Goal: Information Seeking & Learning: Learn about a topic

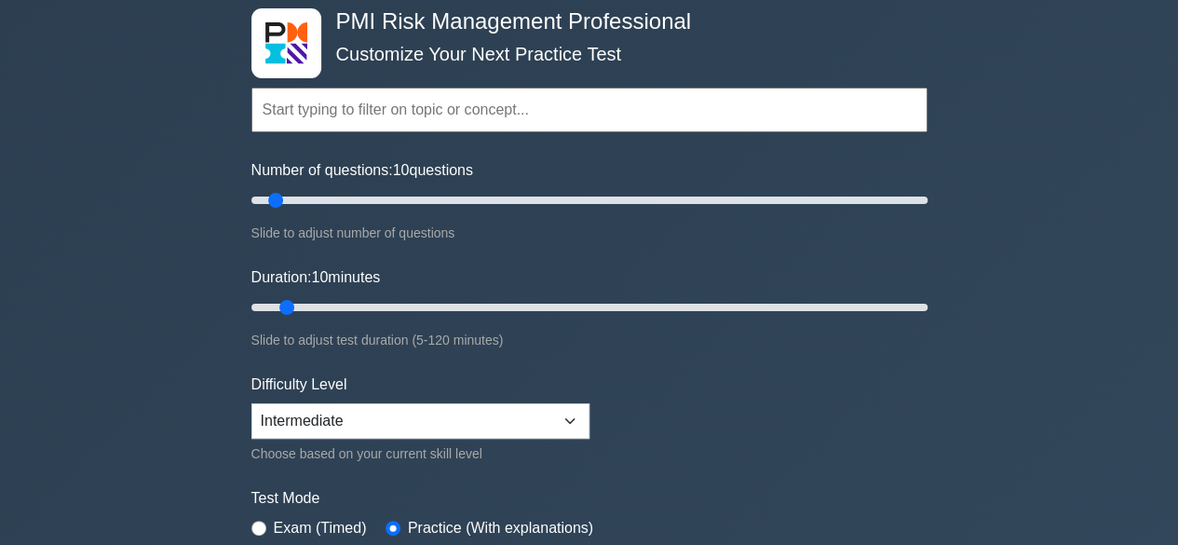
scroll to position [186, 0]
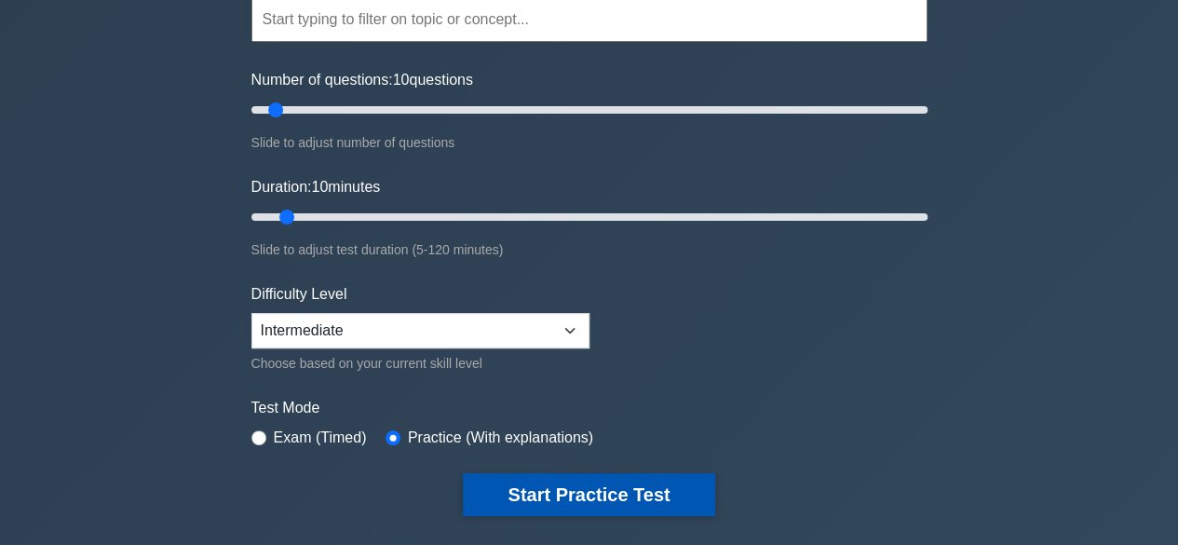
click at [547, 493] on button "Start Practice Test" at bounding box center [588, 494] width 251 height 43
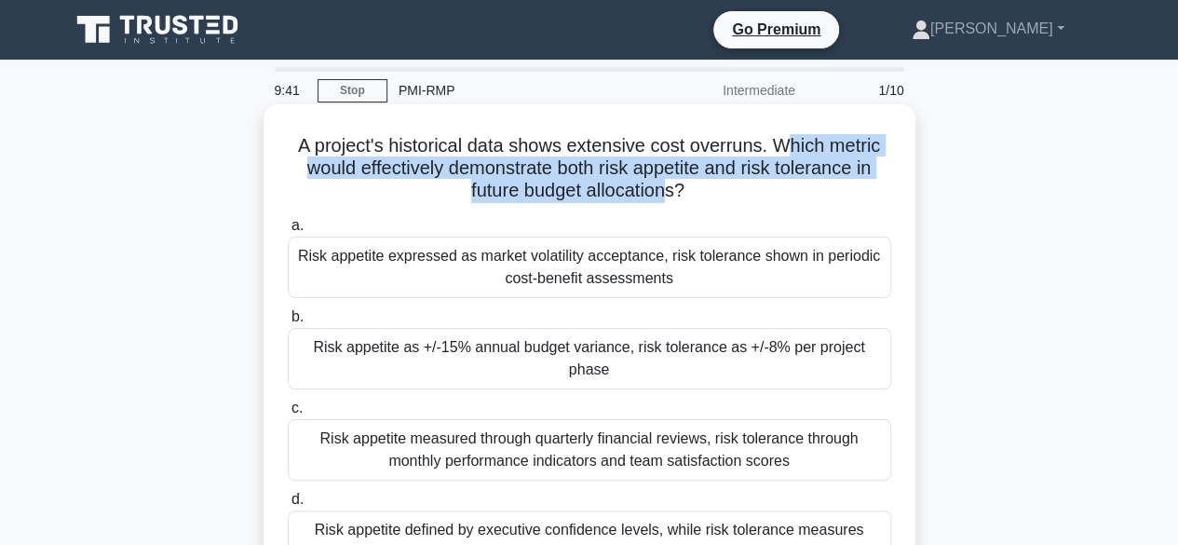
drag, startPoint x: 844, startPoint y: 150, endPoint x: 671, endPoint y: 188, distance: 176.5
click at [671, 188] on h5 "A project's historical data shows extensive cost overruns. Which metric would e…" at bounding box center [589, 168] width 607 height 69
drag, startPoint x: 311, startPoint y: 260, endPoint x: 662, endPoint y: 263, distance: 351.1
click at [662, 263] on div "Risk appetite expressed as market volatility acceptance, risk tolerance shown i…" at bounding box center [589, 267] width 603 height 61
drag, startPoint x: 669, startPoint y: 263, endPoint x: 669, endPoint y: 288, distance: 25.1
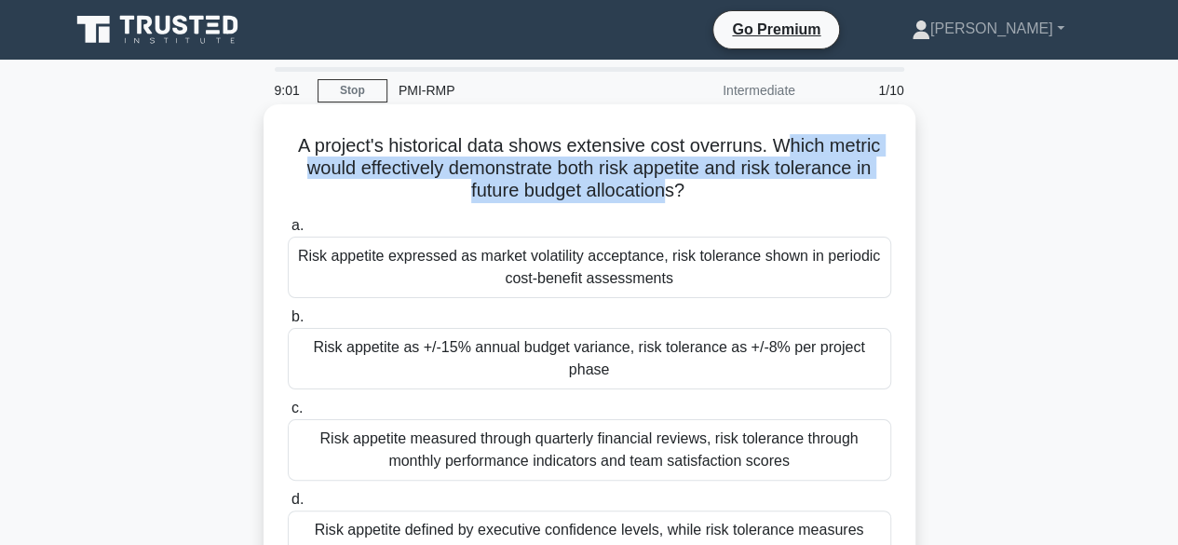
click at [669, 288] on div "Risk appetite expressed as market volatility acceptance, risk tolerance shown i…" at bounding box center [589, 267] width 603 height 61
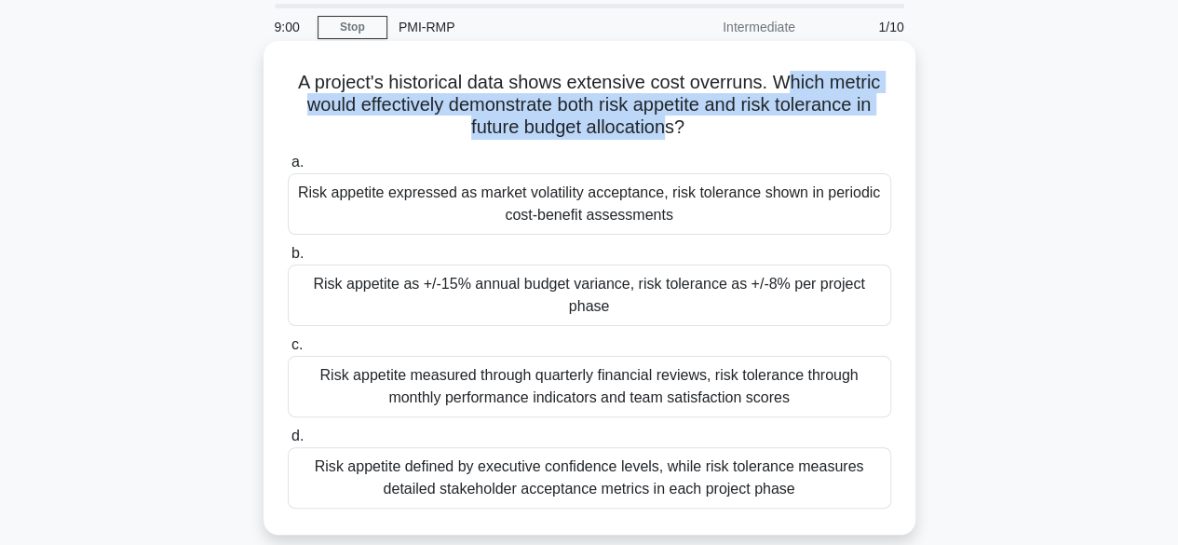
scroll to position [93, 0]
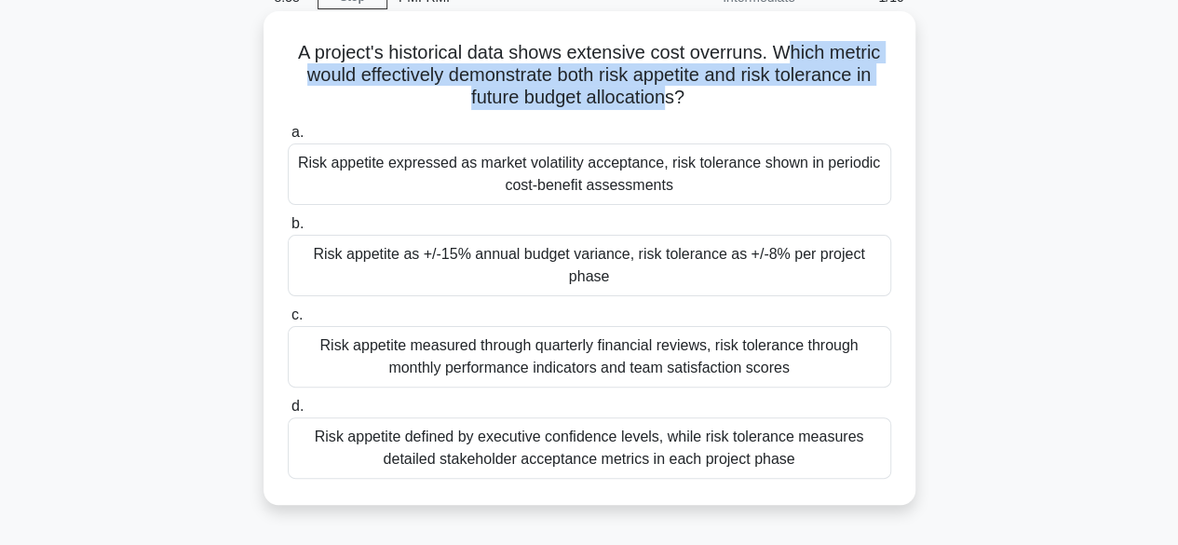
drag, startPoint x: 311, startPoint y: 267, endPoint x: 803, endPoint y: 260, distance: 491.8
click at [803, 260] on div "Risk appetite as +/-15% annual budget variance, risk tolerance as +/-8% per pro…" at bounding box center [589, 265] width 603 height 61
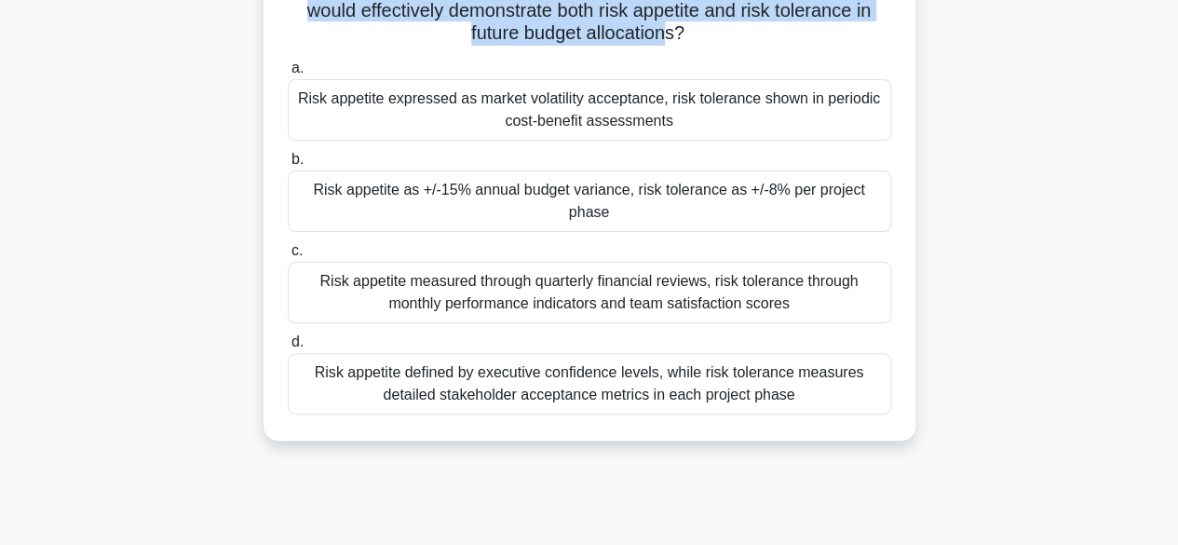
scroll to position [186, 0]
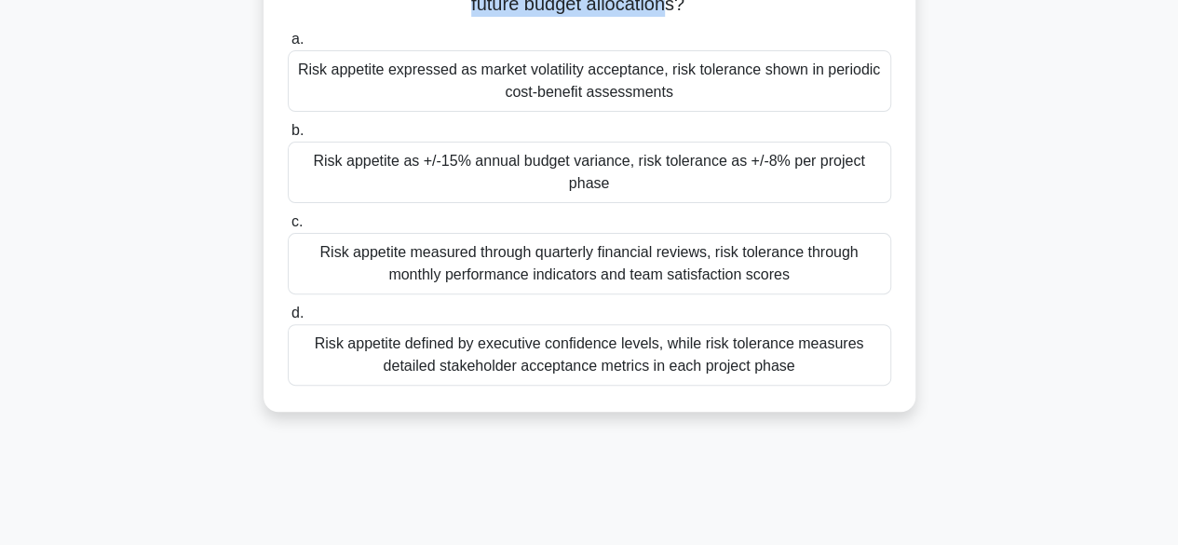
drag, startPoint x: 318, startPoint y: 262, endPoint x: 731, endPoint y: 283, distance: 413.1
click at [731, 283] on div "Risk appetite measured through quarterly financial reviews, risk tolerance thro…" at bounding box center [589, 263] width 603 height 61
drag, startPoint x: 386, startPoint y: 365, endPoint x: 800, endPoint y: 370, distance: 413.5
click at [800, 370] on div "Risk appetite defined by executive confidence levels, while risk tolerance meas…" at bounding box center [589, 354] width 603 height 61
click at [561, 337] on div "Risk appetite defined by executive confidence levels, while risk tolerance meas…" at bounding box center [589, 354] width 603 height 61
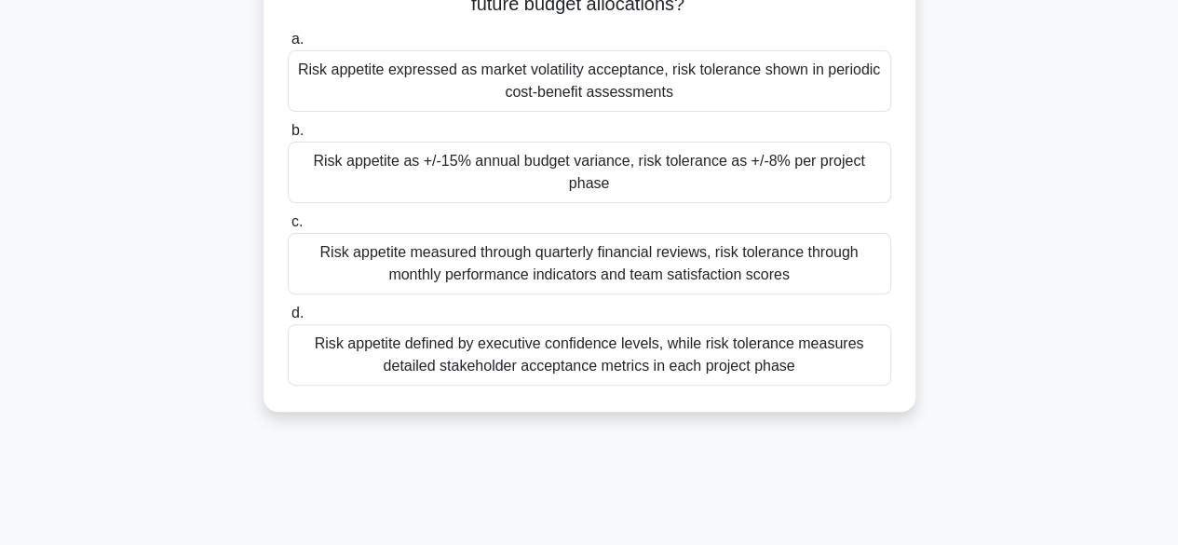
click at [288, 319] on input "d. Risk appetite defined by executive confidence levels, while risk tolerance m…" at bounding box center [288, 313] width 0 height 12
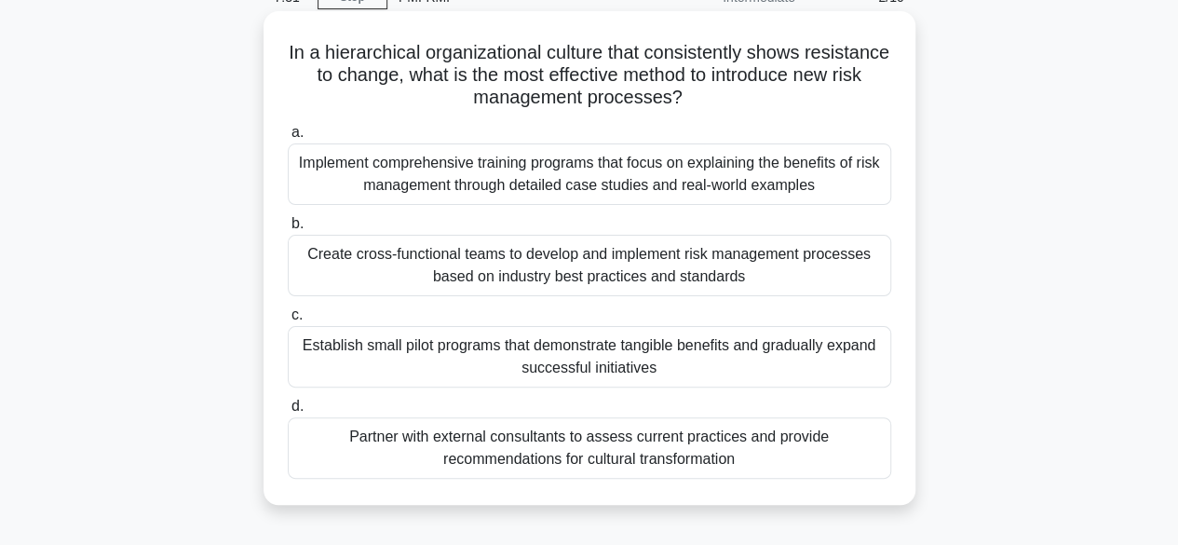
scroll to position [0, 0]
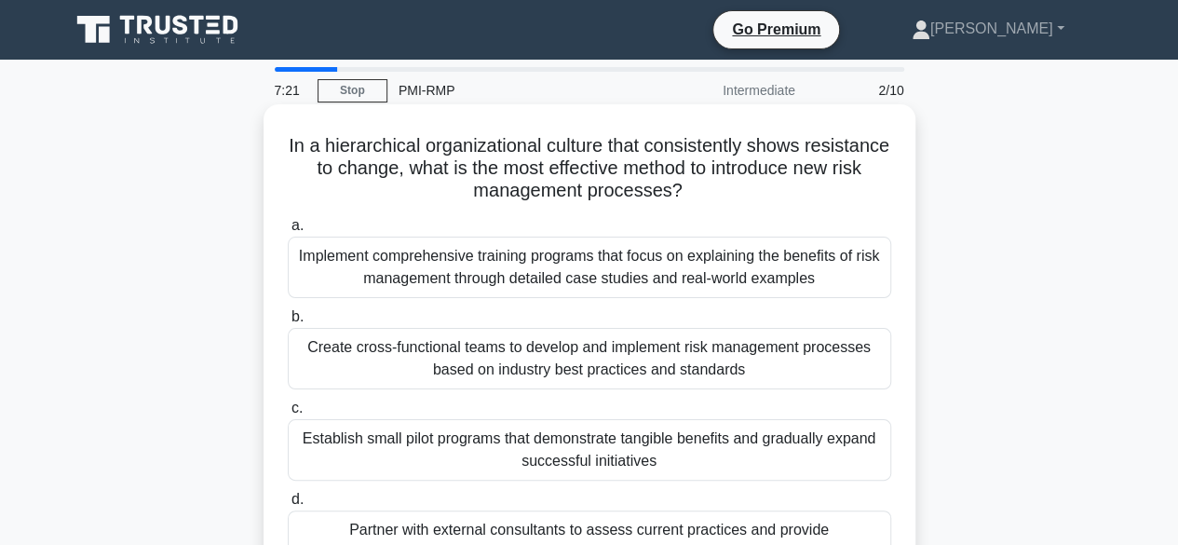
click at [471, 355] on div "Create cross-functional teams to develop and implement risk management processe…" at bounding box center [589, 358] width 603 height 61
click at [288, 323] on input "b. Create cross-functional teams to develop and implement risk management proce…" at bounding box center [288, 317] width 0 height 12
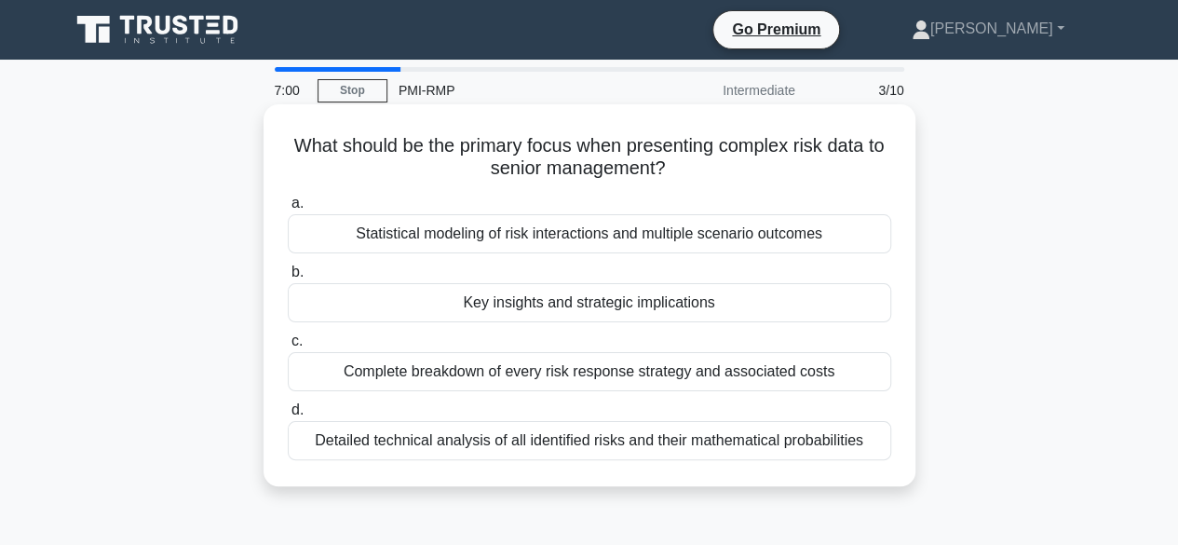
click at [525, 305] on div "Key insights and strategic implications" at bounding box center [589, 302] width 603 height 39
click at [288, 278] on input "b. Key insights and strategic implications" at bounding box center [288, 272] width 0 height 12
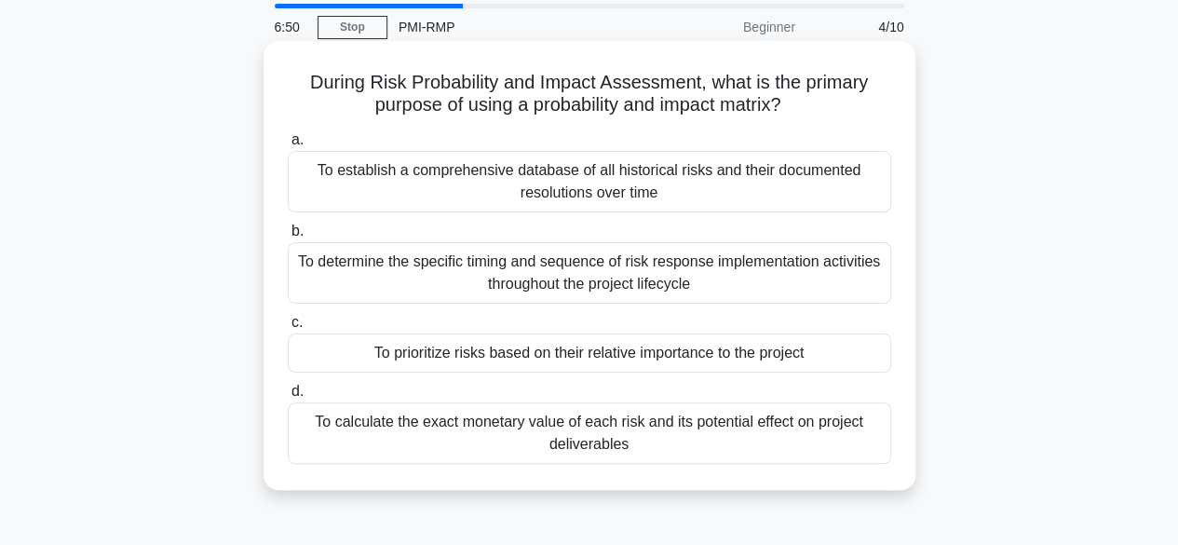
scroll to position [93, 0]
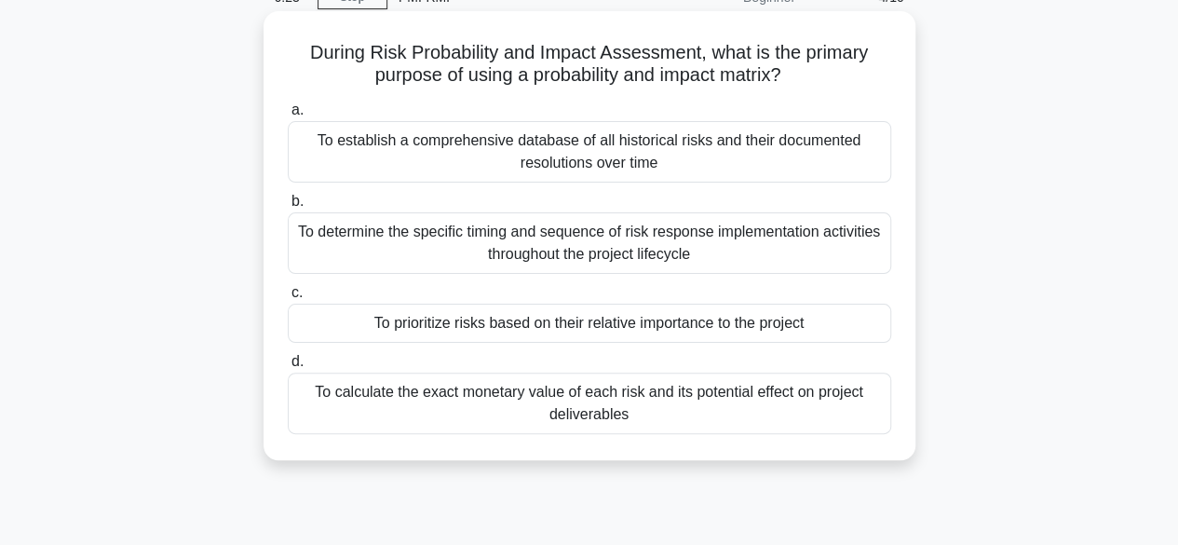
click at [444, 392] on div "To calculate the exact monetary value of each risk and its potential effect on …" at bounding box center [589, 402] width 603 height 61
click at [288, 368] on input "d. To calculate the exact monetary value of each risk and its potential effect …" at bounding box center [288, 362] width 0 height 12
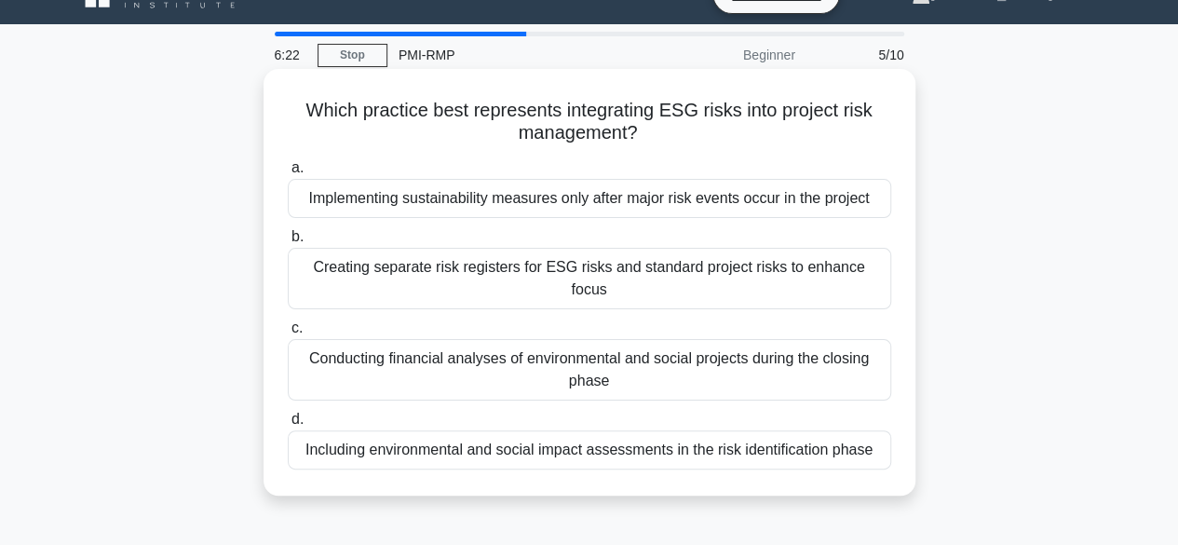
scroll to position [0, 0]
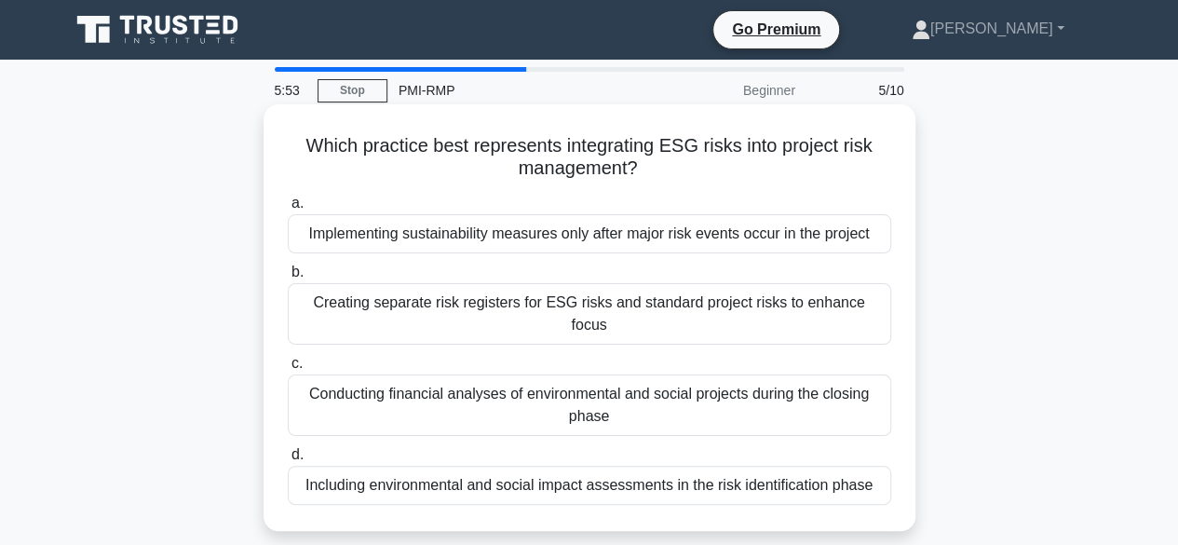
click at [458, 466] on div "Including environmental and social impact assessments in the risk identificatio…" at bounding box center [589, 485] width 603 height 39
click at [288, 457] on input "d. Including environmental and social impact assessments in the risk identifica…" at bounding box center [288, 455] width 0 height 12
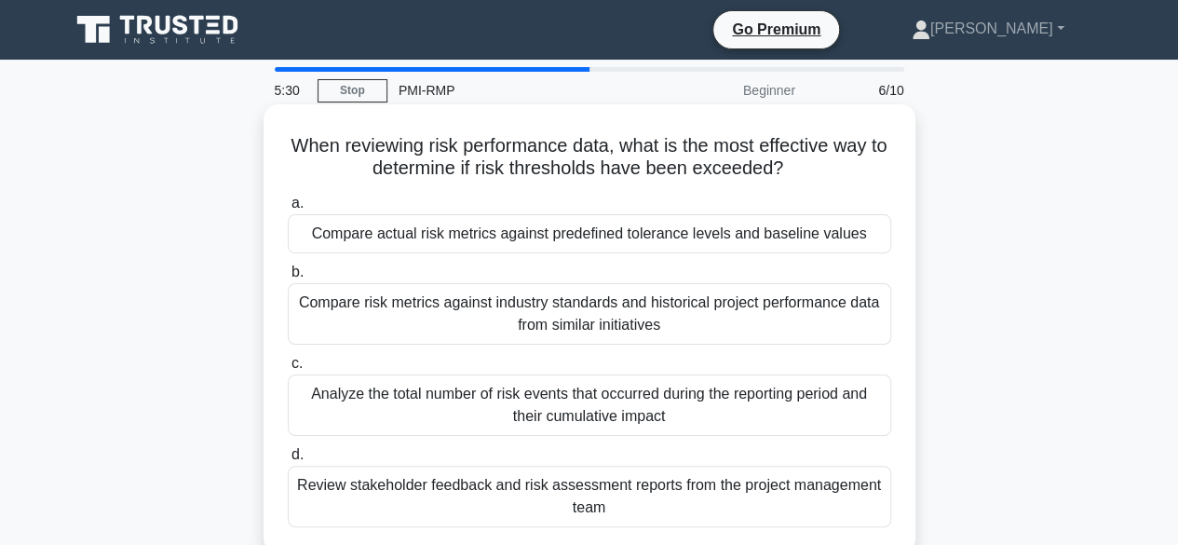
click at [446, 239] on div "Compare actual risk metrics against predefined tolerance levels and baseline va…" at bounding box center [589, 233] width 603 height 39
click at [288, 210] on input "a. Compare actual risk metrics against predefined tolerance levels and baseline…" at bounding box center [288, 203] width 0 height 12
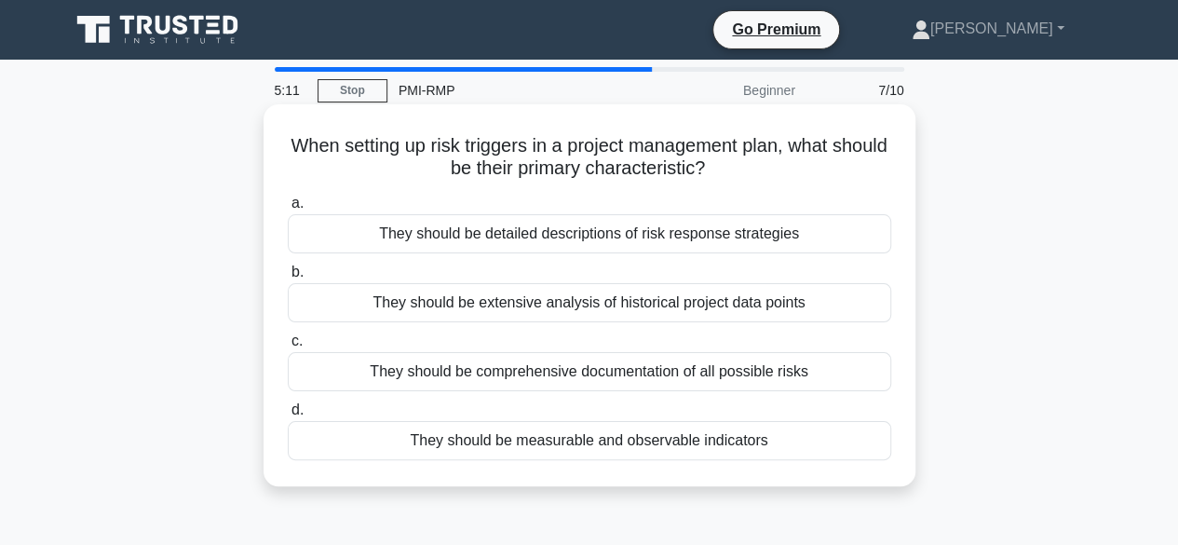
click at [487, 442] on div "They should be measurable and observable indicators" at bounding box center [589, 440] width 603 height 39
click at [288, 416] on input "d. They should be measurable and observable indicators" at bounding box center [288, 410] width 0 height 12
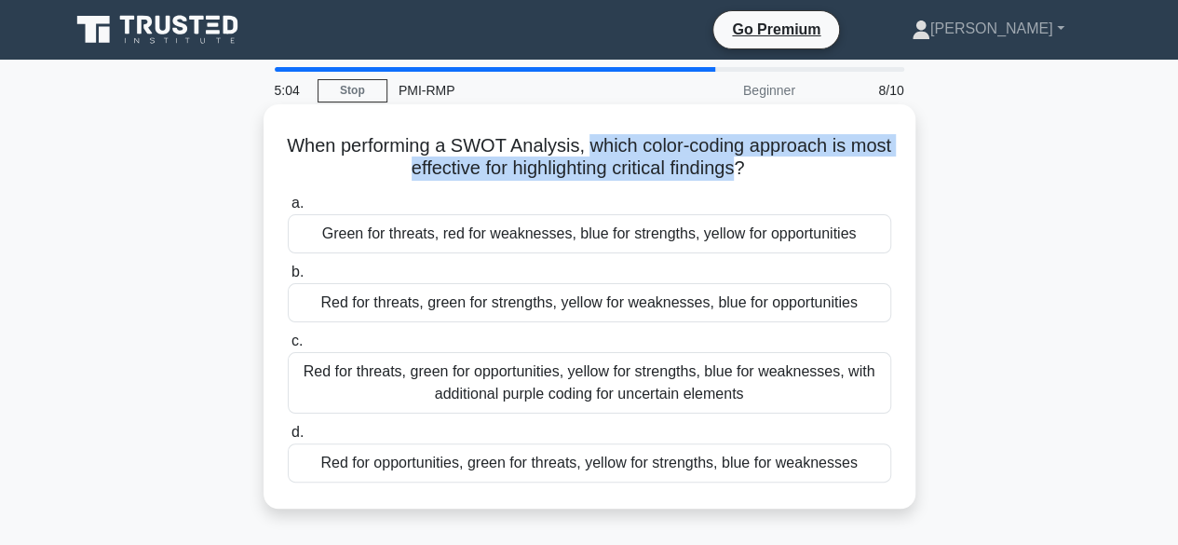
drag, startPoint x: 765, startPoint y: 169, endPoint x: 609, endPoint y: 148, distance: 157.8
click at [609, 148] on h5 "When performing a SWOT Analysis, which color-coding approach is most effective …" at bounding box center [589, 157] width 607 height 47
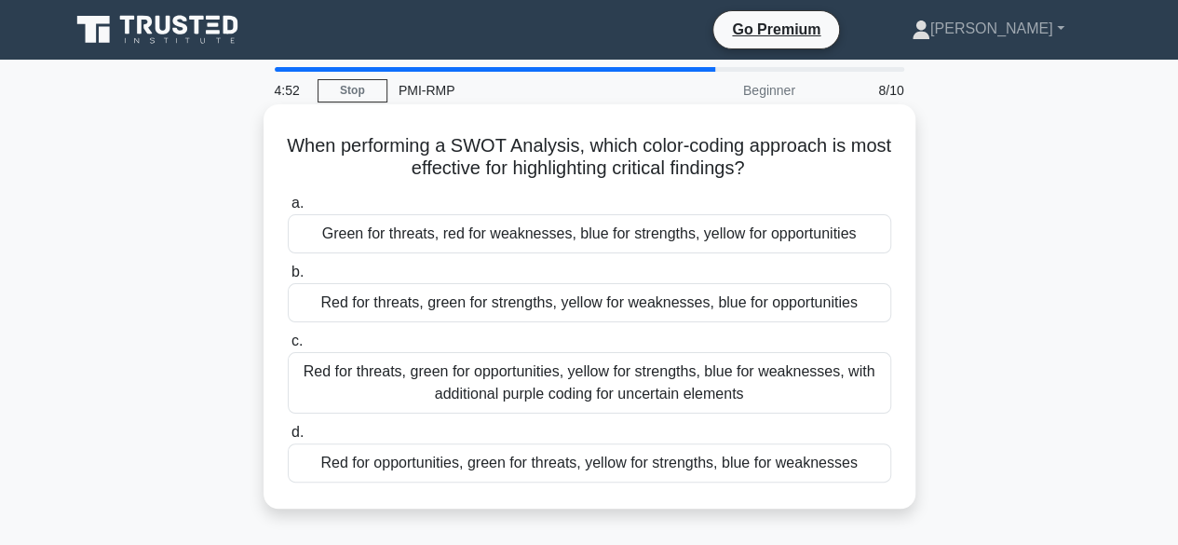
click at [438, 309] on div "Red for threats, green for strengths, yellow for weaknesses, blue for opportuni…" at bounding box center [589, 302] width 603 height 39
click at [288, 278] on input "b. Red for threats, green for strengths, yellow for weaknesses, blue for opport…" at bounding box center [288, 272] width 0 height 12
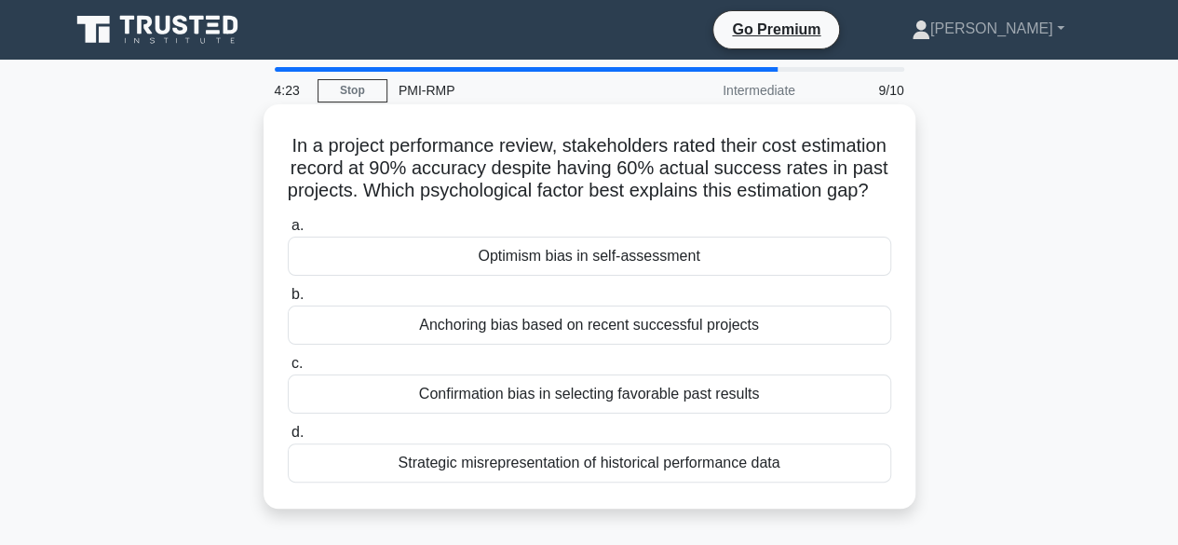
click at [566, 276] on div "Optimism bias in self-assessment" at bounding box center [589, 256] width 603 height 39
click at [288, 232] on input "a. Optimism bias in self-assessment" at bounding box center [288, 226] width 0 height 12
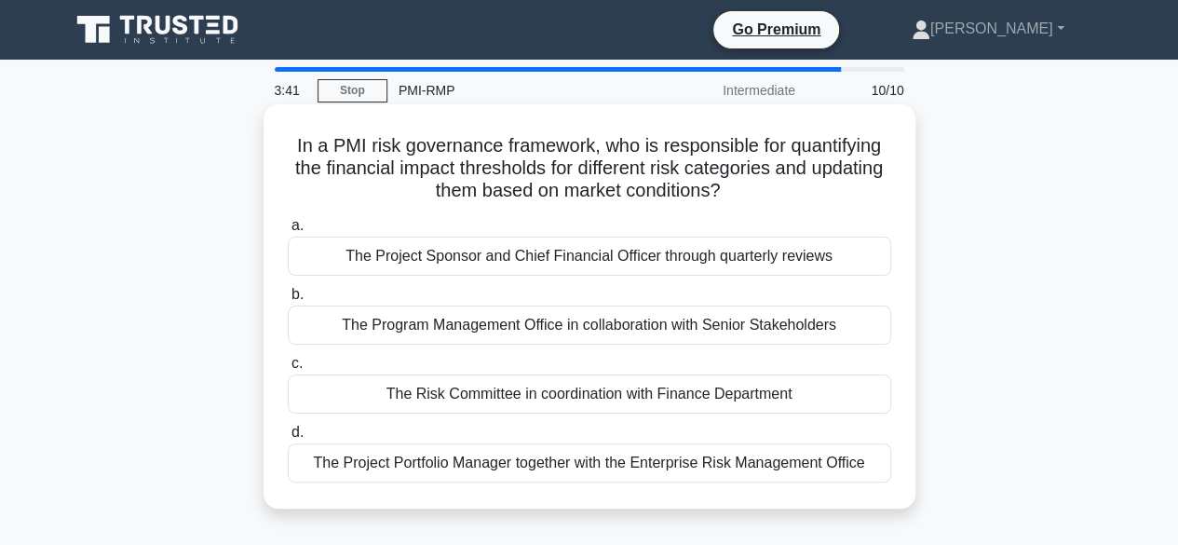
click at [547, 400] on div "The Risk Committee in coordination with Finance Department" at bounding box center [589, 393] width 603 height 39
click at [288, 370] on input "c. The Risk Committee in coordination with Finance Department" at bounding box center [288, 364] width 0 height 12
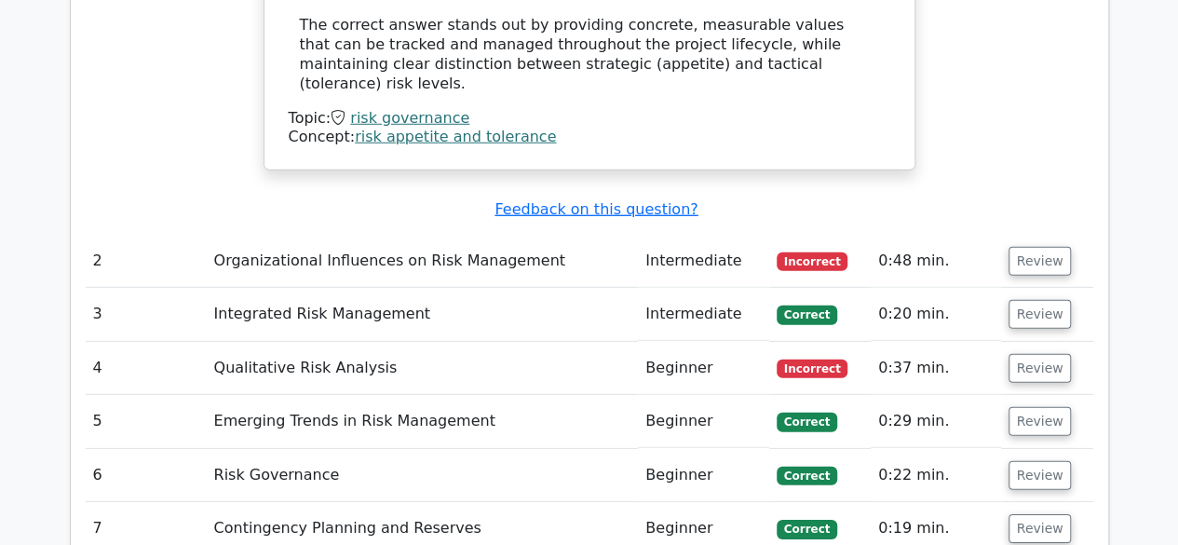
scroll to position [2973, 0]
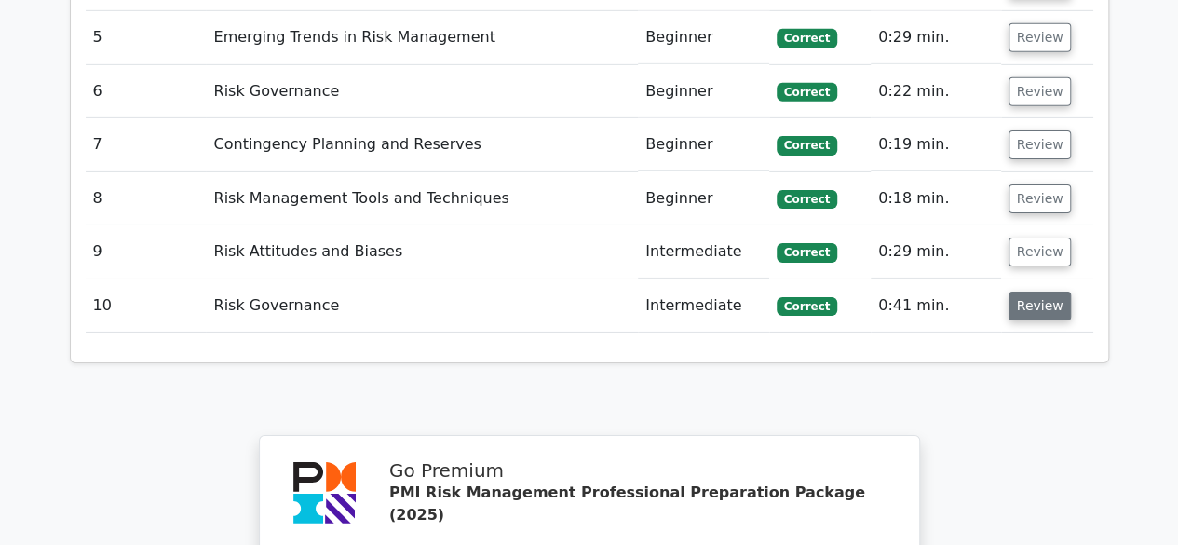
click at [1039, 291] on button "Review" at bounding box center [1040, 305] width 63 height 29
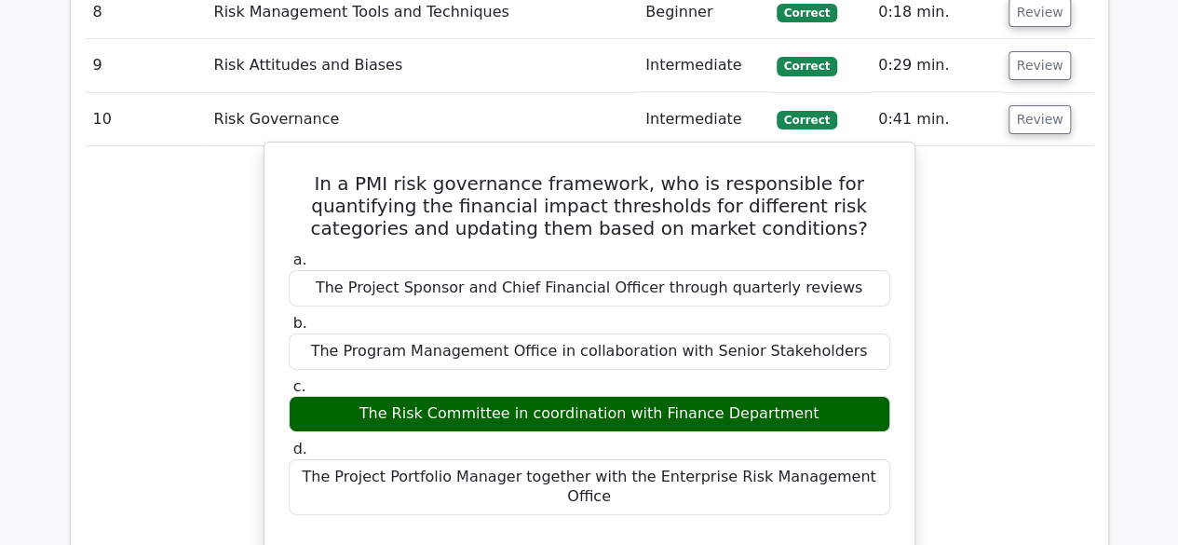
scroll to position [2786, 0]
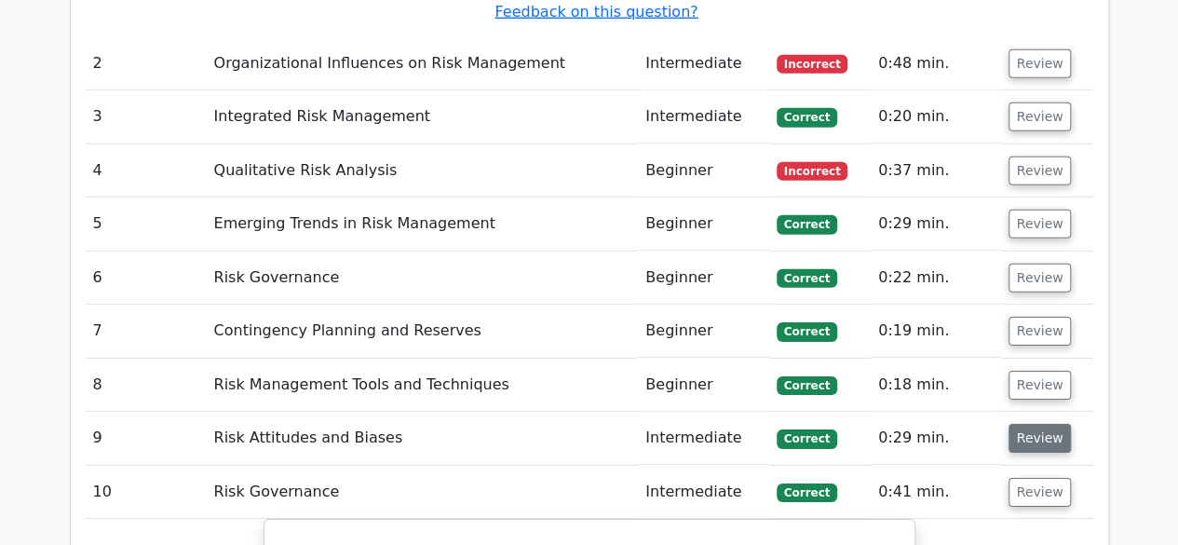
click at [1021, 424] on button "Review" at bounding box center [1040, 438] width 63 height 29
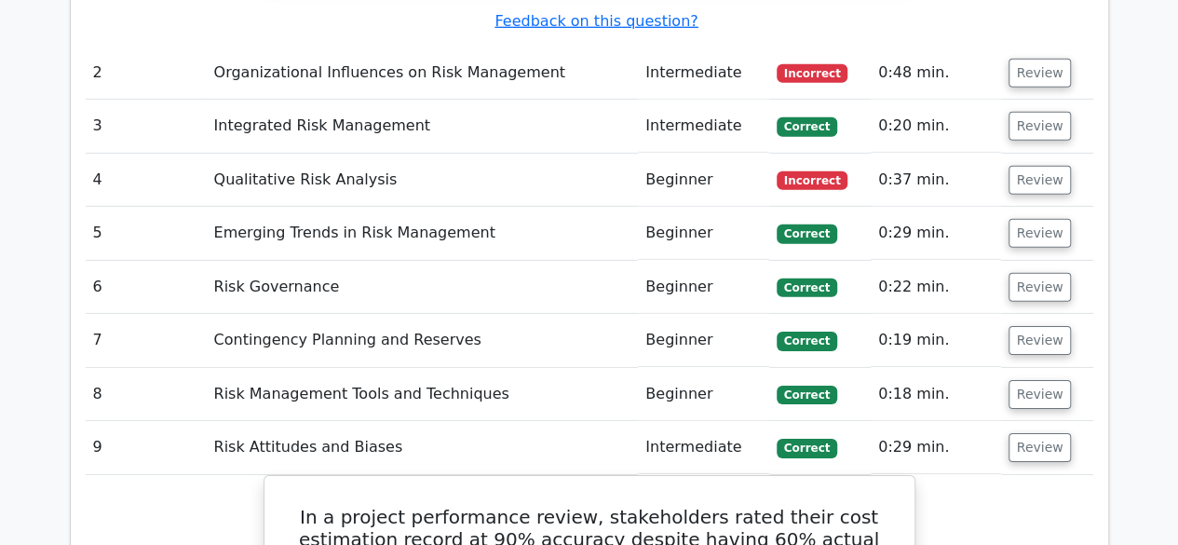
scroll to position [2693, 0]
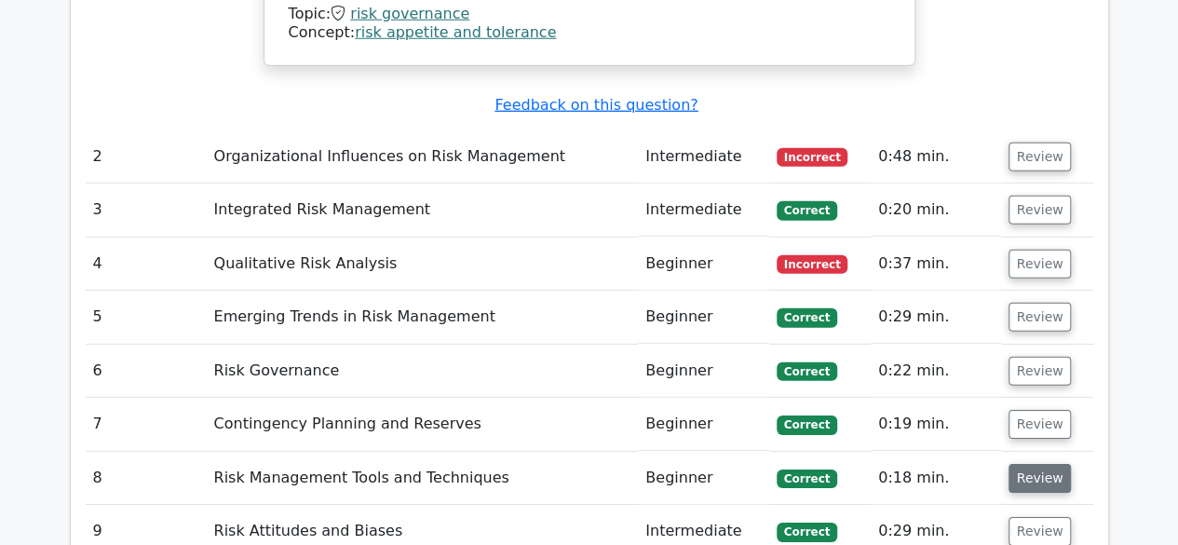
click at [1028, 464] on button "Review" at bounding box center [1040, 478] width 63 height 29
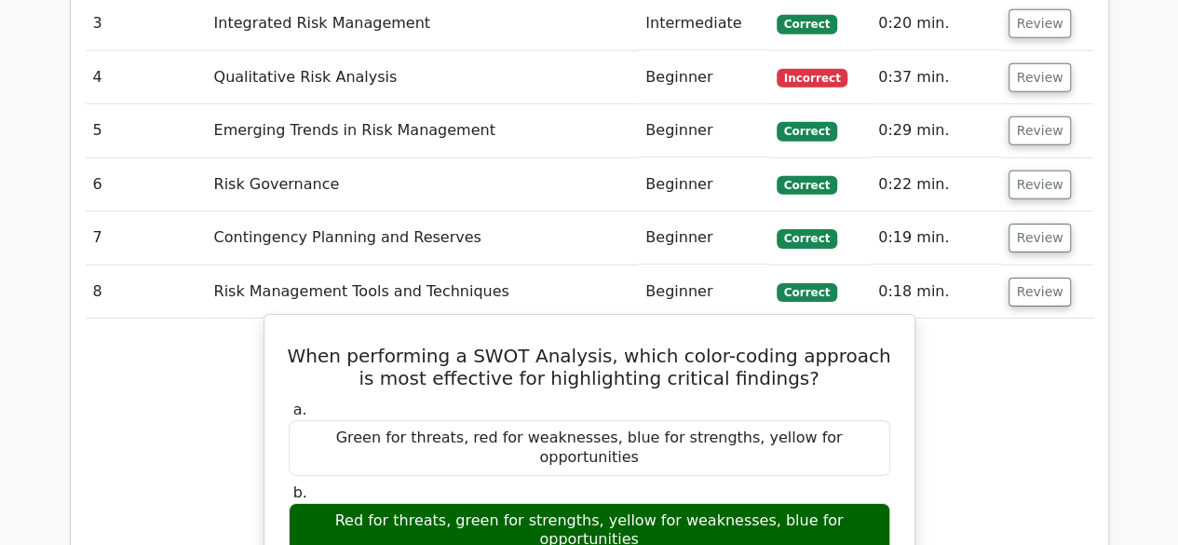
scroll to position [2786, 0]
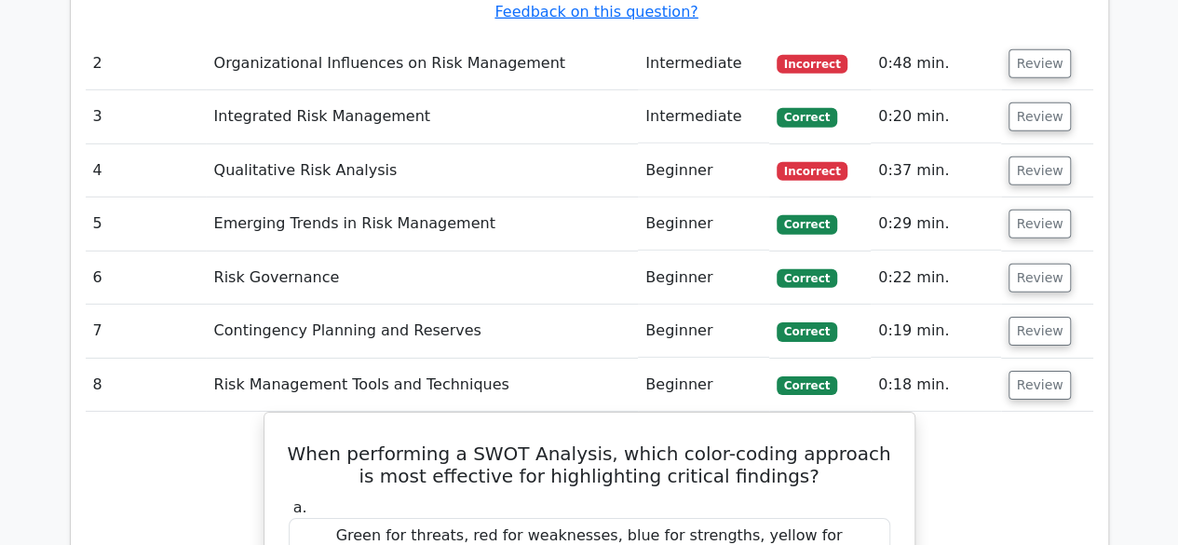
click at [1045, 305] on td "Review" at bounding box center [1047, 331] width 92 height 53
click at [1039, 317] on button "Review" at bounding box center [1040, 331] width 63 height 29
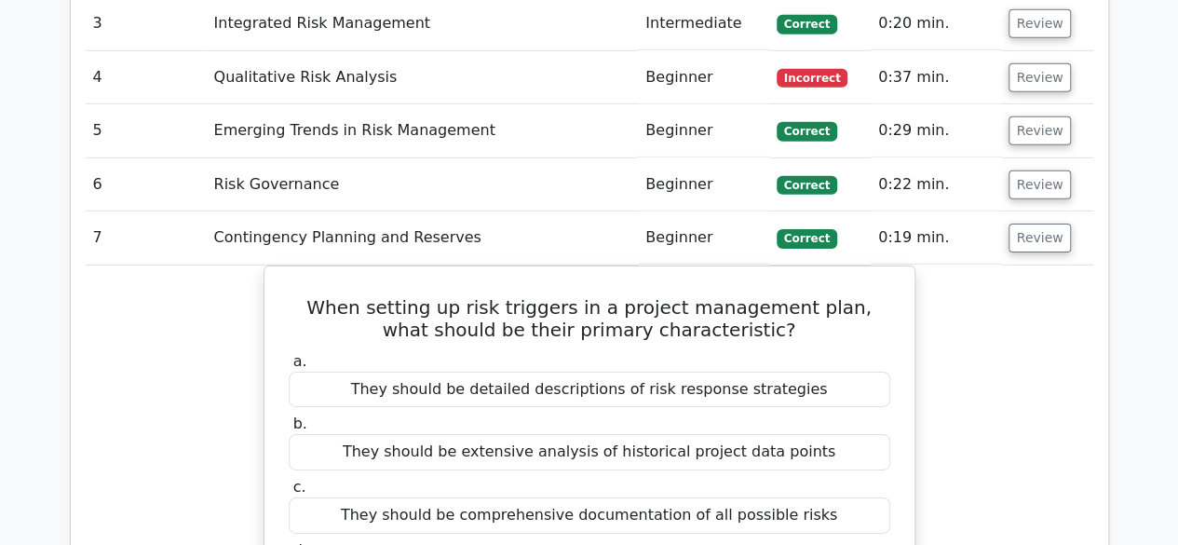
scroll to position [2693, 0]
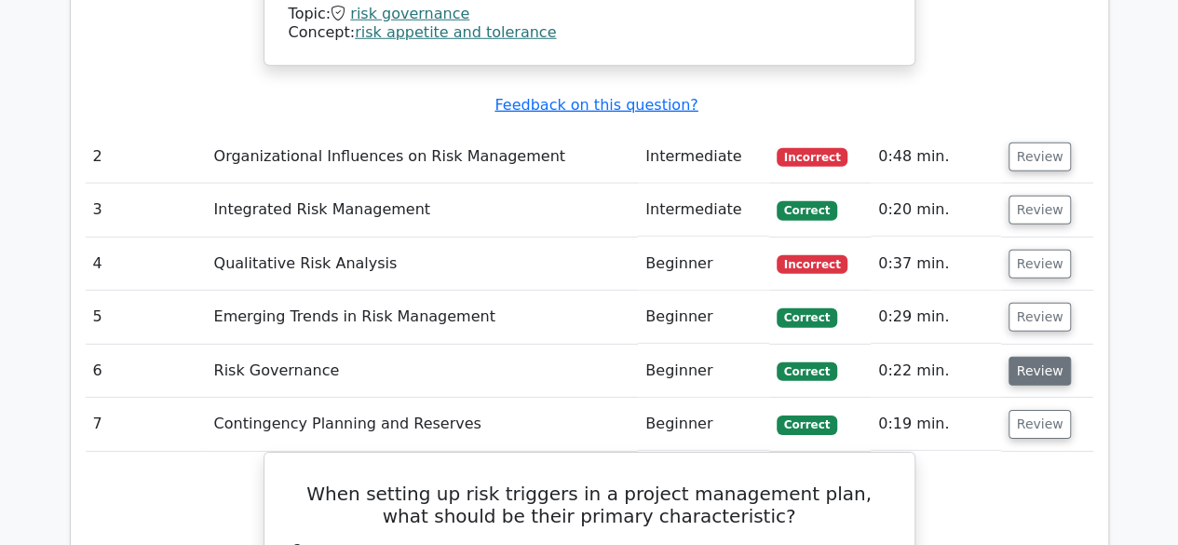
click at [1033, 357] on button "Review" at bounding box center [1040, 371] width 63 height 29
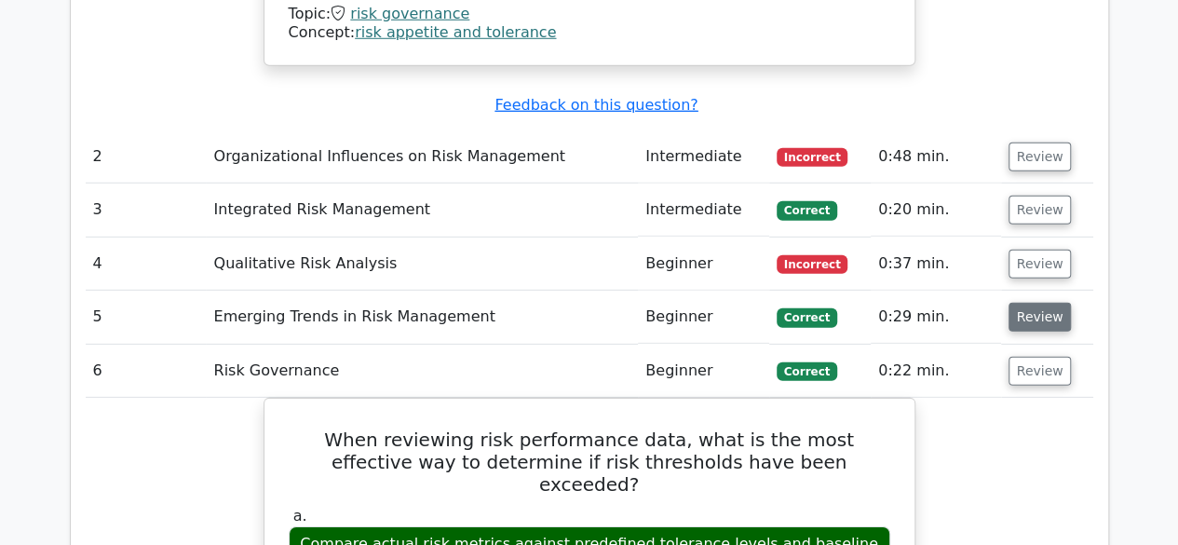
click at [1037, 303] on button "Review" at bounding box center [1040, 317] width 63 height 29
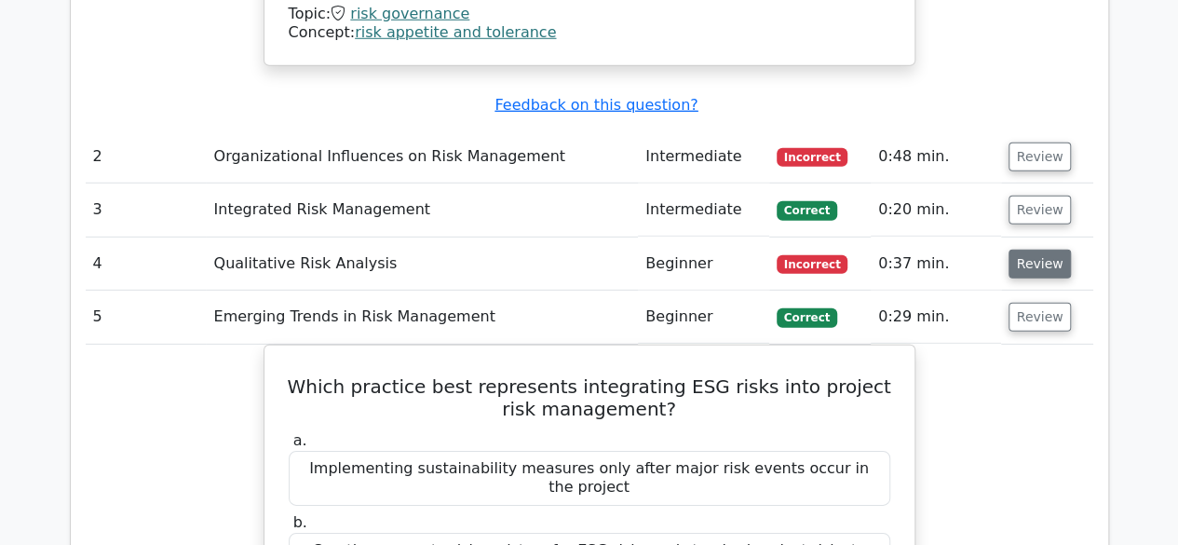
click at [1032, 250] on button "Review" at bounding box center [1040, 264] width 63 height 29
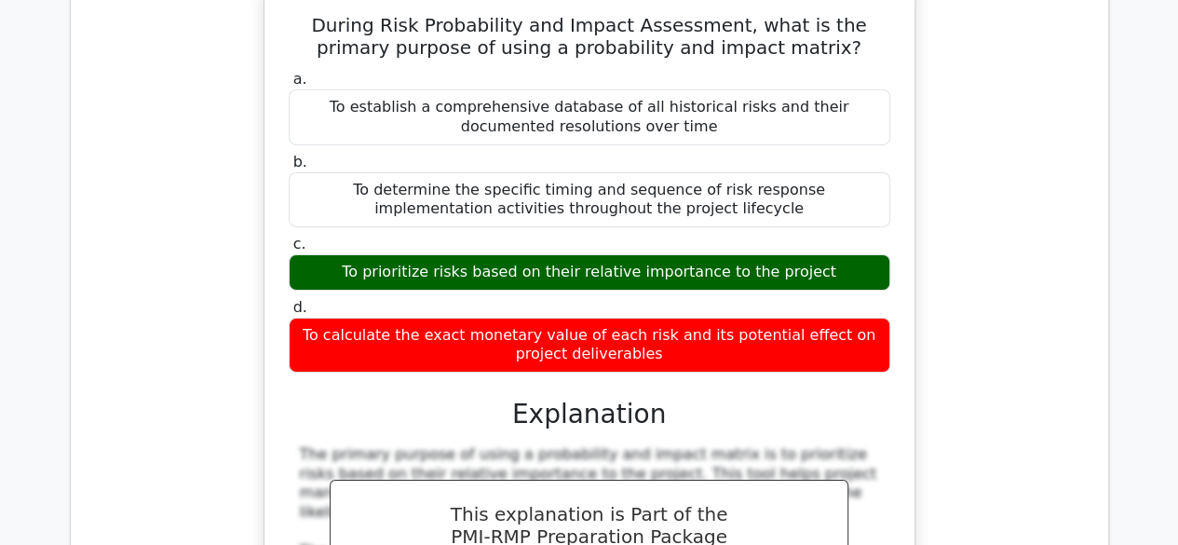
scroll to position [2879, 0]
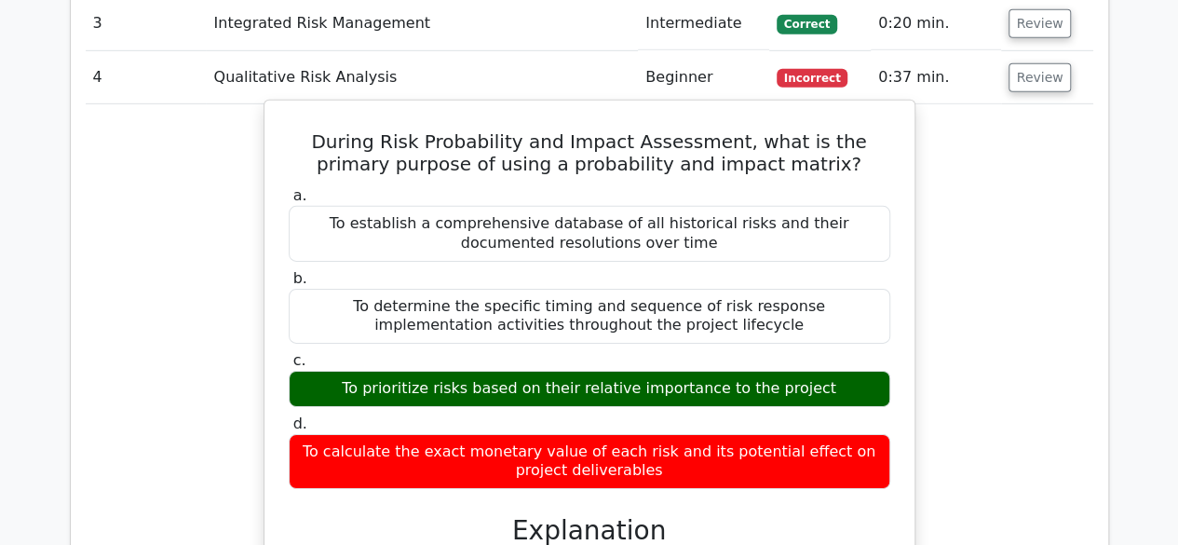
drag, startPoint x: 317, startPoint y: 295, endPoint x: 822, endPoint y: 299, distance: 505.7
click at [822, 371] on div "To prioritize risks based on their relative importance to the project" at bounding box center [590, 389] width 602 height 36
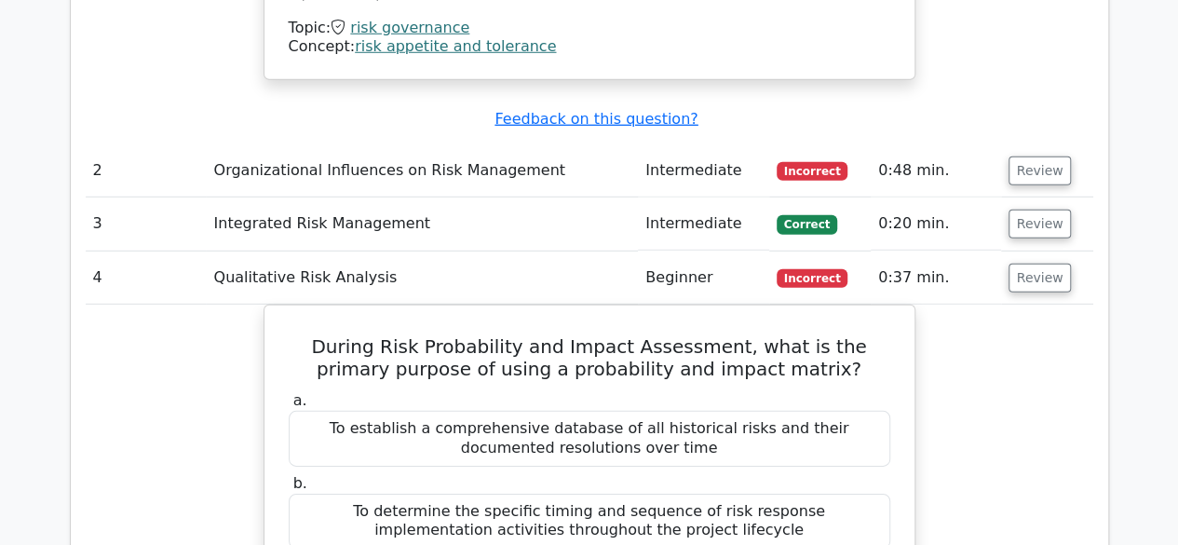
scroll to position [2507, 0]
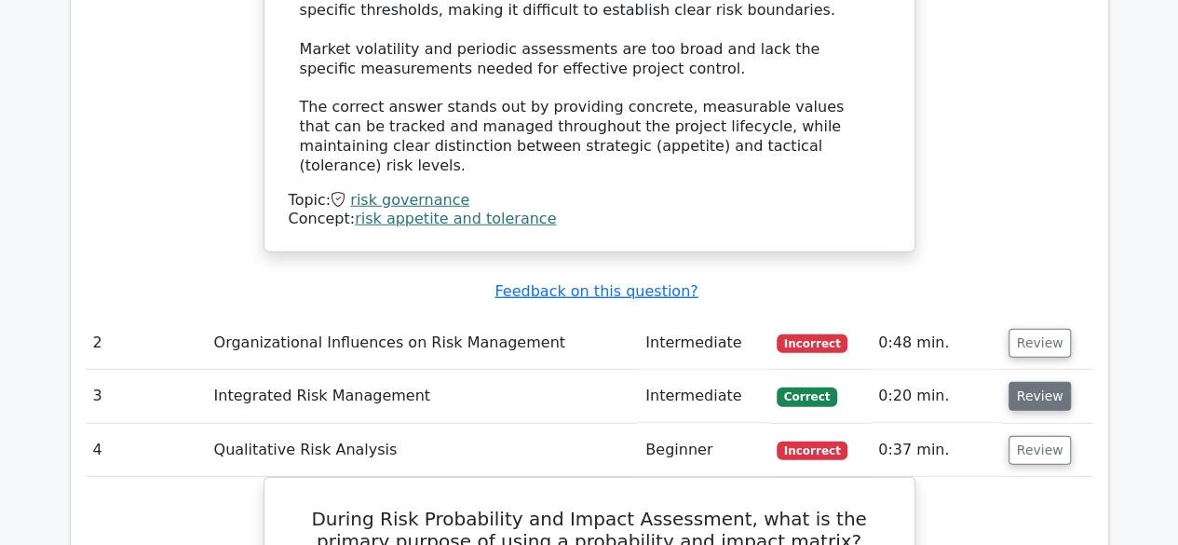
click at [1024, 382] on button "Review" at bounding box center [1040, 396] width 63 height 29
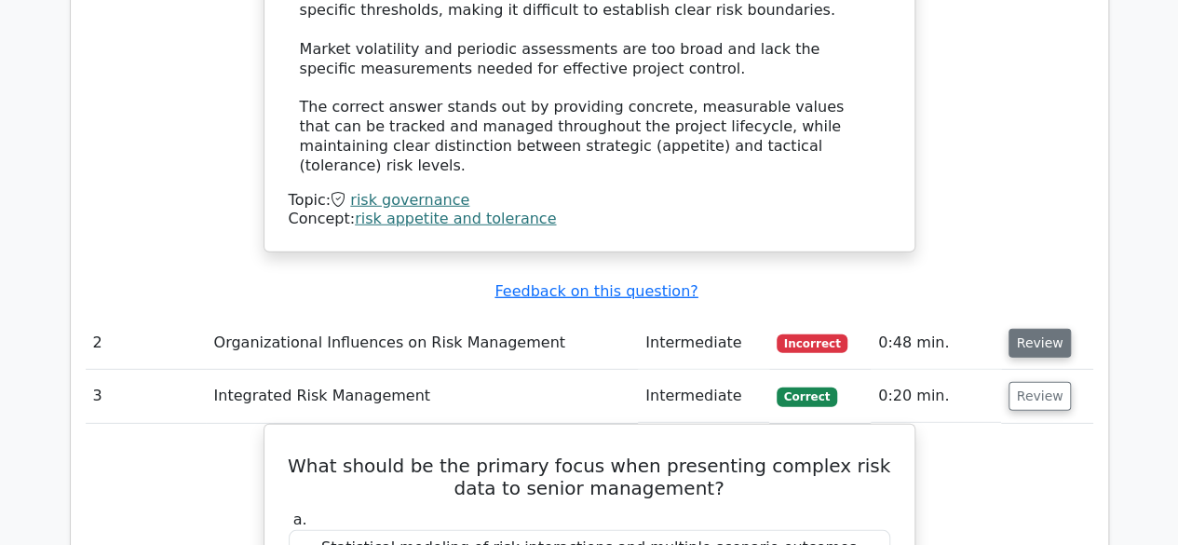
click at [1041, 329] on button "Review" at bounding box center [1040, 343] width 63 height 29
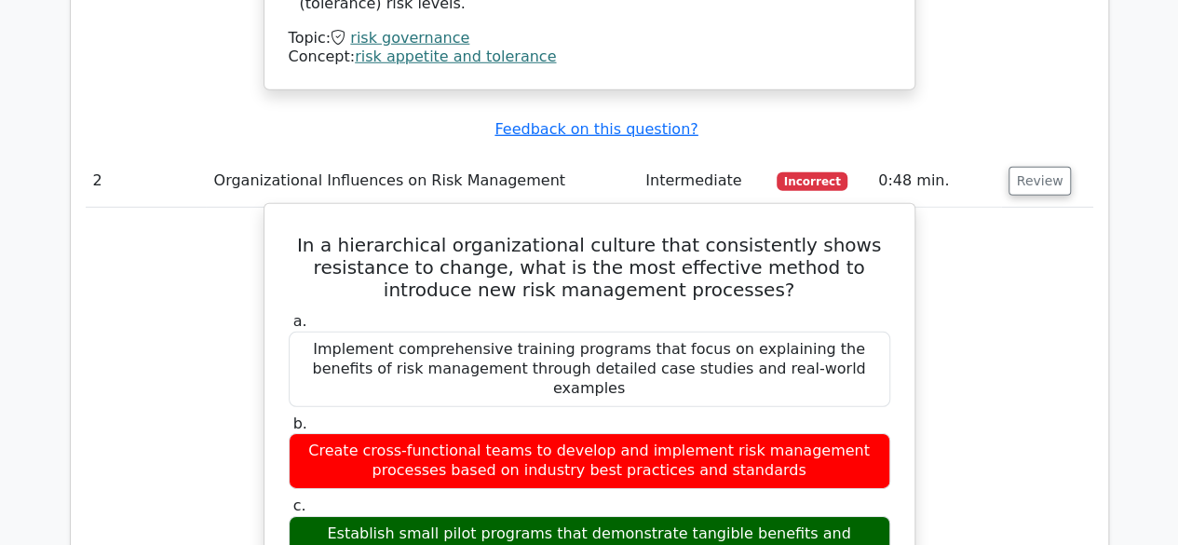
scroll to position [2786, 0]
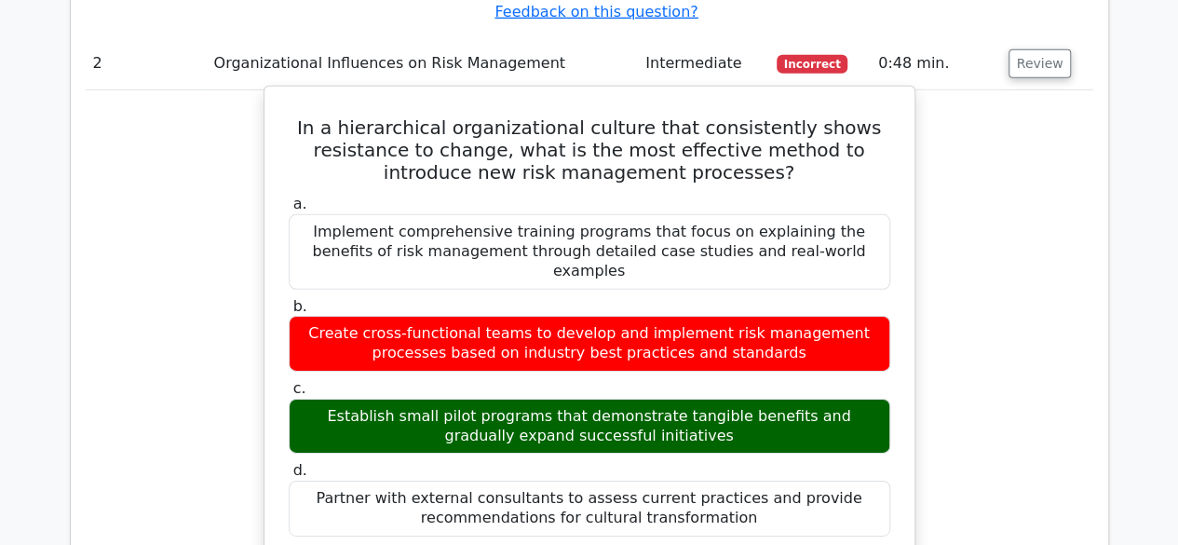
drag, startPoint x: 303, startPoint y: 303, endPoint x: 648, endPoint y: 335, distance: 347.0
click at [648, 399] on div "Establish small pilot programs that demonstrate tangible benefits and gradually…" at bounding box center [590, 427] width 602 height 56
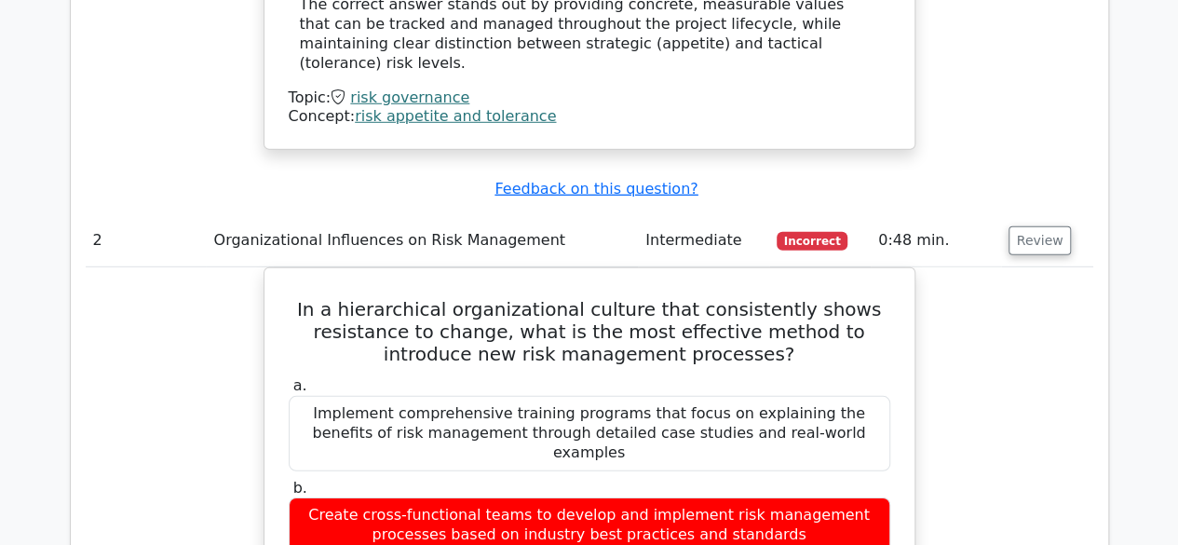
scroll to position [2507, 0]
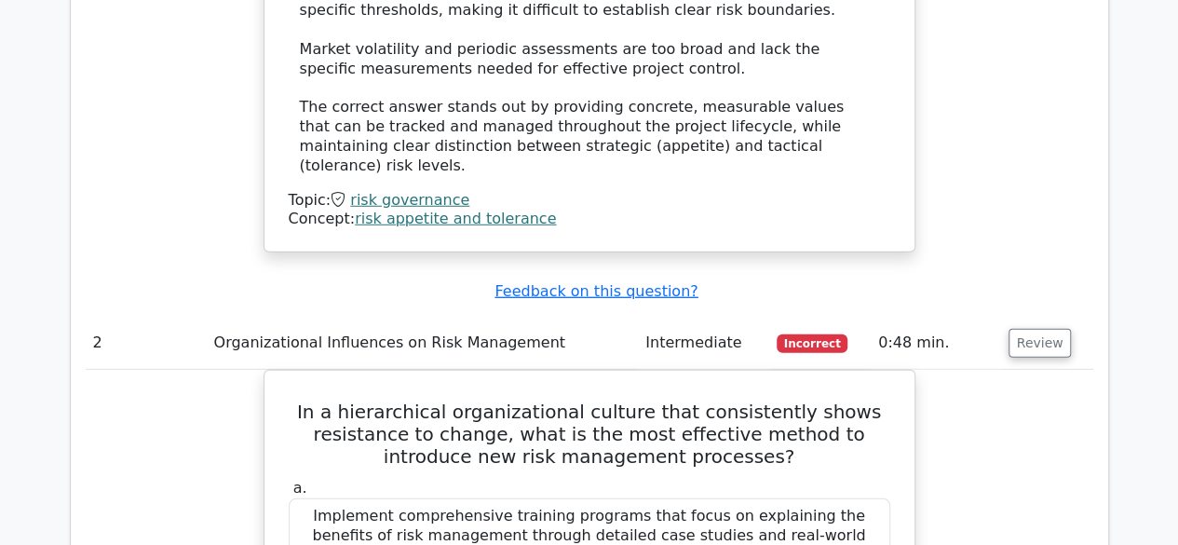
click at [991, 317] on td "0:48 min." at bounding box center [935, 343] width 129 height 53
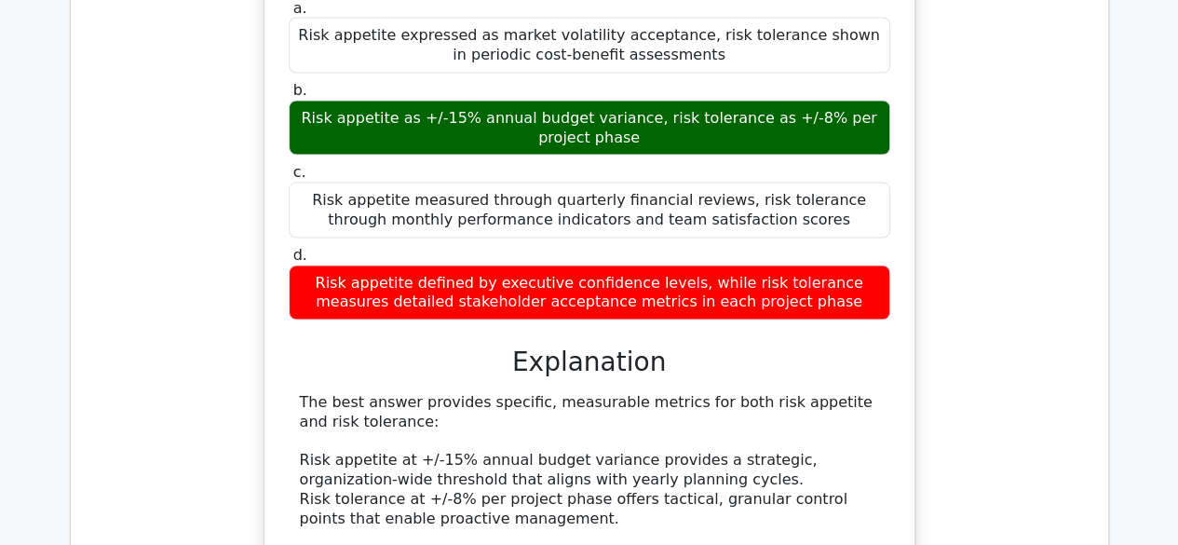
scroll to position [1669, 0]
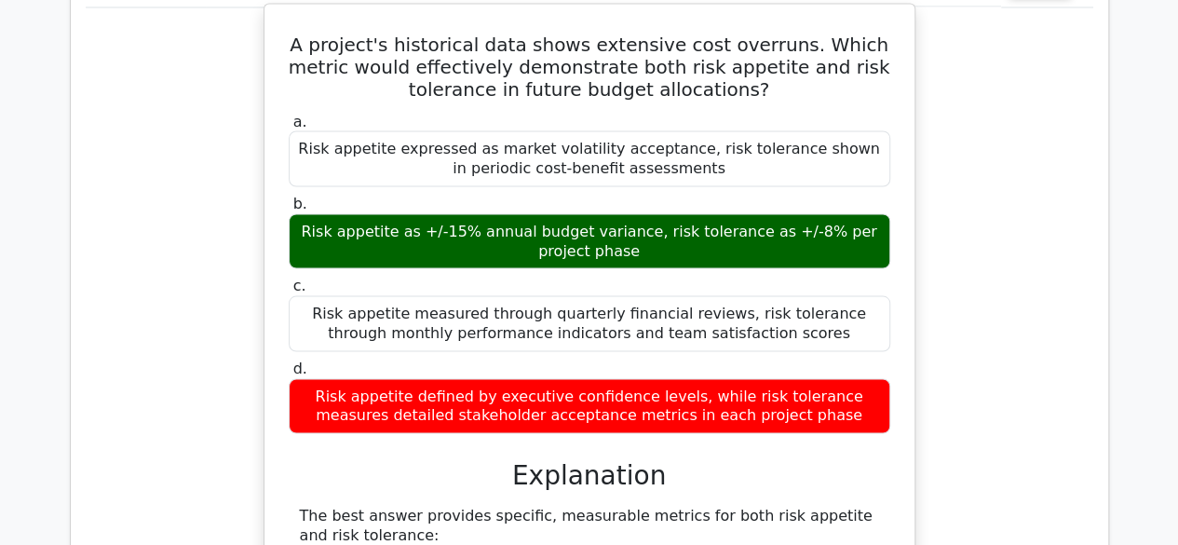
drag, startPoint x: 309, startPoint y: 318, endPoint x: 810, endPoint y: 353, distance: 502.2
click at [814, 378] on div "Risk appetite defined by executive confidence levels, while risk tolerance meas…" at bounding box center [590, 406] width 602 height 56
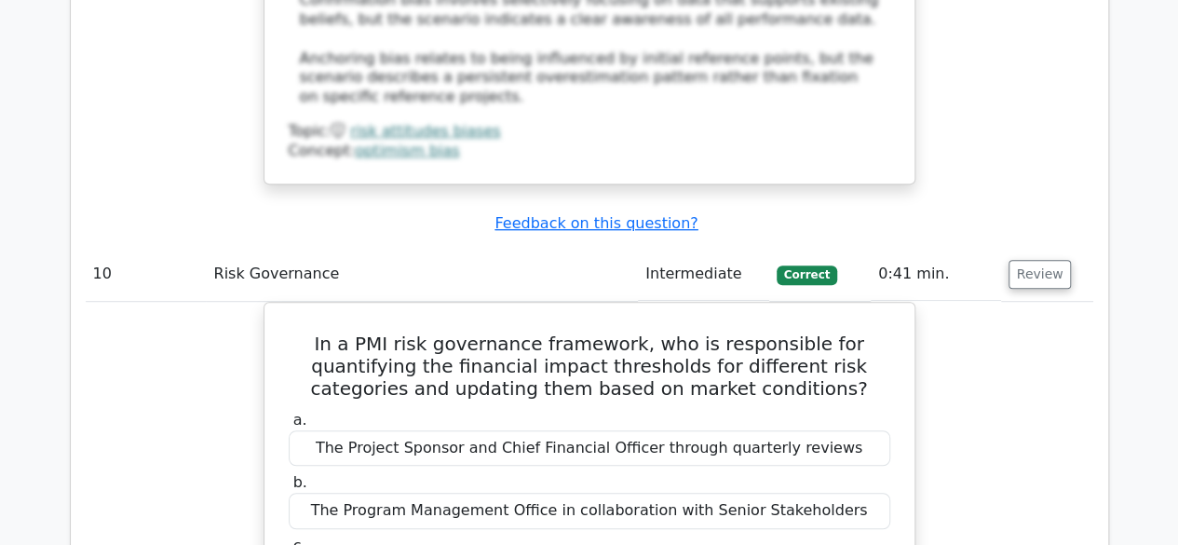
scroll to position [12114, 0]
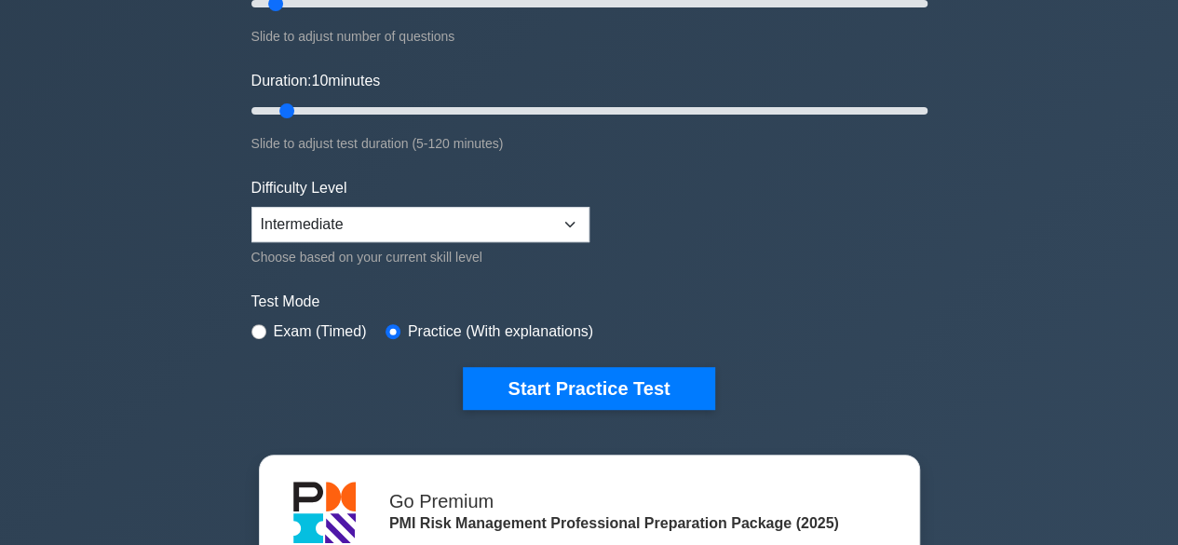
scroll to position [466, 0]
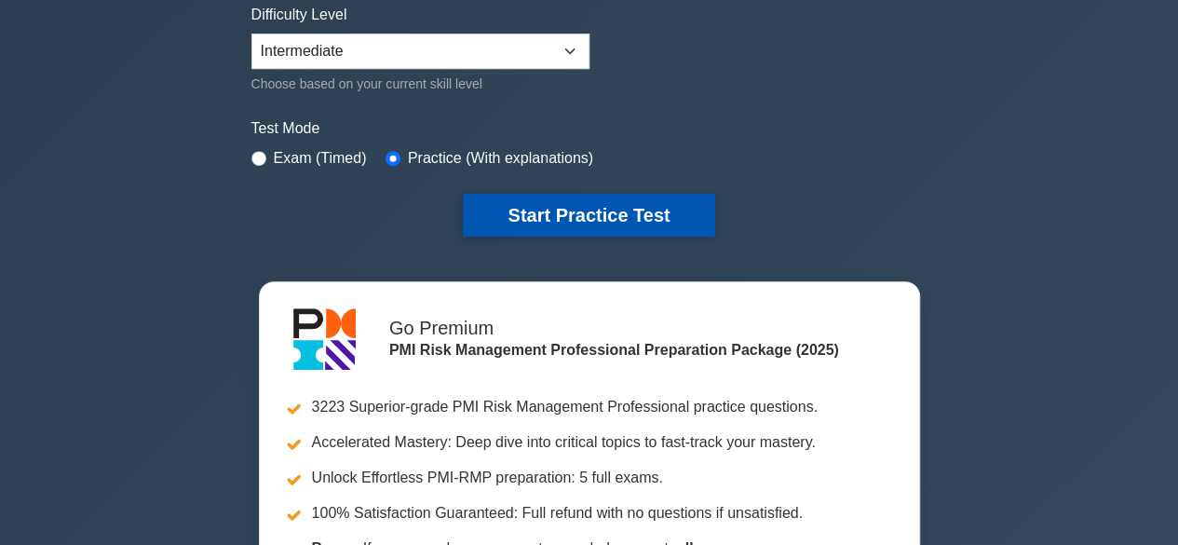
click at [549, 223] on button "Start Practice Test" at bounding box center [588, 215] width 251 height 43
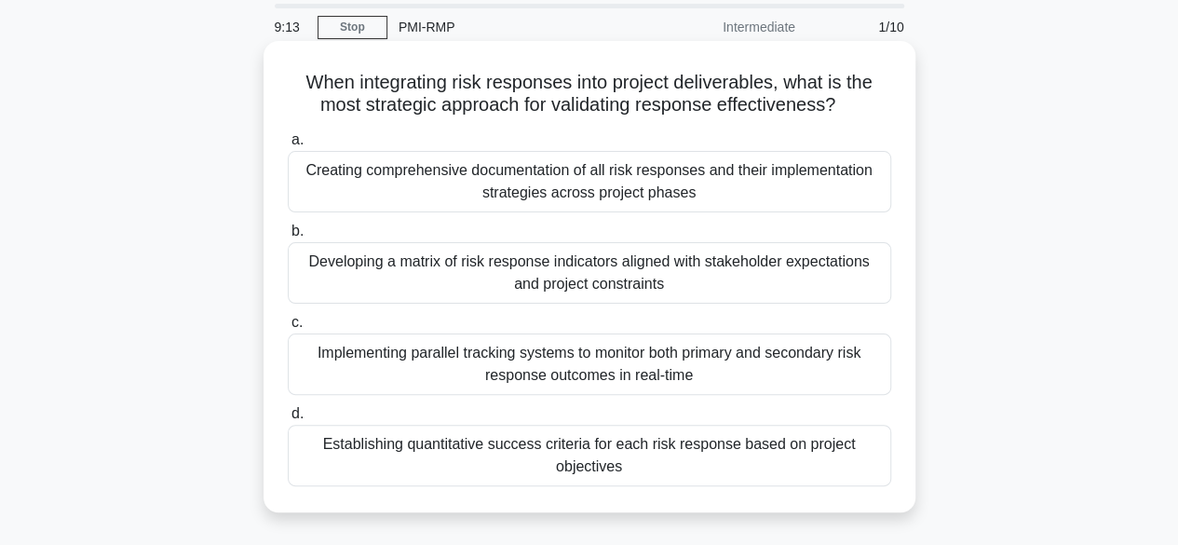
scroll to position [93, 0]
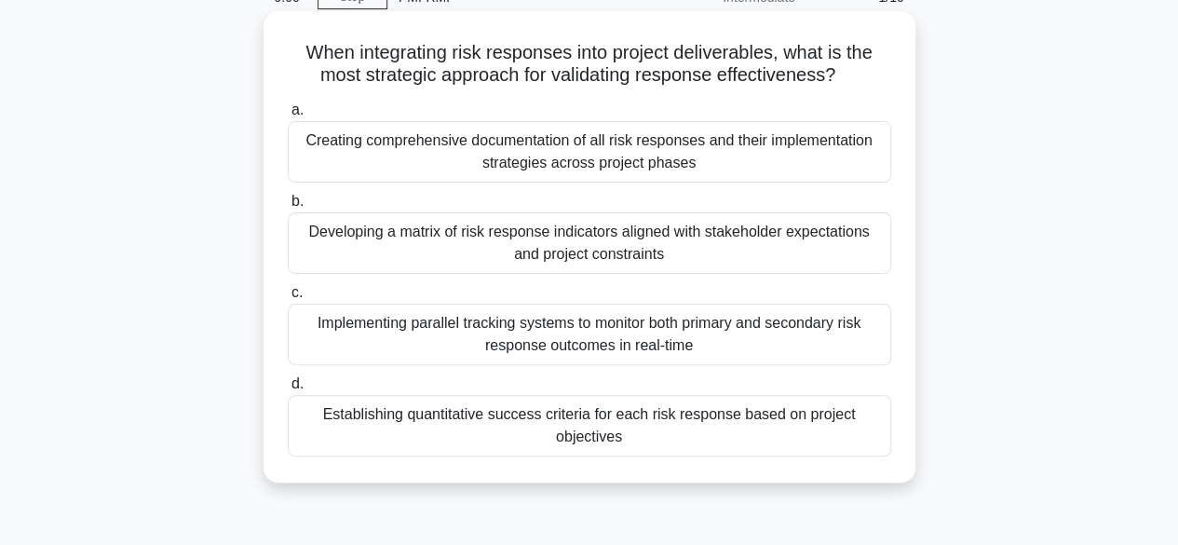
click at [568, 437] on div "Establishing quantitative success criteria for each risk response based on proj…" at bounding box center [589, 425] width 603 height 61
click at [615, 452] on div "Establishing quantitative success criteria for each risk response based on proj…" at bounding box center [589, 425] width 603 height 61
click at [288, 390] on input "d. Establishing quantitative success criteria for each risk response based on p…" at bounding box center [288, 384] width 0 height 12
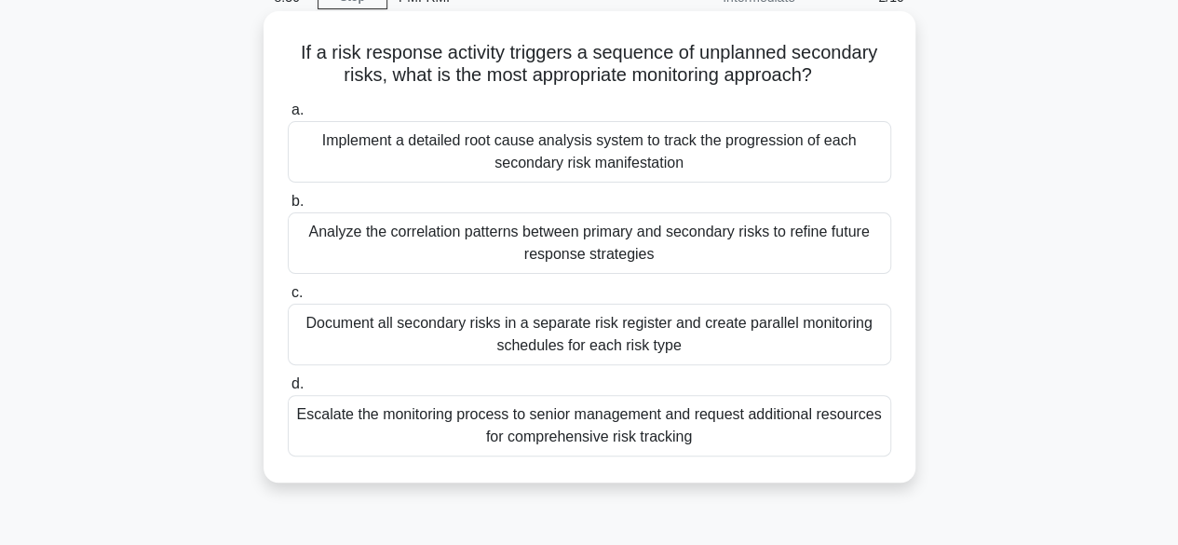
click at [401, 241] on div "Analyze the correlation patterns between primary and secondary risks to refine …" at bounding box center [589, 242] width 603 height 61
click at [288, 208] on input "b. Analyze the correlation patterns between primary and secondary risks to refi…" at bounding box center [288, 202] width 0 height 12
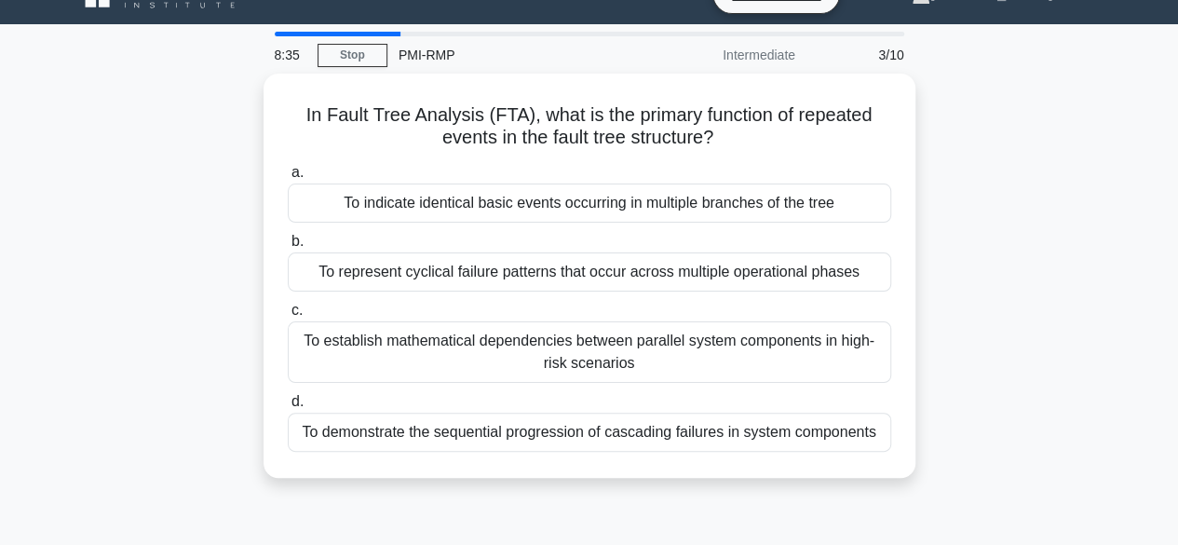
scroll to position [0, 0]
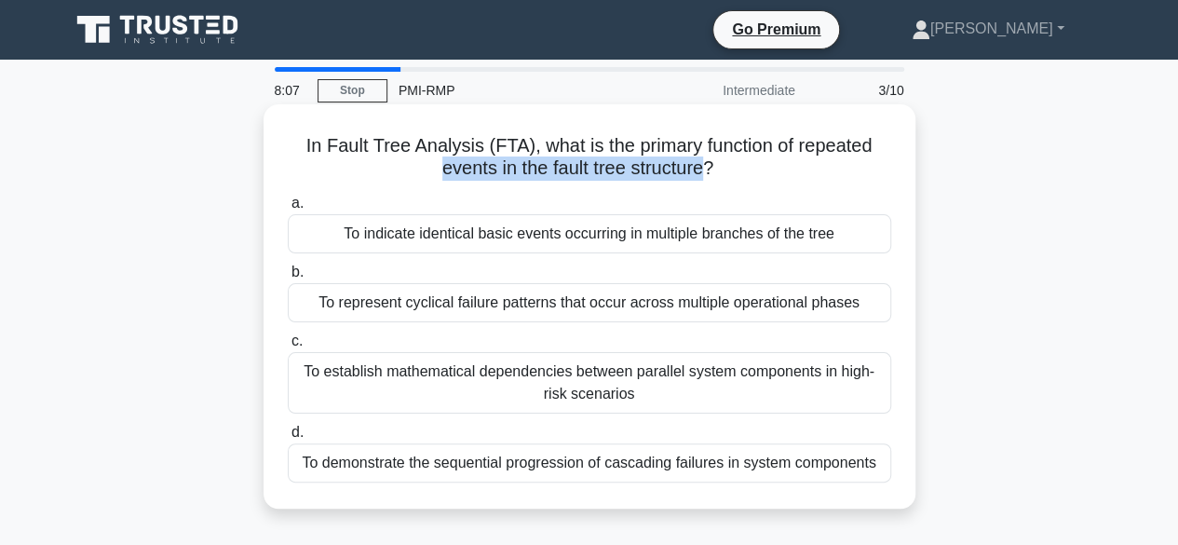
drag, startPoint x: 432, startPoint y: 176, endPoint x: 708, endPoint y: 172, distance: 275.7
click at [708, 172] on h5 "In Fault Tree Analysis (FTA), what is the primary function of repeated events i…" at bounding box center [589, 157] width 607 height 47
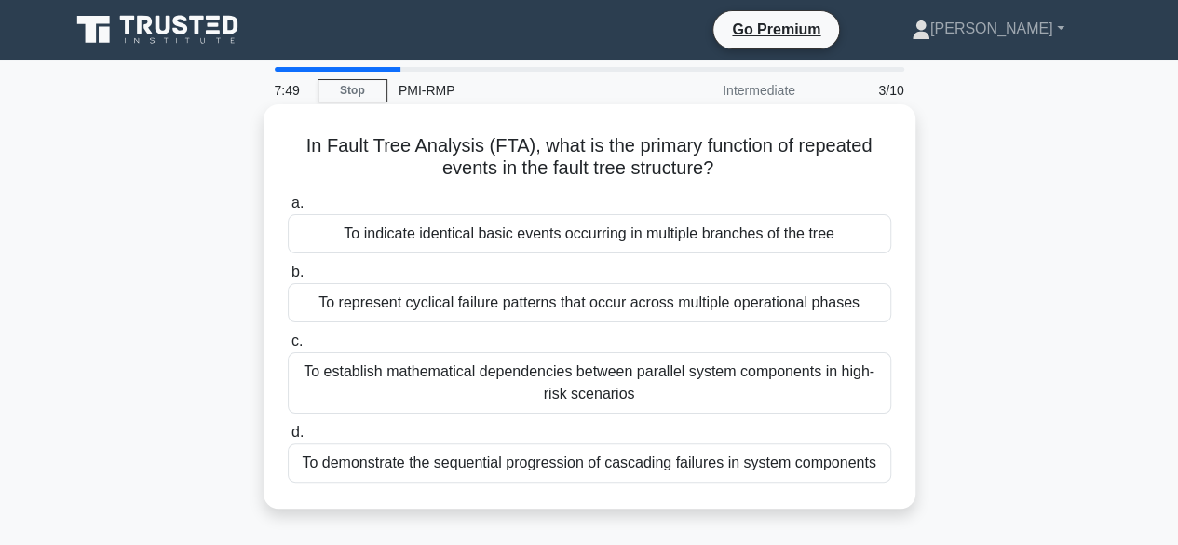
click at [469, 312] on div "To represent cyclical failure patterns that occur across multiple operational p…" at bounding box center [589, 302] width 603 height 39
click at [288, 278] on input "b. To represent cyclical failure patterns that occur across multiple operationa…" at bounding box center [288, 272] width 0 height 12
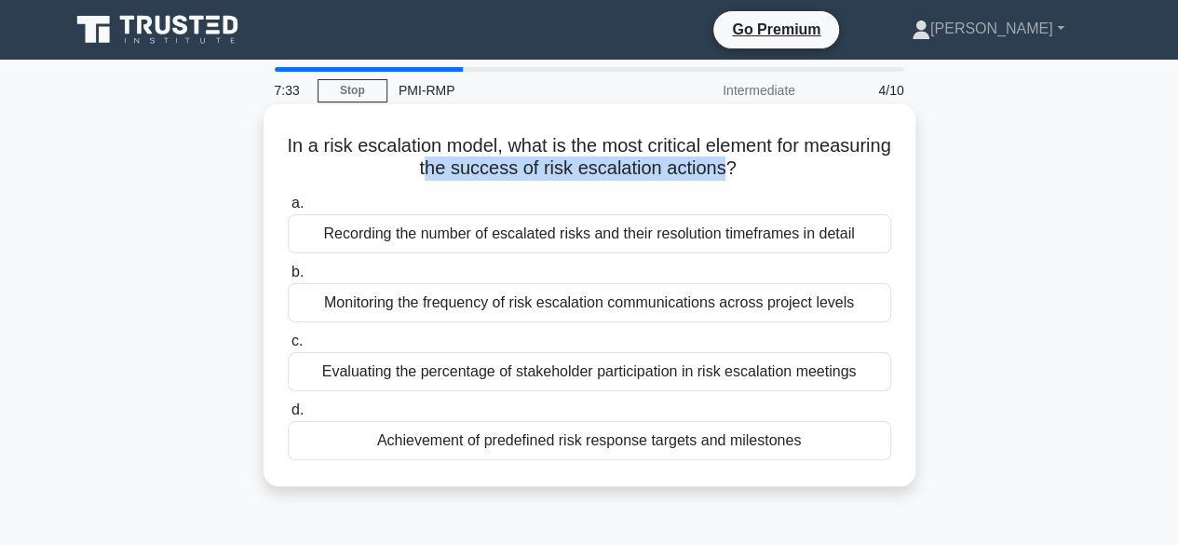
drag, startPoint x: 472, startPoint y: 175, endPoint x: 773, endPoint y: 182, distance: 300.9
click at [773, 181] on h5 "In a risk escalation model, what is the most critical element for measuring the…" at bounding box center [589, 157] width 607 height 47
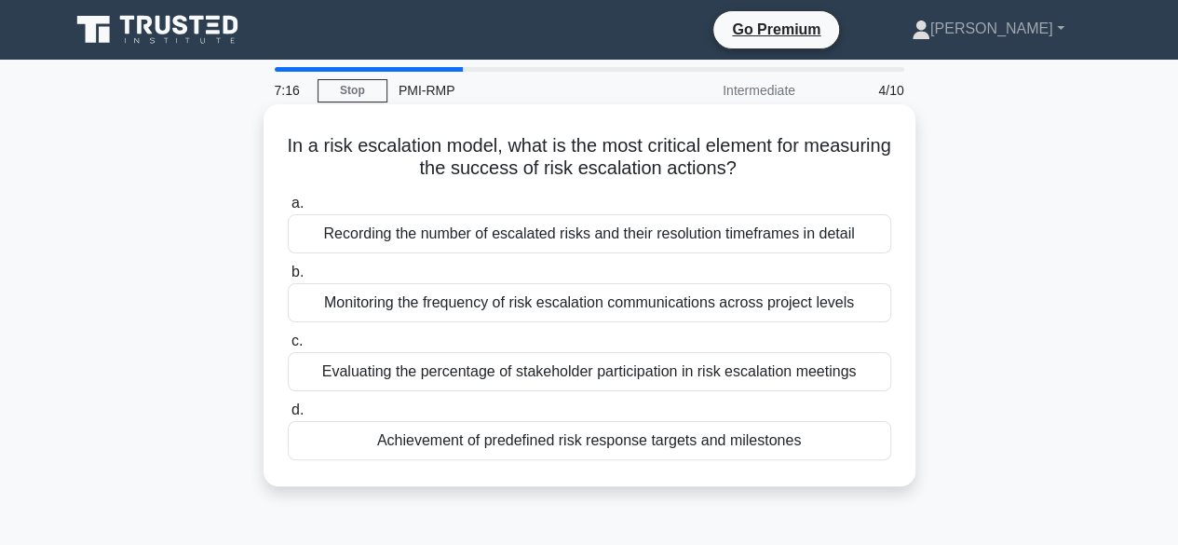
click at [479, 236] on div "Recording the number of escalated risks and their resolution timeframes in deta…" at bounding box center [589, 233] width 603 height 39
click at [288, 210] on input "a. Recording the number of escalated risks and their resolution timeframes in d…" at bounding box center [288, 203] width 0 height 12
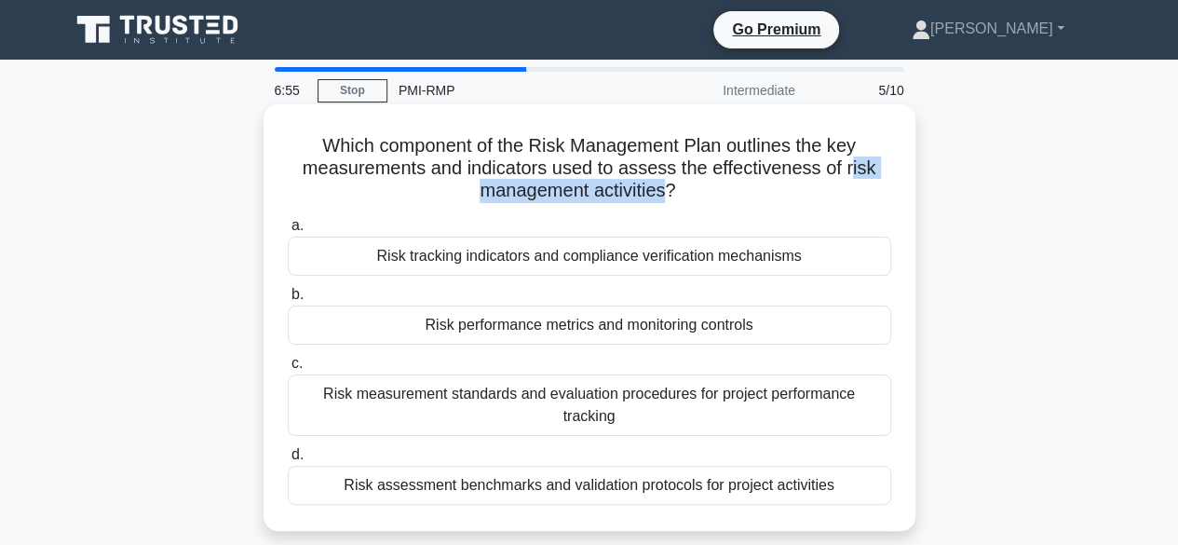
drag, startPoint x: 665, startPoint y: 202, endPoint x: 853, endPoint y: 177, distance: 189.8
click at [853, 177] on h5 "Which component of the Risk Management Plan outlines the key measurements and i…" at bounding box center [589, 168] width 607 height 69
click at [507, 327] on div "Risk performance metrics and monitoring controls" at bounding box center [589, 324] width 603 height 39
click at [288, 301] on input "b. Risk performance metrics and monitoring controls" at bounding box center [288, 295] width 0 height 12
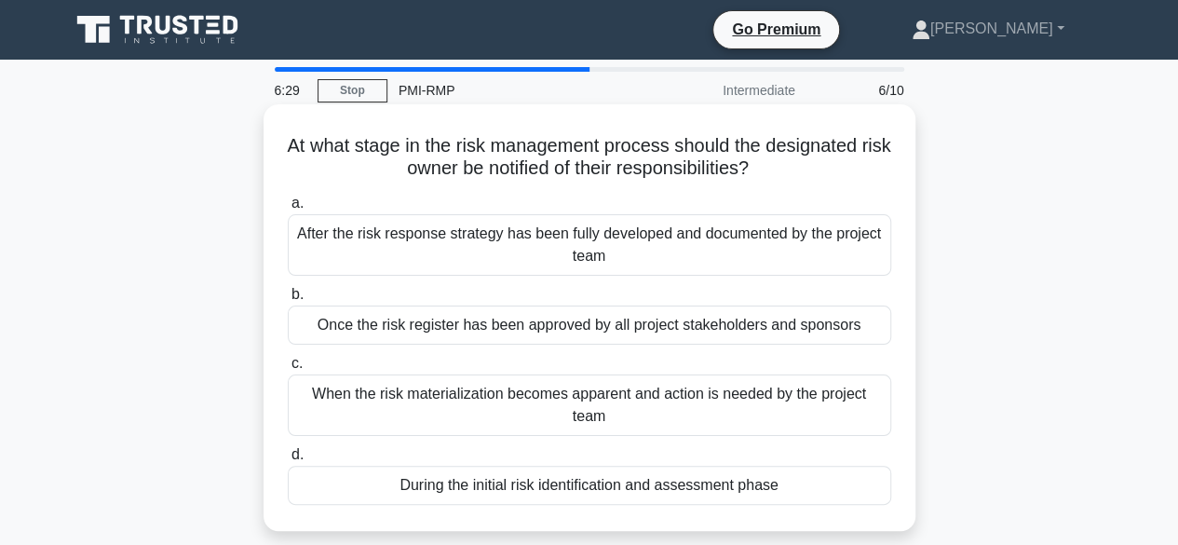
click at [449, 487] on div "During the initial risk identification and assessment phase" at bounding box center [589, 485] width 603 height 39
click at [288, 461] on input "d. During the initial risk identification and assessment phase" at bounding box center [288, 455] width 0 height 12
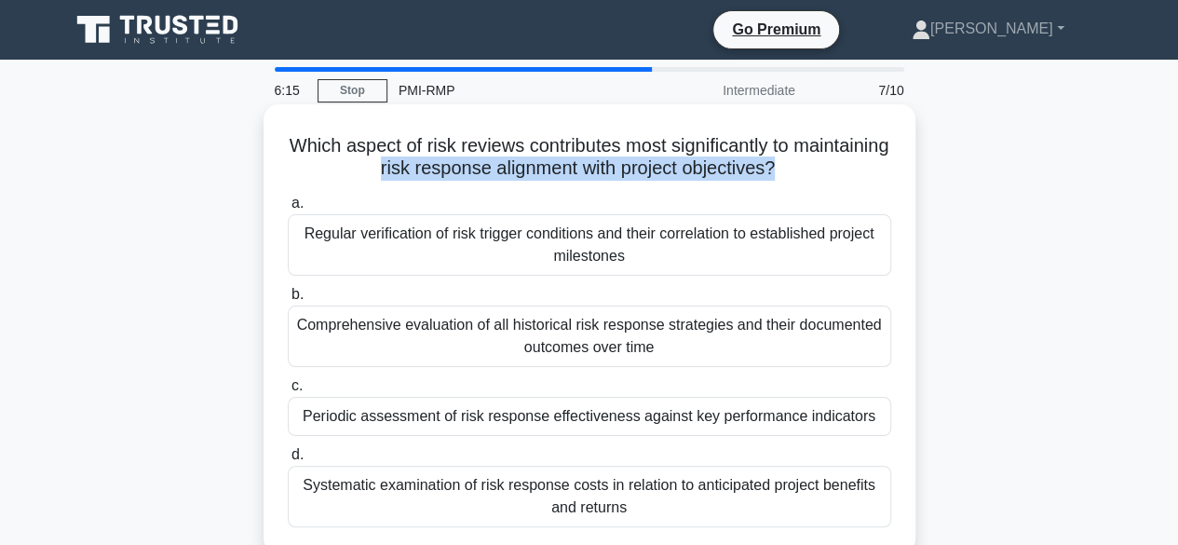
drag, startPoint x: 455, startPoint y: 167, endPoint x: 827, endPoint y: 185, distance: 372.0
click at [827, 185] on div "Which aspect of risk reviews contributes most significantly to maintaining risk…" at bounding box center [589, 329] width 637 height 434
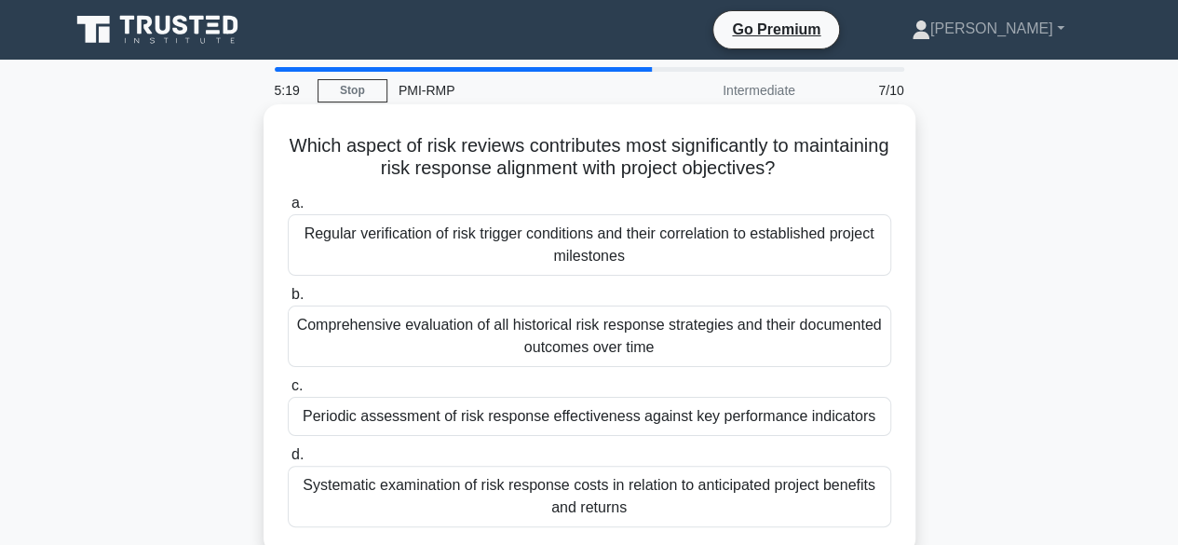
click at [606, 421] on div "Periodic assessment of risk response effectiveness against key performance indi…" at bounding box center [589, 416] width 603 height 39
click at [288, 392] on input "c. Periodic assessment of risk response effectiveness against key performance i…" at bounding box center [288, 386] width 0 height 12
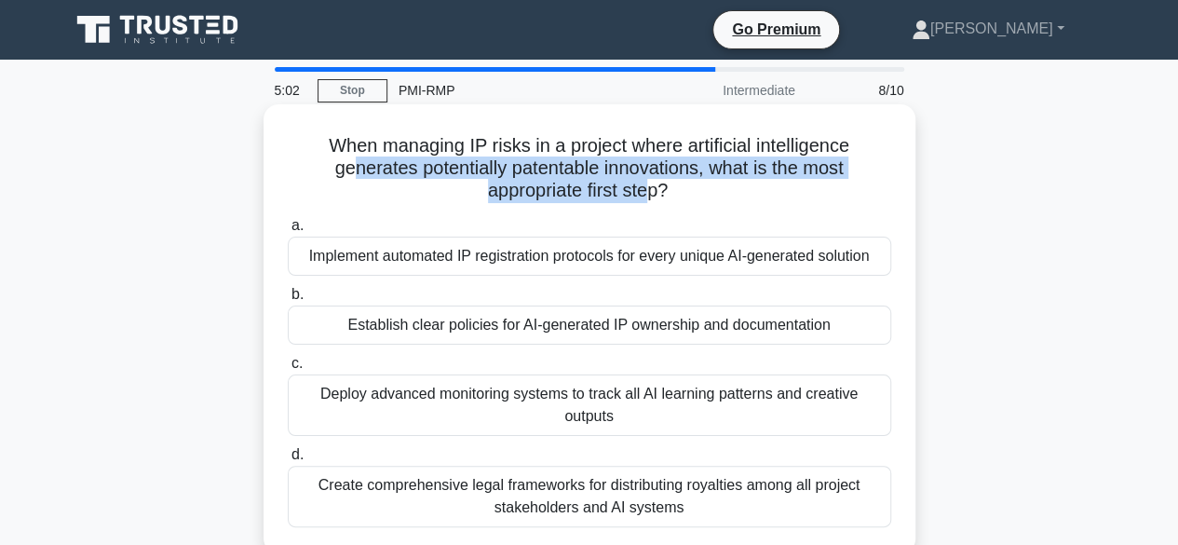
drag, startPoint x: 343, startPoint y: 175, endPoint x: 653, endPoint y: 188, distance: 310.4
click at [653, 188] on h5 "When managing IP risks in a project where artificial intelligence generates pot…" at bounding box center [589, 168] width 607 height 69
click at [513, 176] on h5 "When managing IP risks in a project where artificial intelligence generates pot…" at bounding box center [589, 168] width 607 height 69
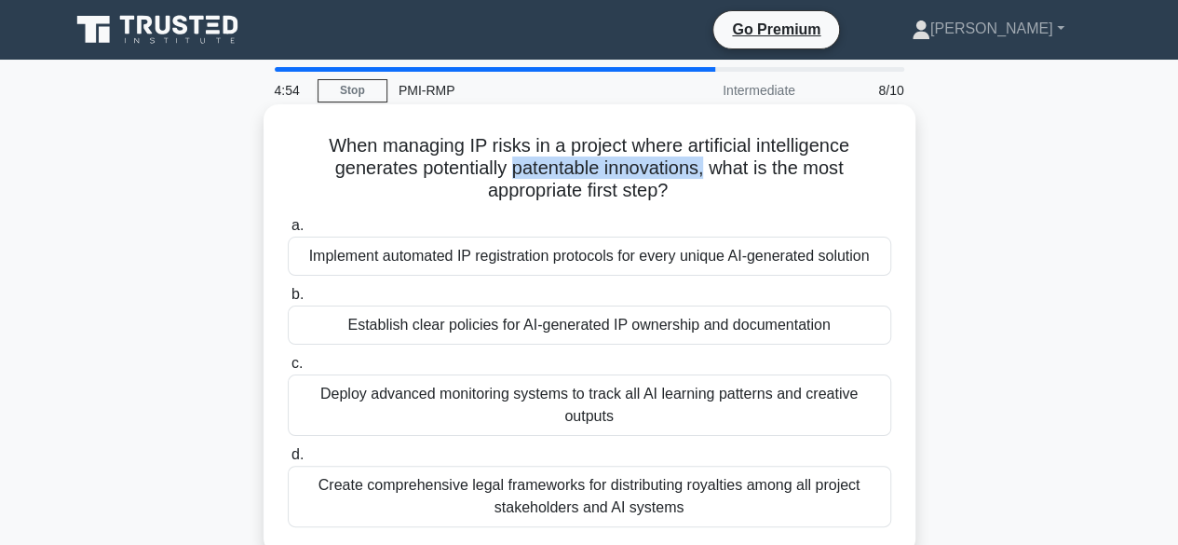
drag, startPoint x: 511, startPoint y: 174, endPoint x: 706, endPoint y: 176, distance: 194.6
click at [706, 176] on h5 "When managing IP risks in a project where artificial intelligence generates pot…" at bounding box center [589, 168] width 607 height 69
drag, startPoint x: 345, startPoint y: 332, endPoint x: 825, endPoint y: 323, distance: 480.6
click at [825, 323] on div "Establish clear policies for AI-generated IP ownership and documentation" at bounding box center [589, 324] width 603 height 39
drag, startPoint x: 317, startPoint y: 400, endPoint x: 878, endPoint y: 393, distance: 561.6
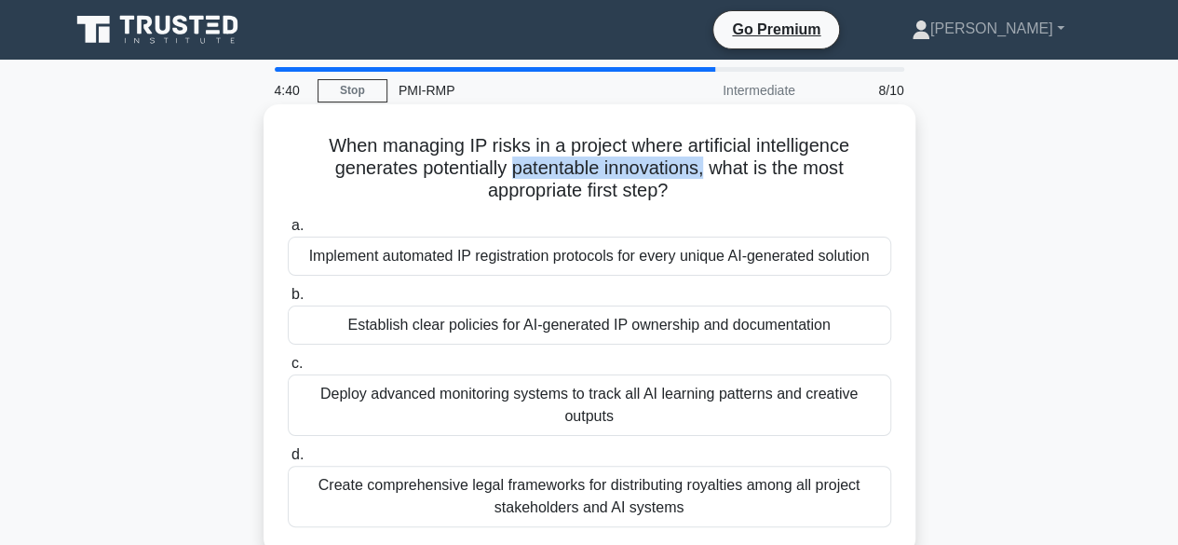
click at [878, 393] on div "Deploy advanced monitoring systems to track all AI learning patterns and creati…" at bounding box center [589, 404] width 603 height 61
click at [545, 331] on div "Establish clear policies for AI-generated IP ownership and documentation" at bounding box center [589, 324] width 603 height 39
click at [288, 301] on input "b. Establish clear policies for AI-generated IP ownership and documentation" at bounding box center [288, 295] width 0 height 12
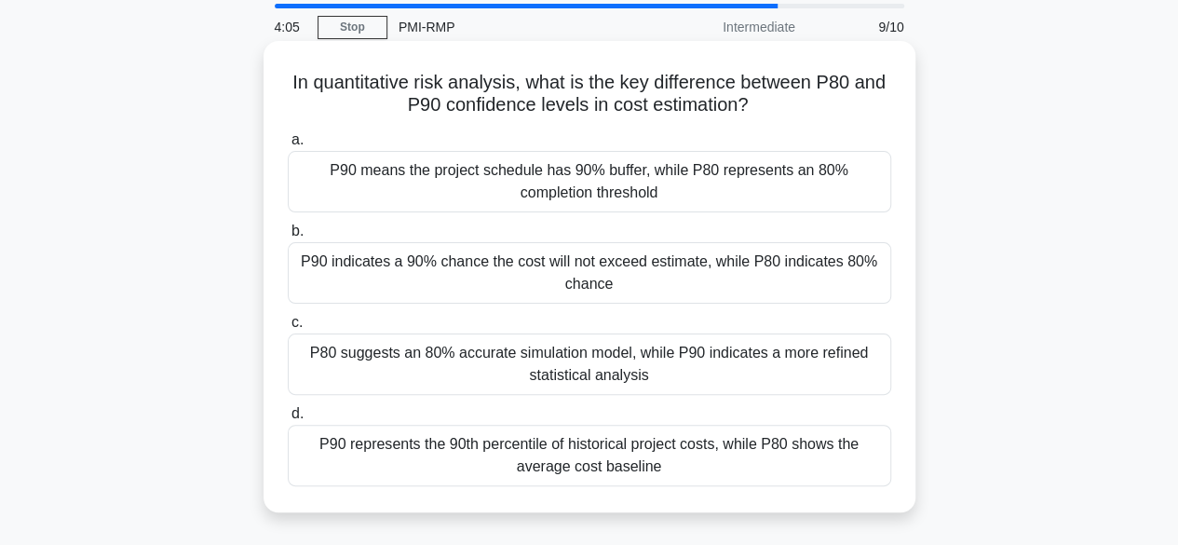
scroll to position [93, 0]
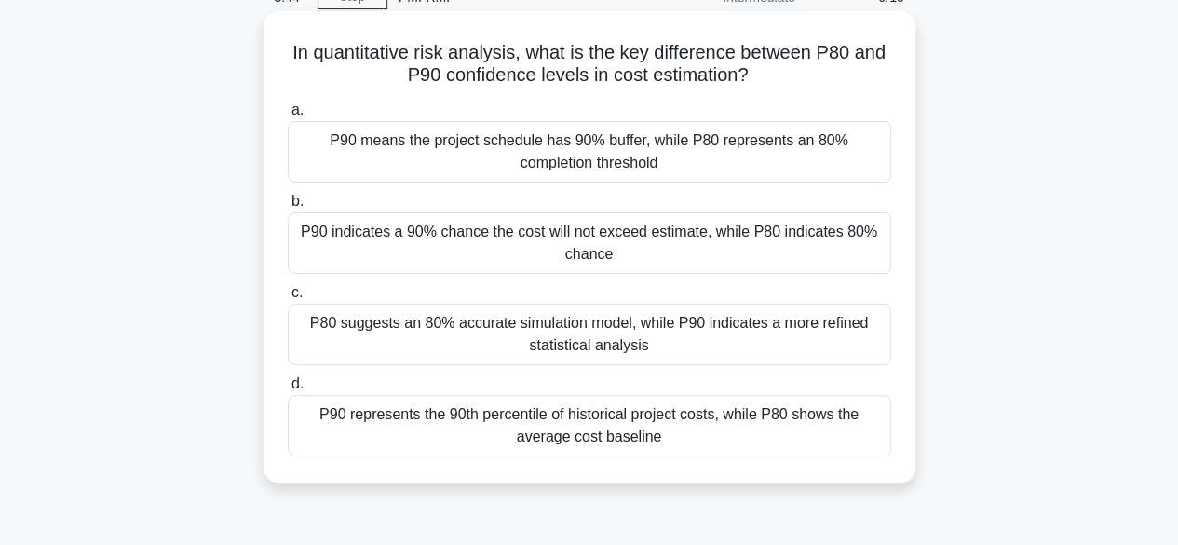
click at [577, 340] on div "P80 suggests an 80% accurate simulation model, while P90 indicates a more refin…" at bounding box center [589, 334] width 603 height 61
click at [288, 299] on input "c. P80 suggests an 80% accurate simulation model, while P90 indicates a more re…" at bounding box center [288, 293] width 0 height 12
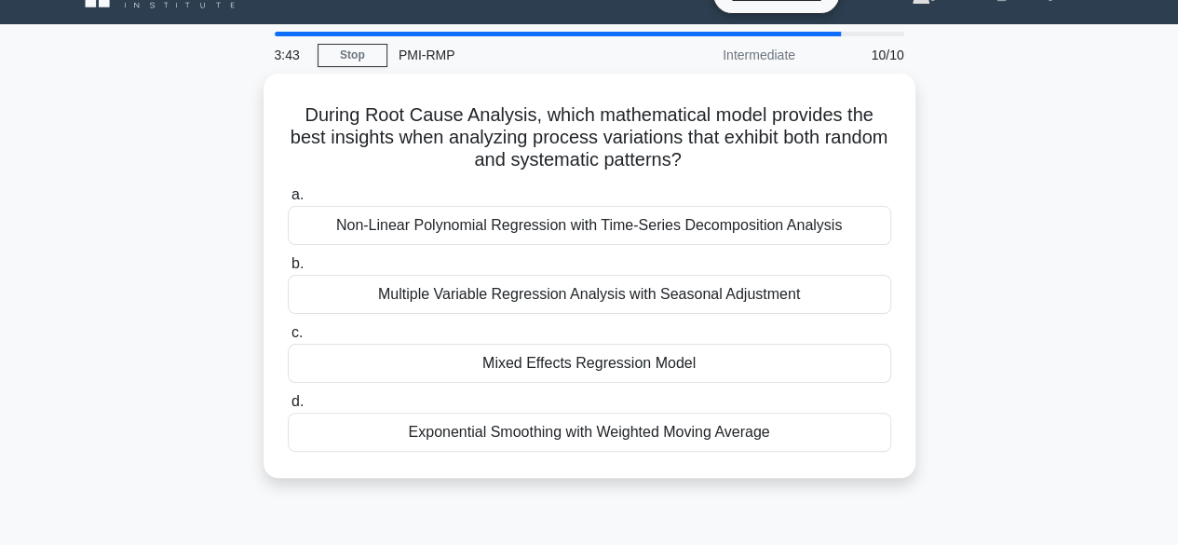
scroll to position [0, 0]
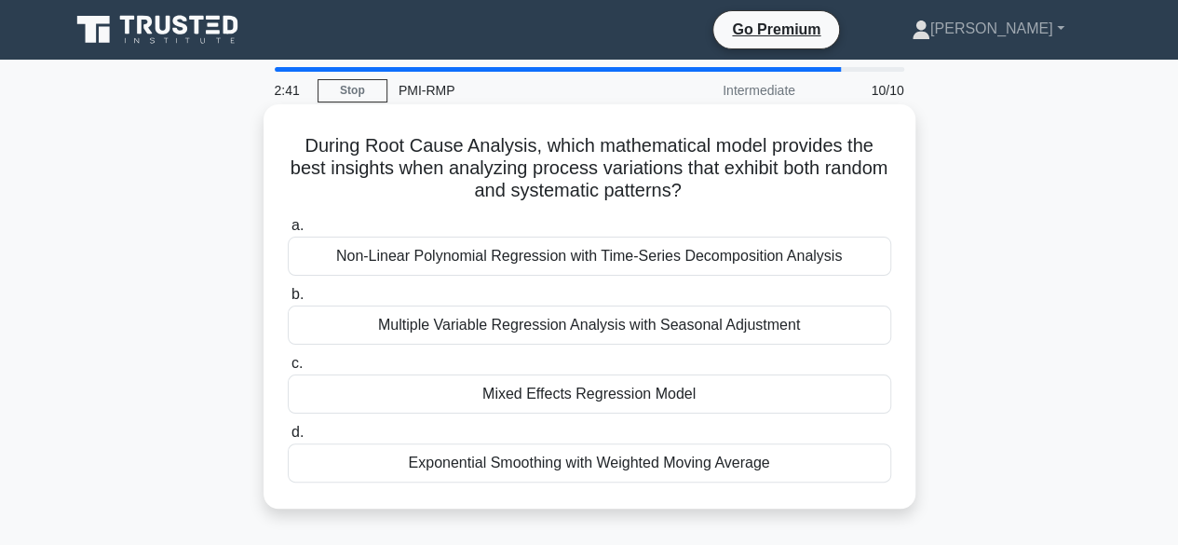
click at [568, 396] on div "Mixed Effects Regression Model" at bounding box center [589, 393] width 603 height 39
click at [288, 370] on input "c. Mixed Effects Regression Model" at bounding box center [288, 364] width 0 height 12
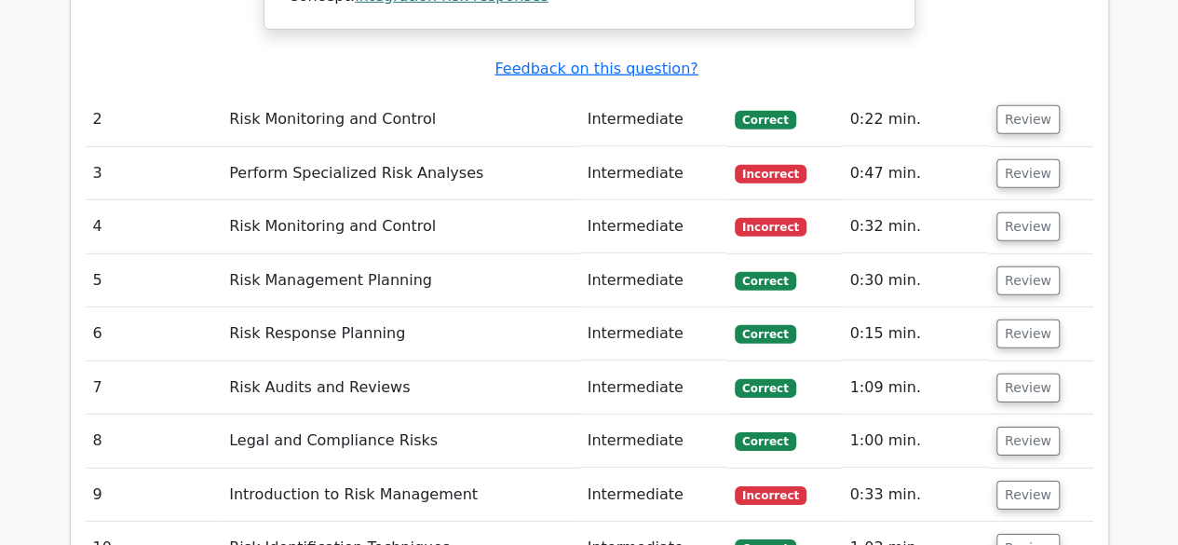
scroll to position [2887, 0]
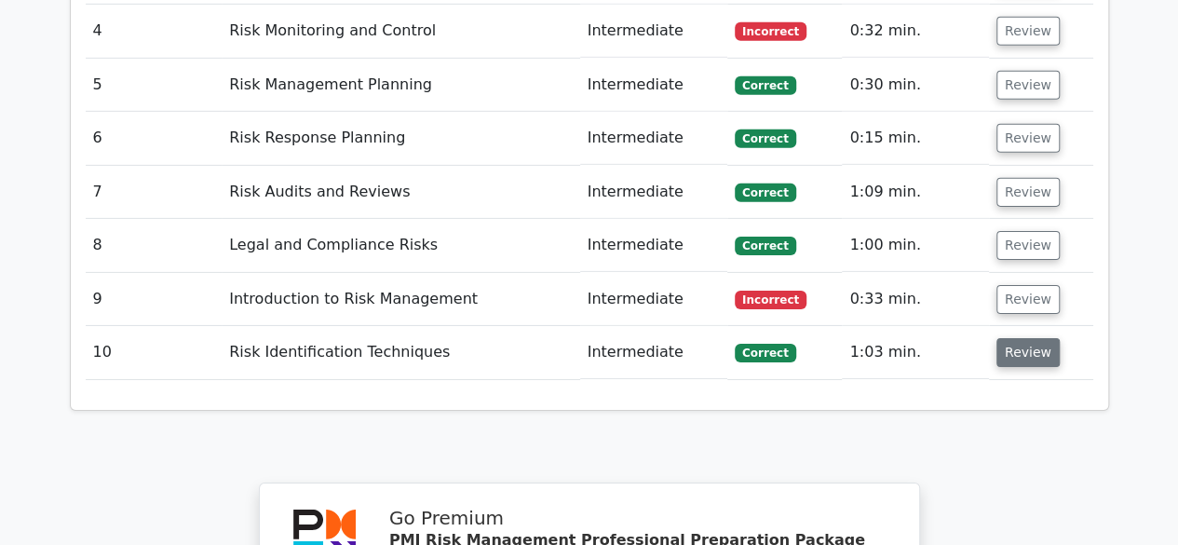
click at [1027, 338] on button "Review" at bounding box center [1027, 352] width 63 height 29
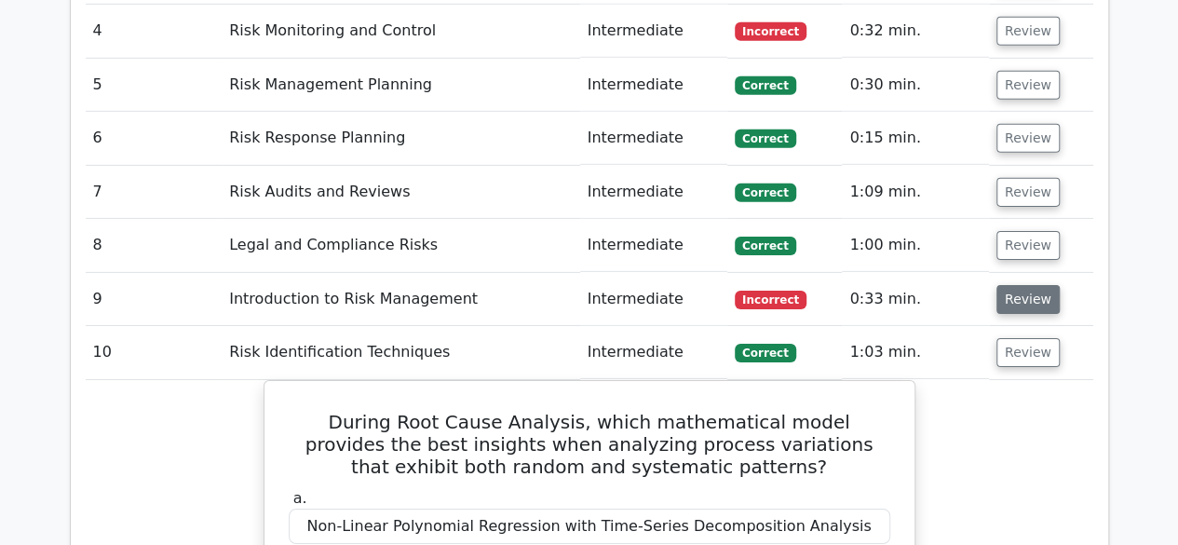
click at [1004, 285] on button "Review" at bounding box center [1027, 299] width 63 height 29
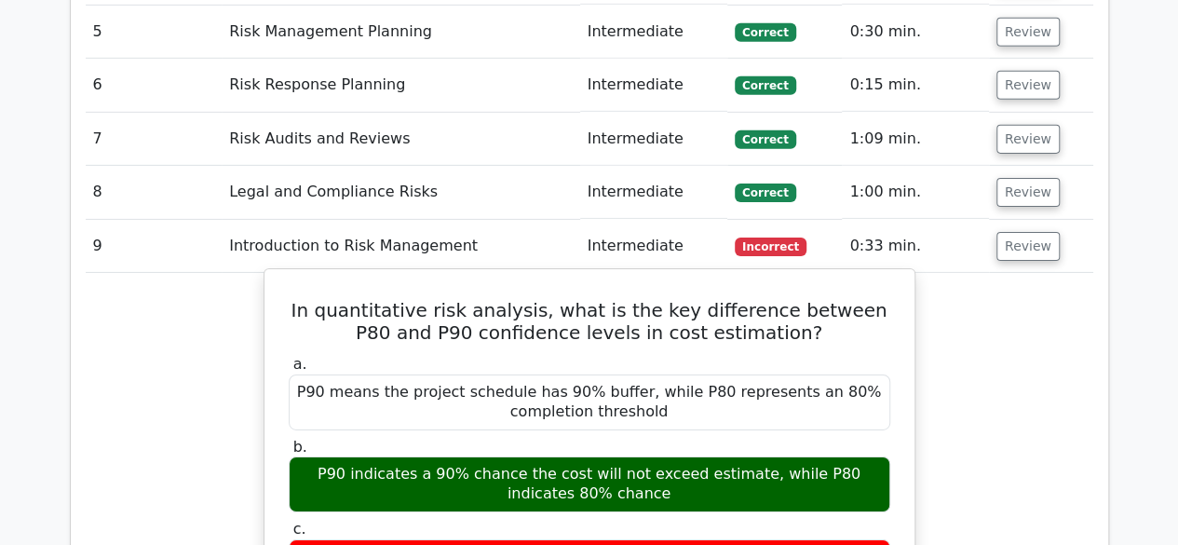
scroll to position [2980, 0]
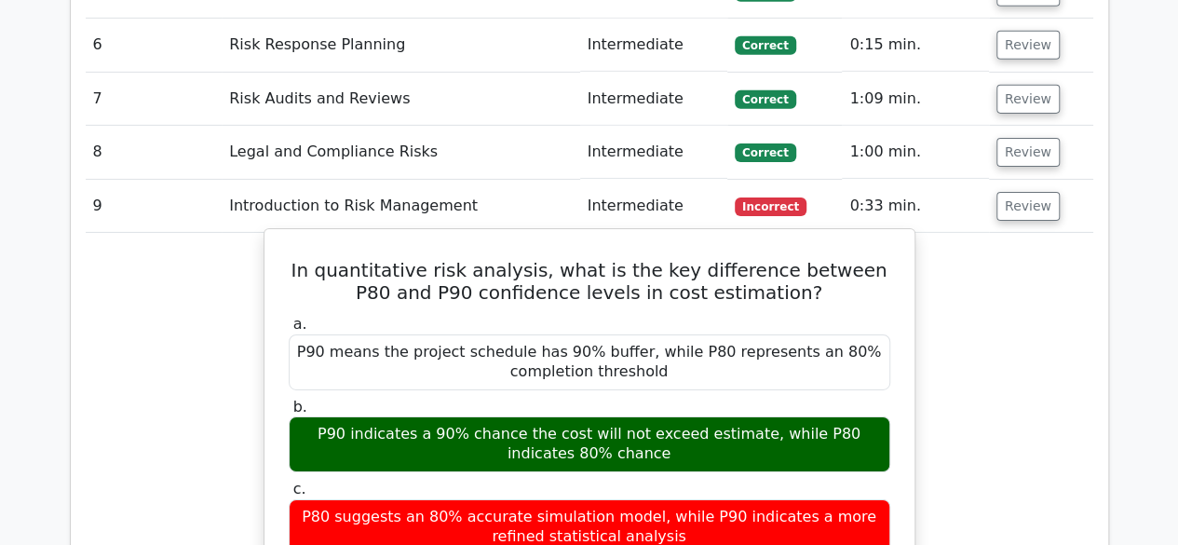
drag, startPoint x: 297, startPoint y: 319, endPoint x: 594, endPoint y: 339, distance: 297.7
click at [594, 416] on div "P90 indicates a 90% chance the cost will not exceed estimate, while P80 indicat…" at bounding box center [590, 444] width 602 height 56
drag, startPoint x: 305, startPoint y: 405, endPoint x: 623, endPoint y: 399, distance: 317.6
click at [623, 499] on div "P80 suggests an 80% accurate simulation model, while P90 indicates a more refin…" at bounding box center [590, 527] width 602 height 56
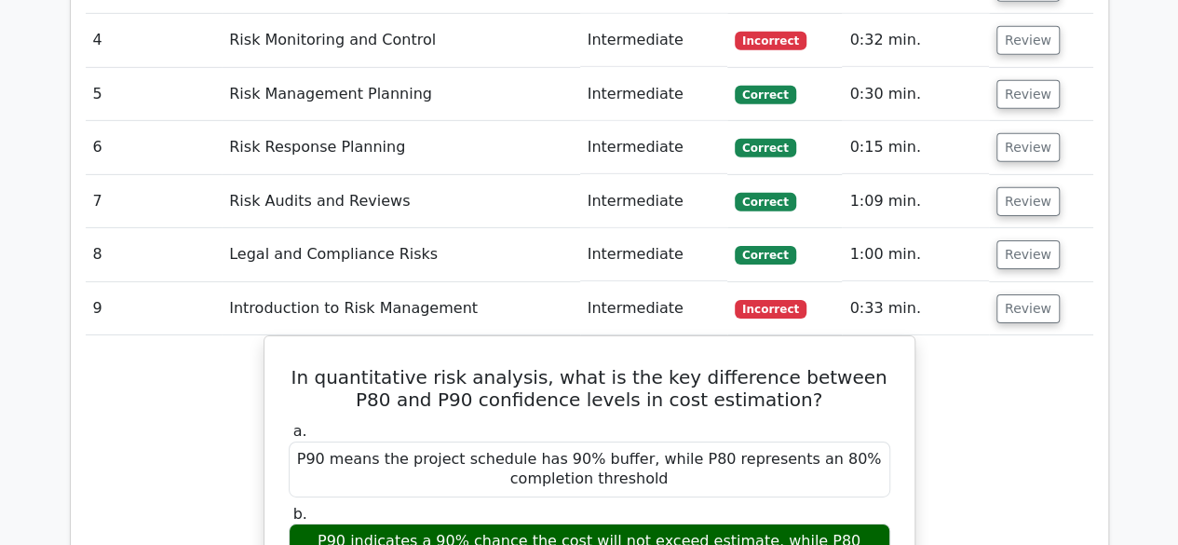
scroll to position [2794, 0]
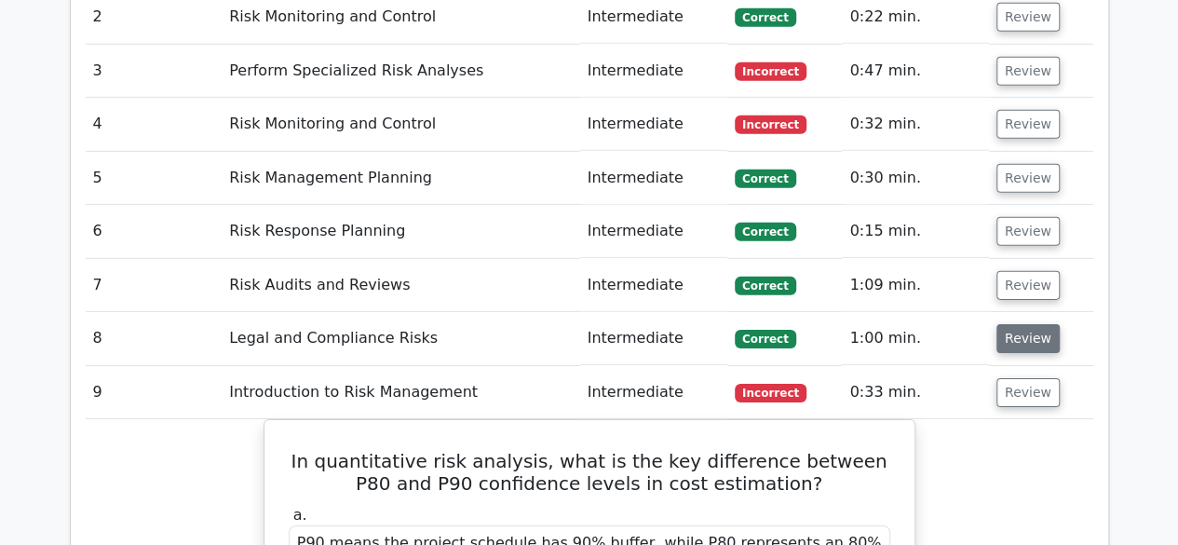
click at [1028, 324] on button "Review" at bounding box center [1027, 338] width 63 height 29
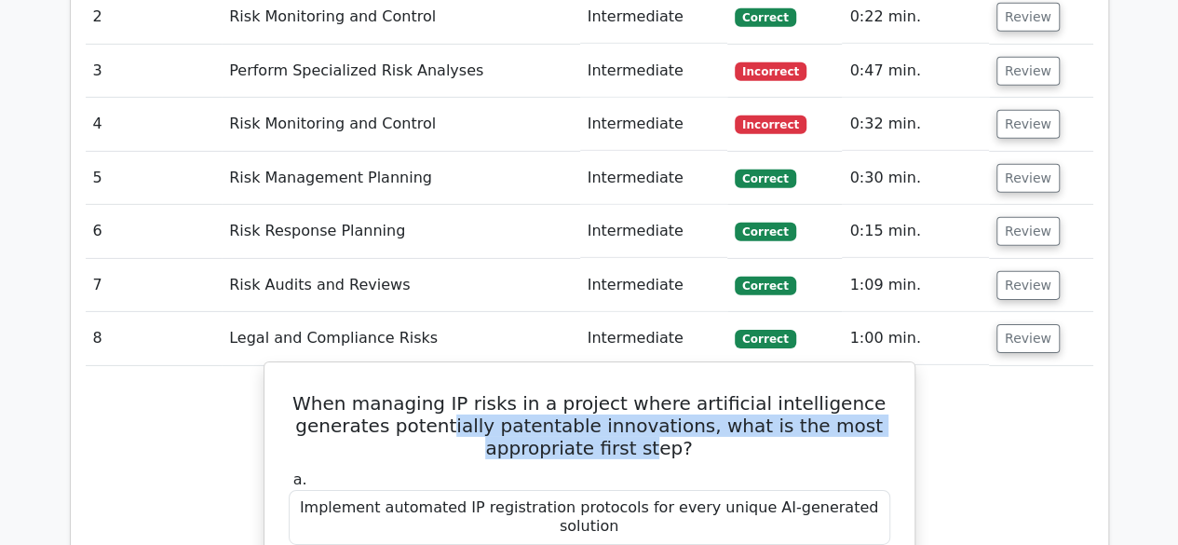
drag, startPoint x: 467, startPoint y: 314, endPoint x: 655, endPoint y: 330, distance: 187.8
click at [655, 392] on h5 "When managing IP risks in a project where artificial intelligence generates pot…" at bounding box center [589, 425] width 605 height 67
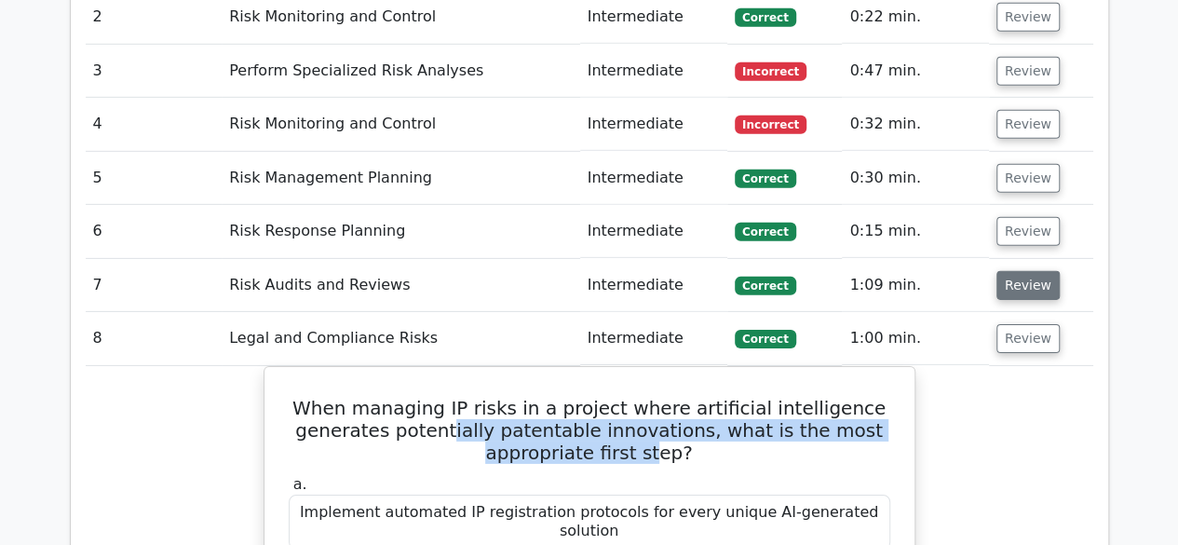
click at [1022, 271] on button "Review" at bounding box center [1027, 285] width 63 height 29
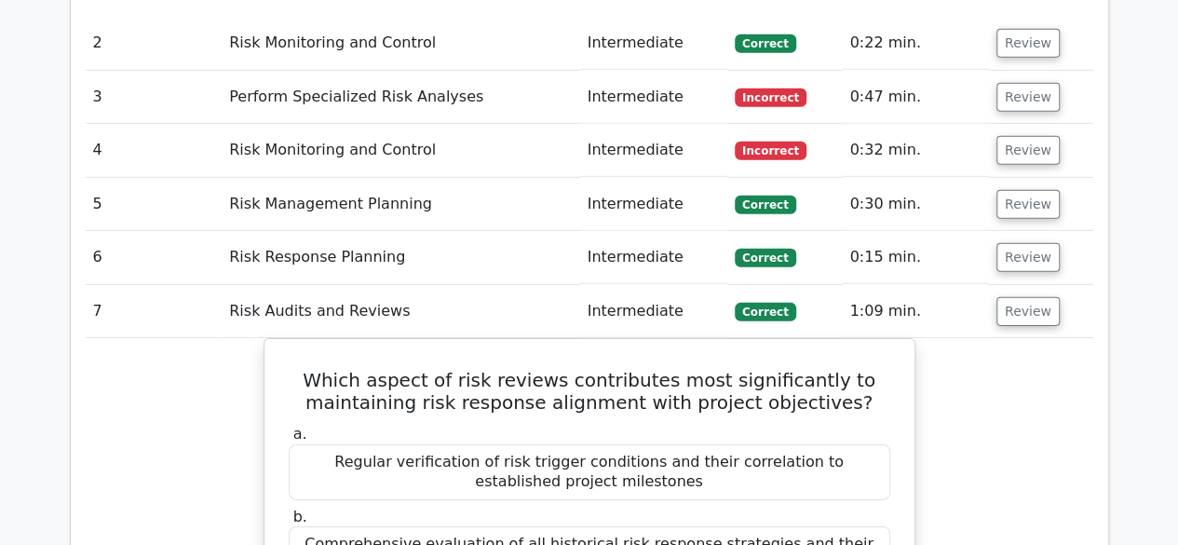
scroll to position [2701, 0]
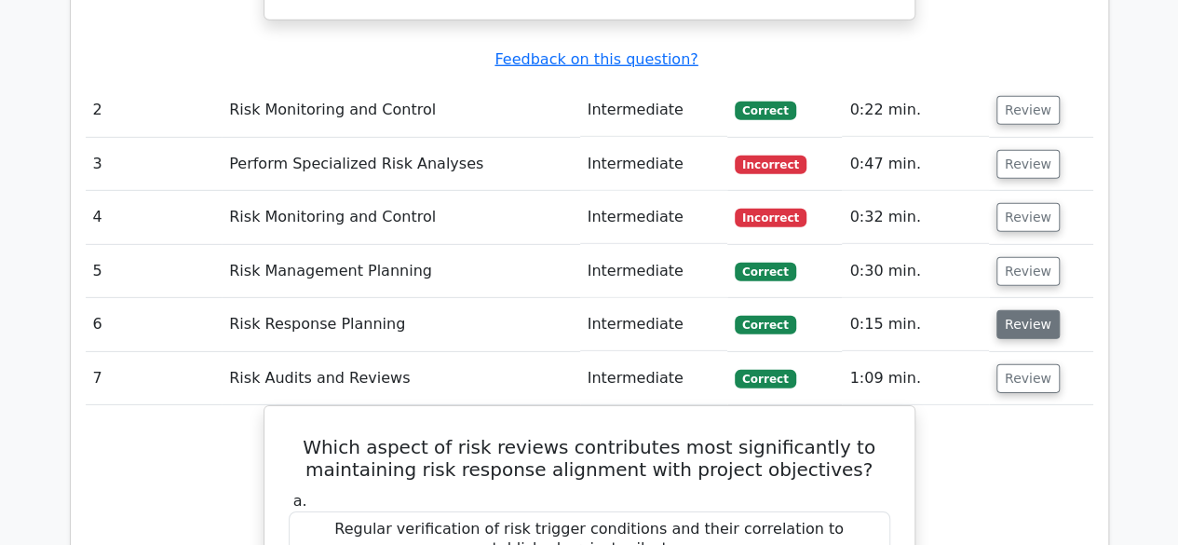
click at [1012, 310] on button "Review" at bounding box center [1027, 324] width 63 height 29
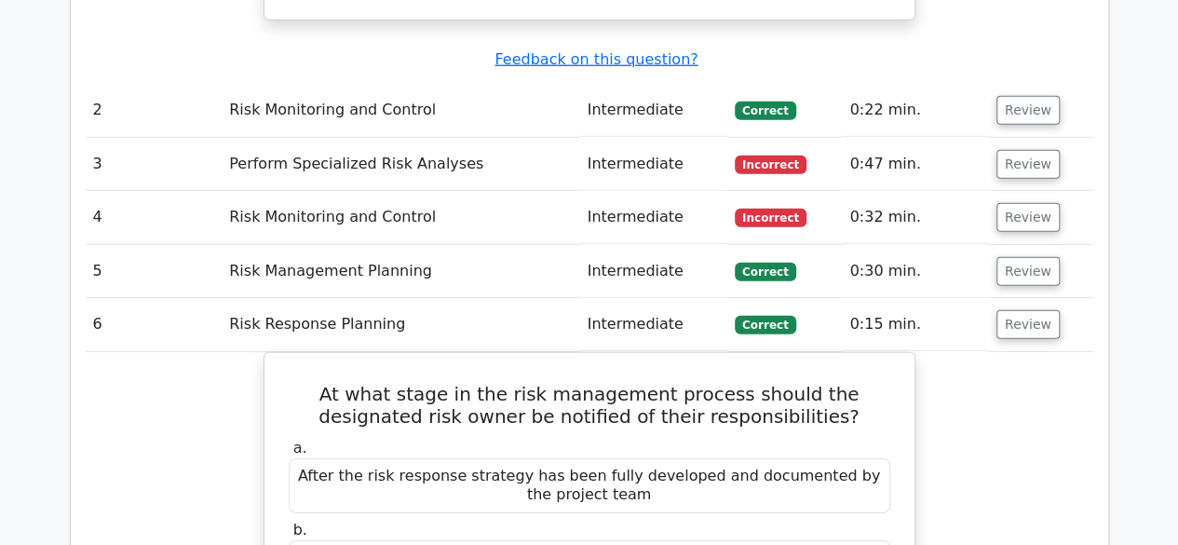
click at [989, 245] on td "Review" at bounding box center [1041, 271] width 104 height 53
click at [1000, 257] on button "Review" at bounding box center [1027, 271] width 63 height 29
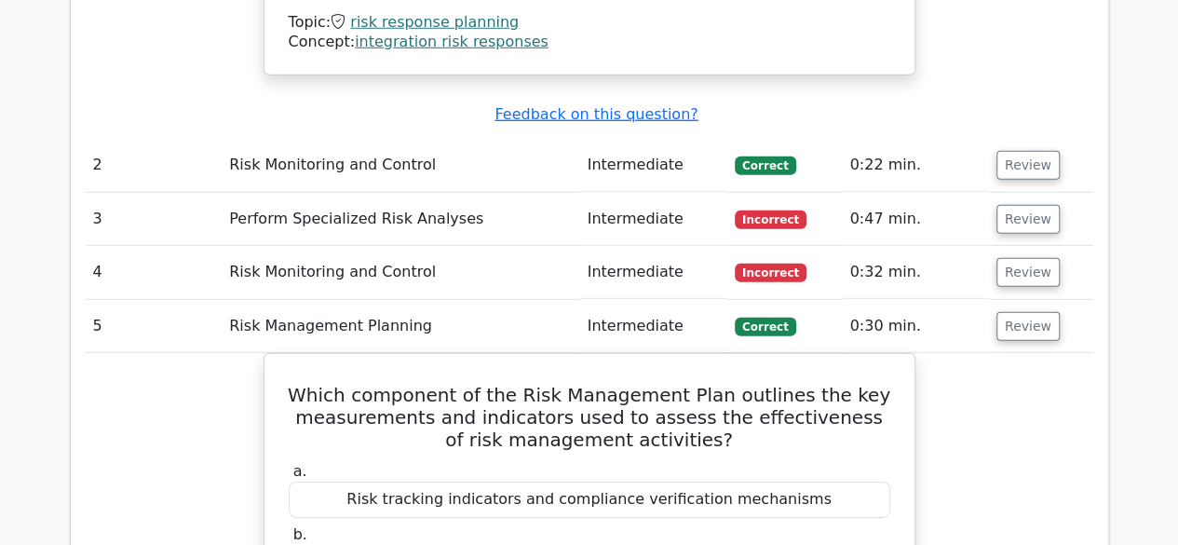
scroll to position [2607, 0]
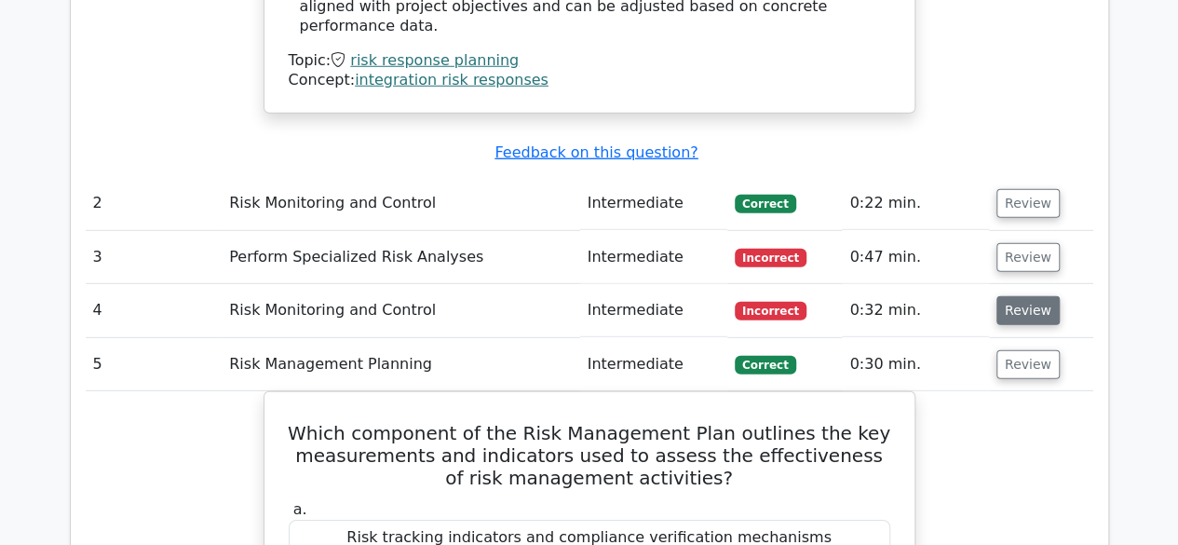
click at [1045, 296] on button "Review" at bounding box center [1027, 310] width 63 height 29
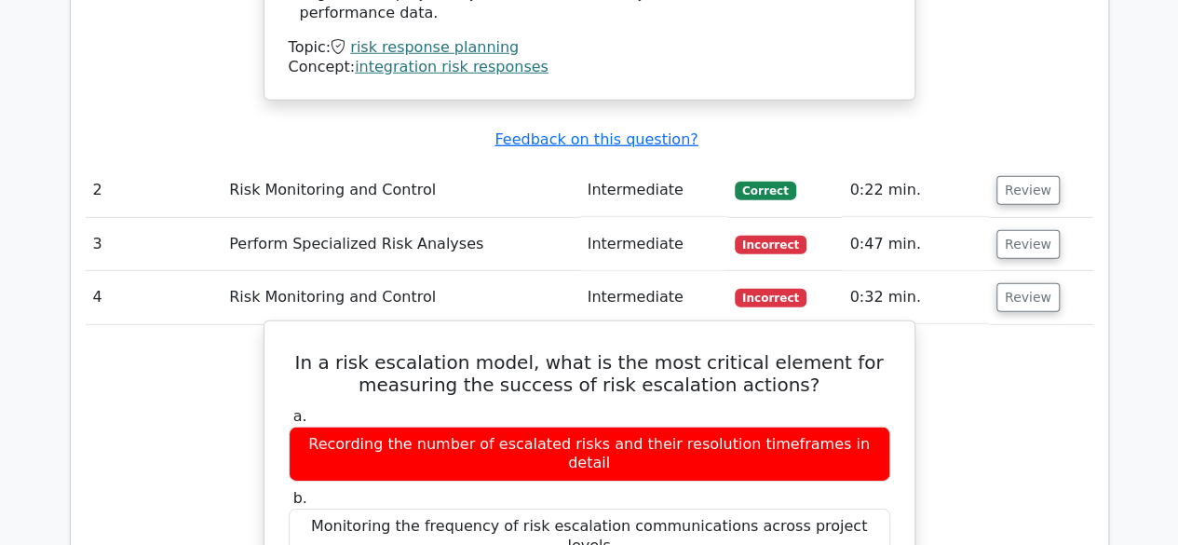
scroll to position [2701, 0]
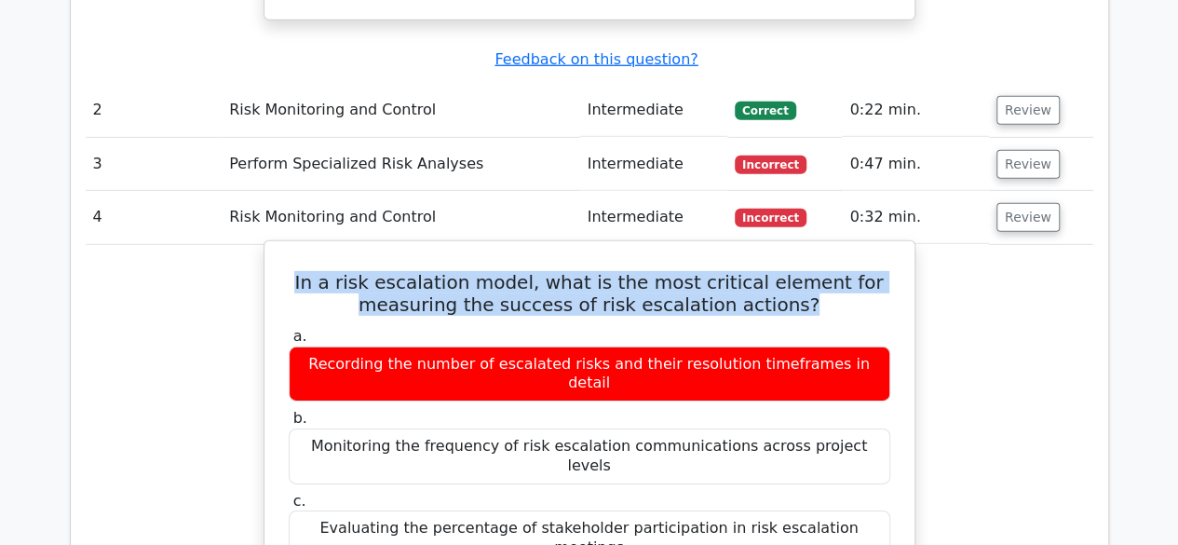
drag, startPoint x: 292, startPoint y: 162, endPoint x: 823, endPoint y: 198, distance: 532.0
drag, startPoint x: 336, startPoint y: 433, endPoint x: 786, endPoint y: 437, distance: 449.8
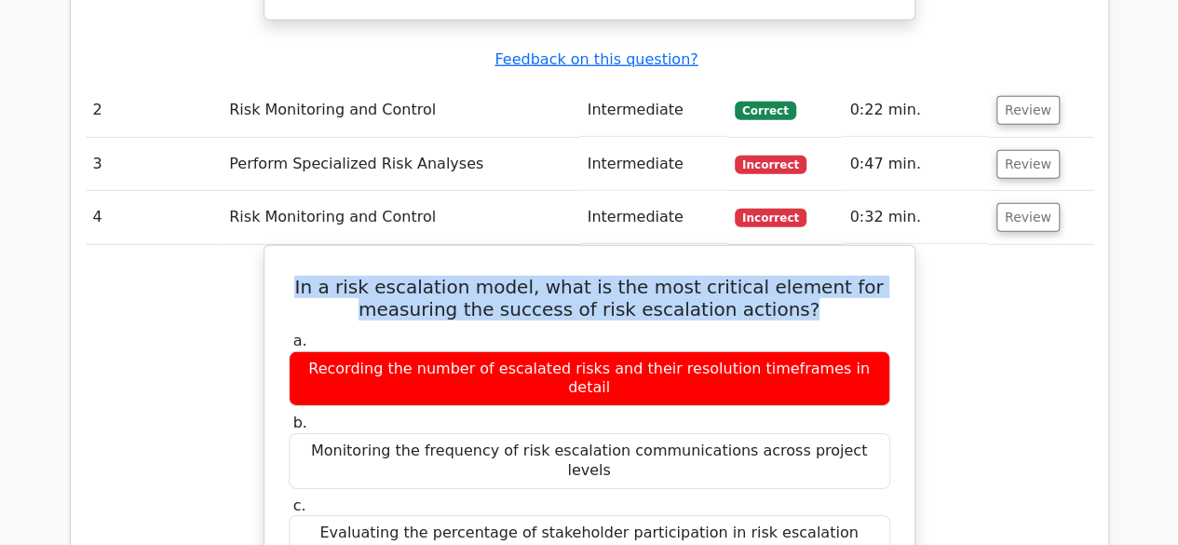
scroll to position [2514, 0]
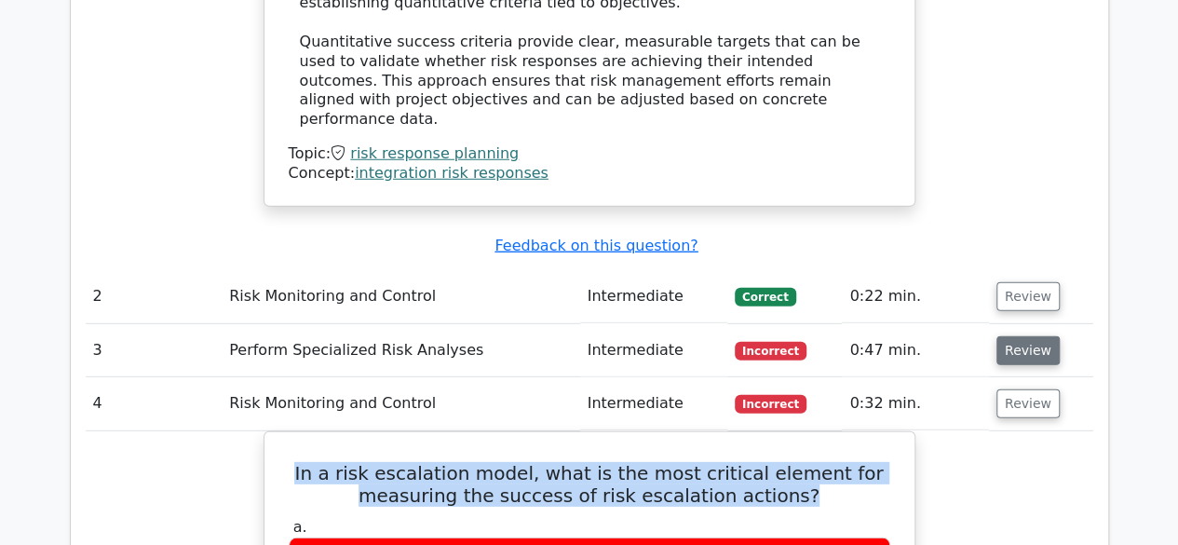
click at [996, 336] on button "Review" at bounding box center [1027, 350] width 63 height 29
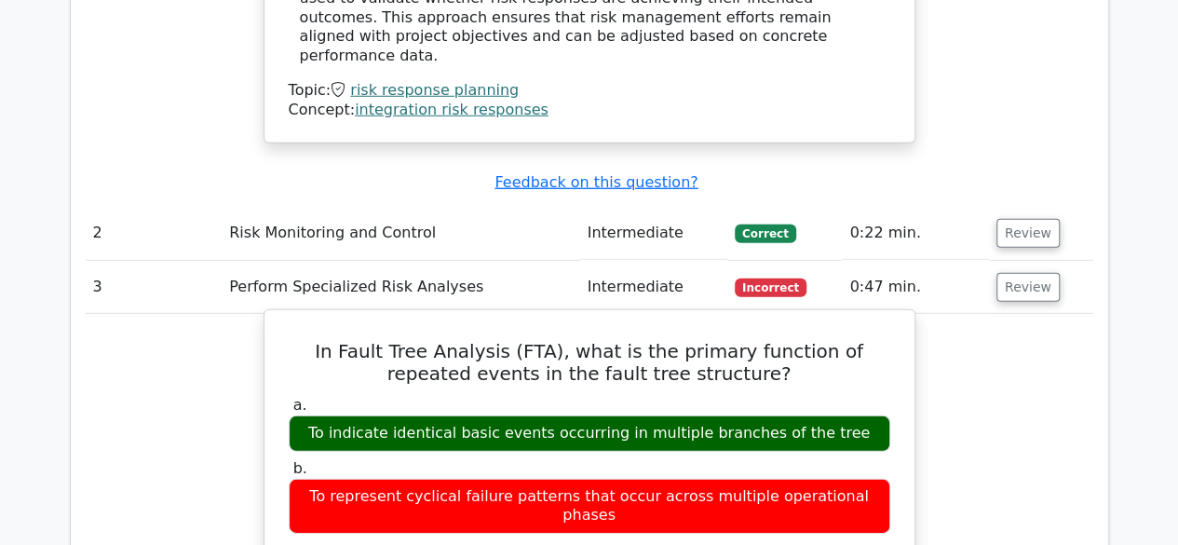
scroll to position [2701, 0]
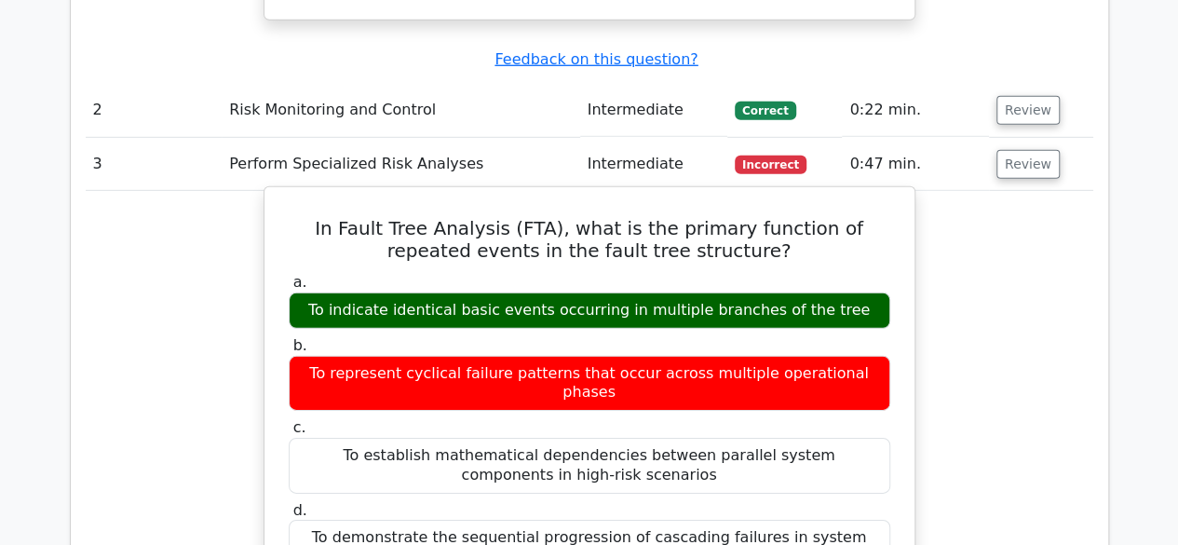
drag, startPoint x: 331, startPoint y: 196, endPoint x: 846, endPoint y: 195, distance: 515.0
click at [846, 292] on div "To indicate identical basic events occurring in multiple branches of the tree" at bounding box center [590, 310] width 602 height 36
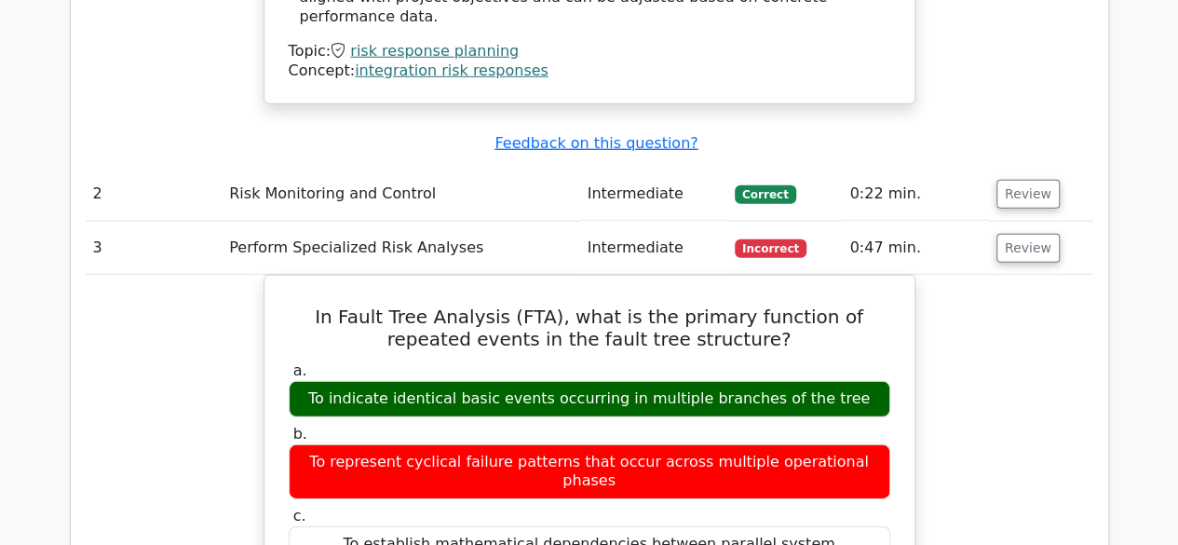
scroll to position [2514, 0]
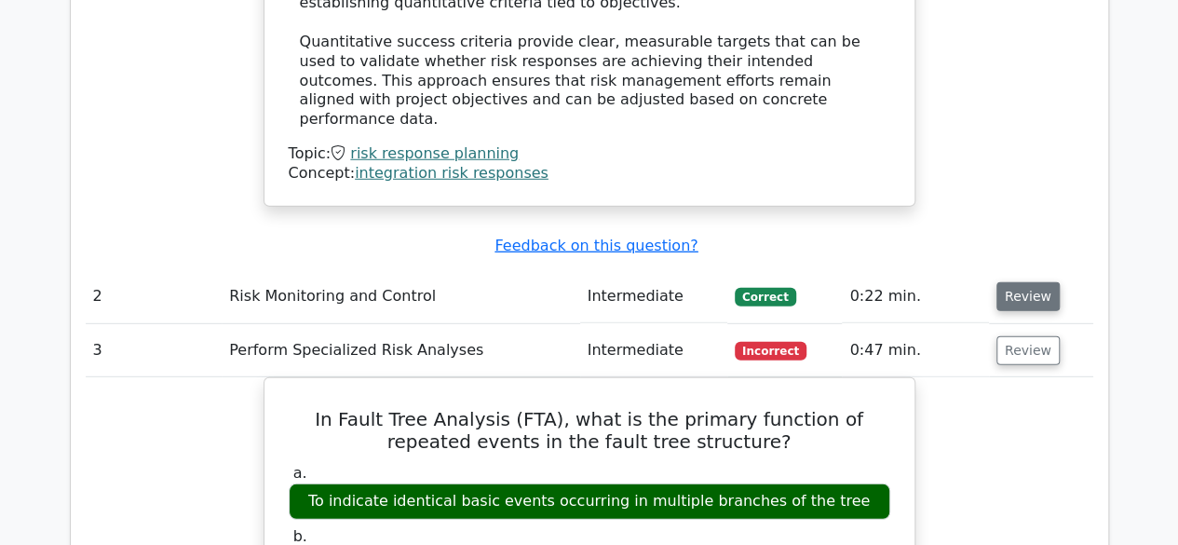
click at [1006, 282] on button "Review" at bounding box center [1027, 296] width 63 height 29
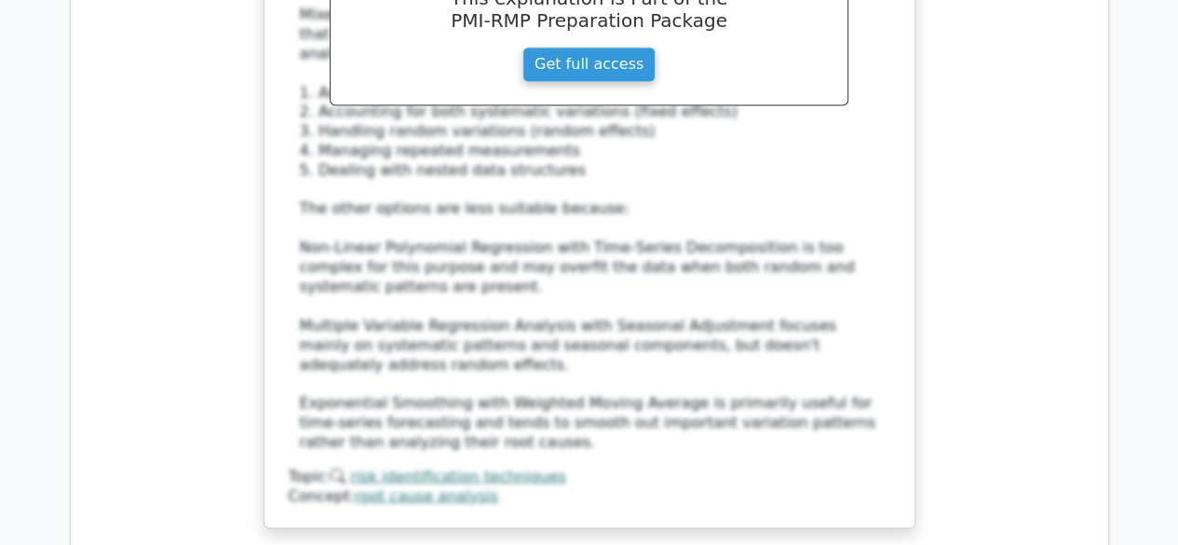
scroll to position [12224, 0]
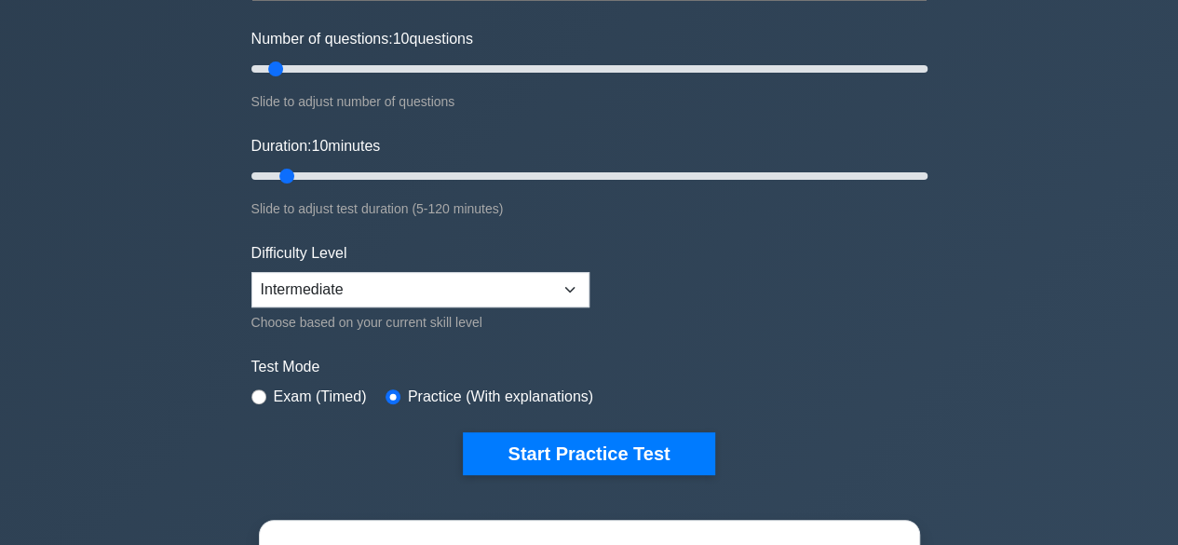
scroll to position [279, 0]
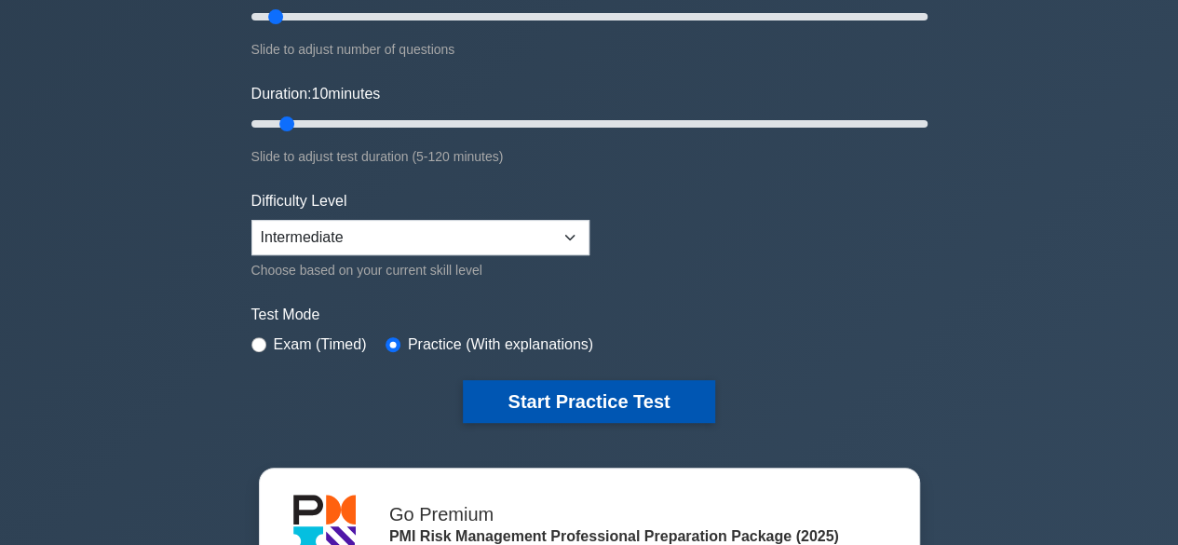
click at [568, 398] on button "Start Practice Test" at bounding box center [588, 401] width 251 height 43
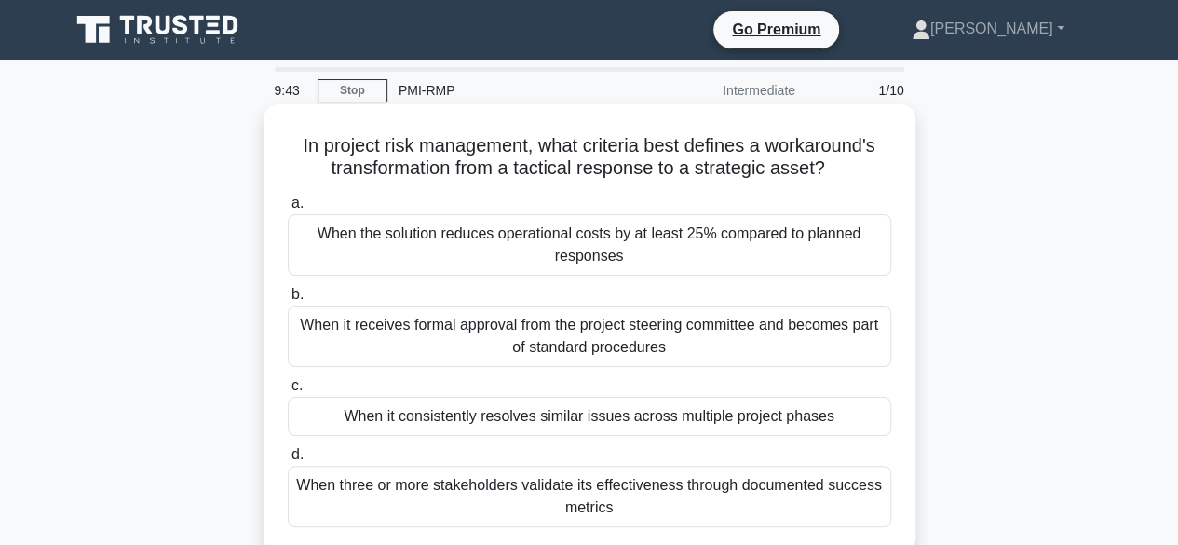
click at [453, 412] on div "When it consistently resolves similar issues across multiple project phases" at bounding box center [589, 416] width 603 height 39
click at [422, 424] on div "When it consistently resolves similar issues across multiple project phases" at bounding box center [589, 416] width 603 height 39
click at [288, 392] on input "c. When it consistently resolves similar issues across multiple project phases" at bounding box center [288, 386] width 0 height 12
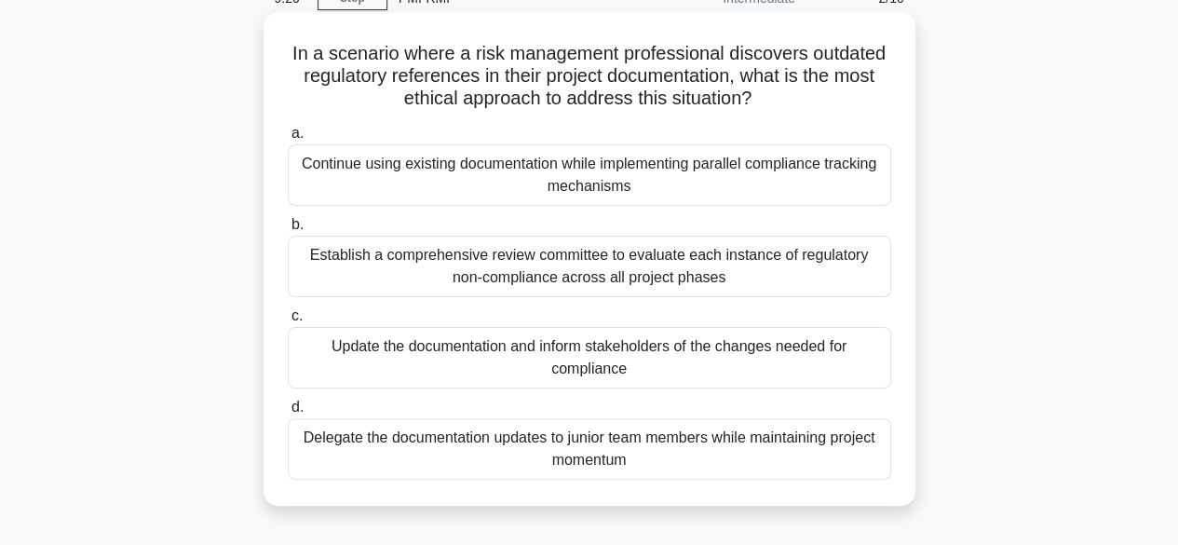
scroll to position [93, 0]
click at [510, 271] on div "Establish a comprehensive review committee to evaluate each instance of regulat…" at bounding box center [589, 265] width 603 height 61
click at [288, 230] on input "b. Establish a comprehensive review committee to evaluate each instance of regu…" at bounding box center [288, 224] width 0 height 12
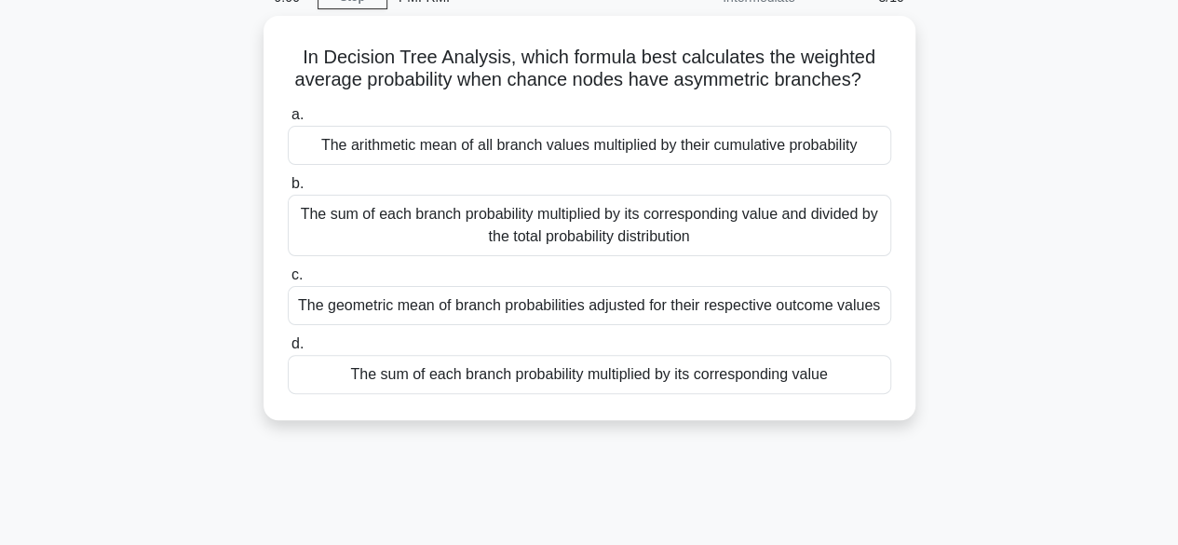
scroll to position [0, 0]
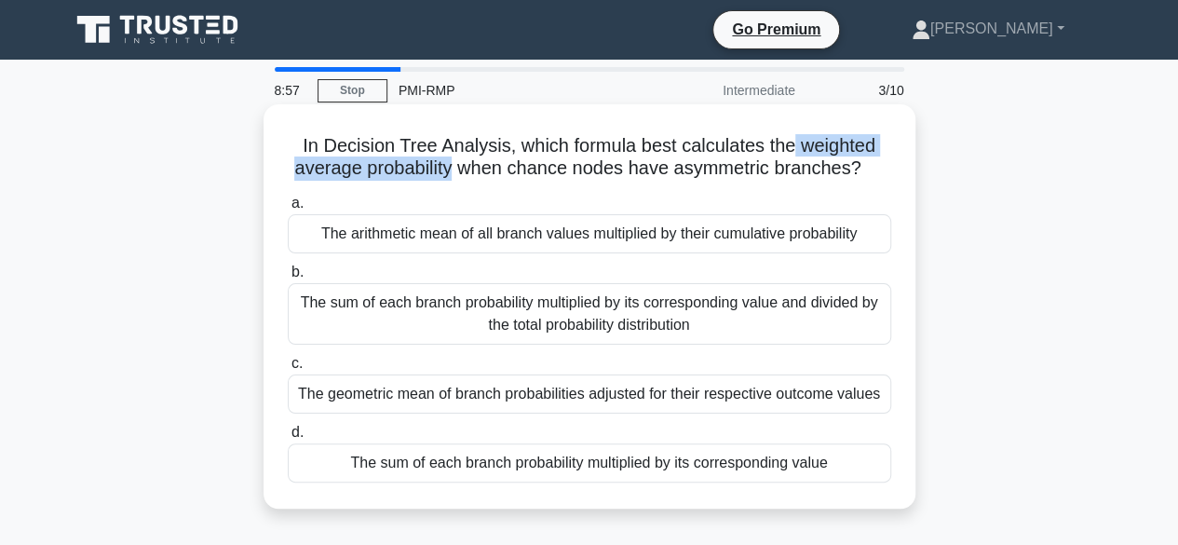
drag, startPoint x: 799, startPoint y: 144, endPoint x: 450, endPoint y: 183, distance: 351.4
click at [450, 183] on div "In Decision Tree Analysis, which formula best calculates the weighted average p…" at bounding box center [589, 306] width 637 height 389
click at [579, 318] on div "The sum of each branch probability multiplied by its corresponding value and di…" at bounding box center [589, 313] width 603 height 61
click at [288, 278] on input "b. The sum of each branch probability multiplied by its corresponding value and…" at bounding box center [288, 272] width 0 height 12
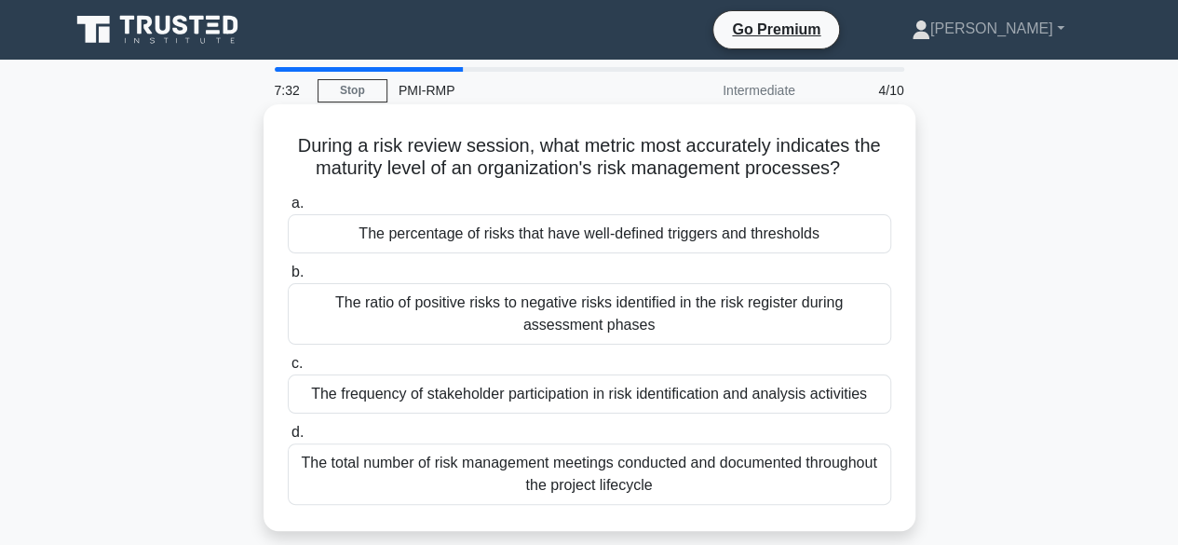
click at [445, 236] on div "The percentage of risks that have well-defined triggers and thresholds" at bounding box center [589, 233] width 603 height 39
click at [288, 210] on input "a. The percentage of risks that have well-defined triggers and thresholds" at bounding box center [288, 203] width 0 height 12
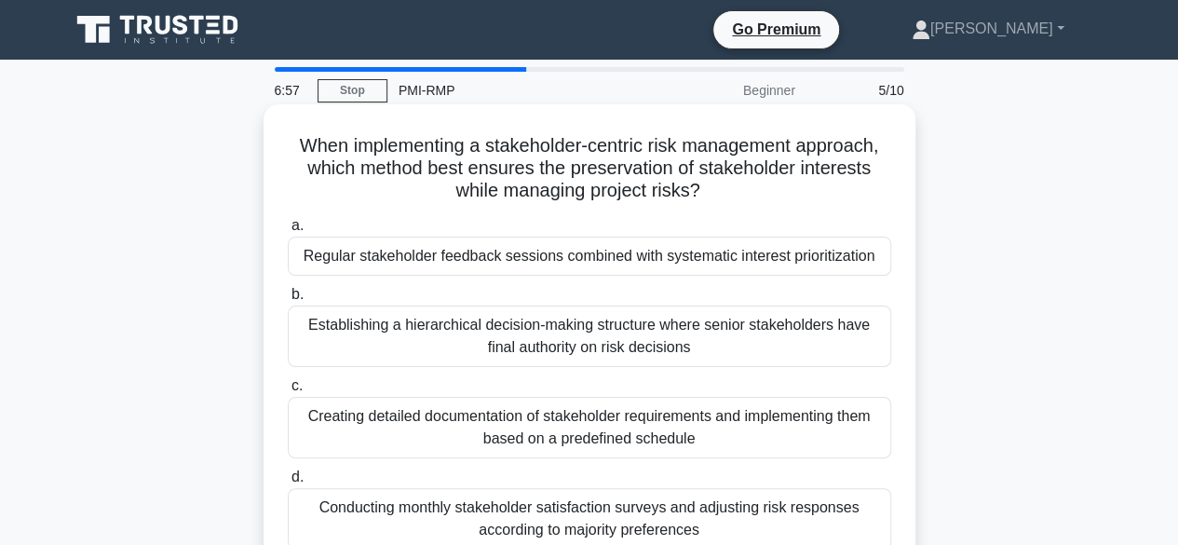
scroll to position [93, 0]
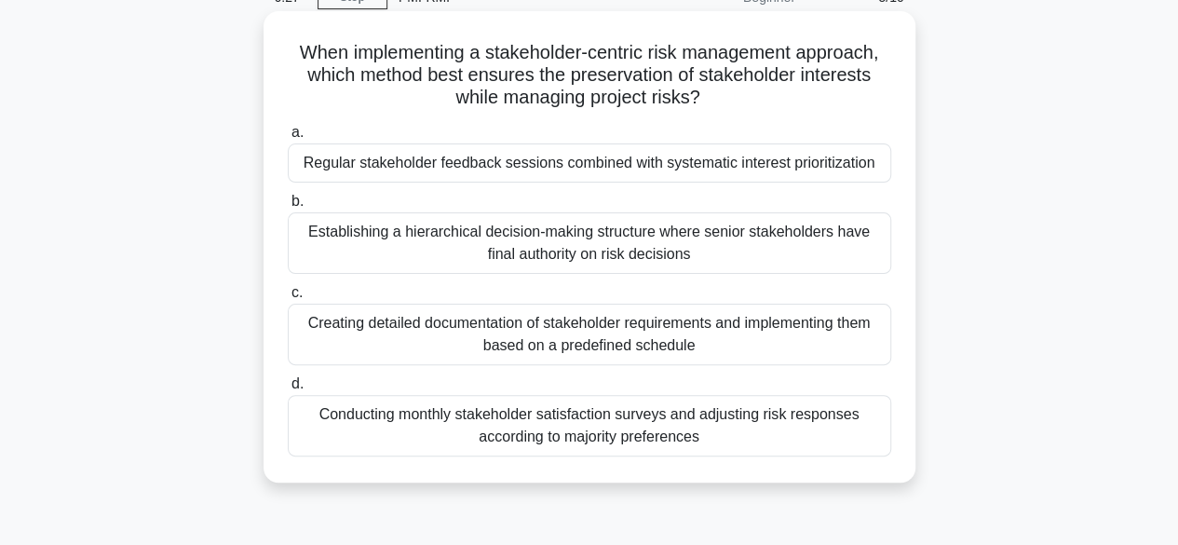
click at [596, 156] on div "Regular stakeholder feedback sessions combined with systematic interest priorit…" at bounding box center [589, 162] width 603 height 39
click at [288, 139] on input "a. Regular stakeholder feedback sessions combined with systematic interest prio…" at bounding box center [288, 133] width 0 height 12
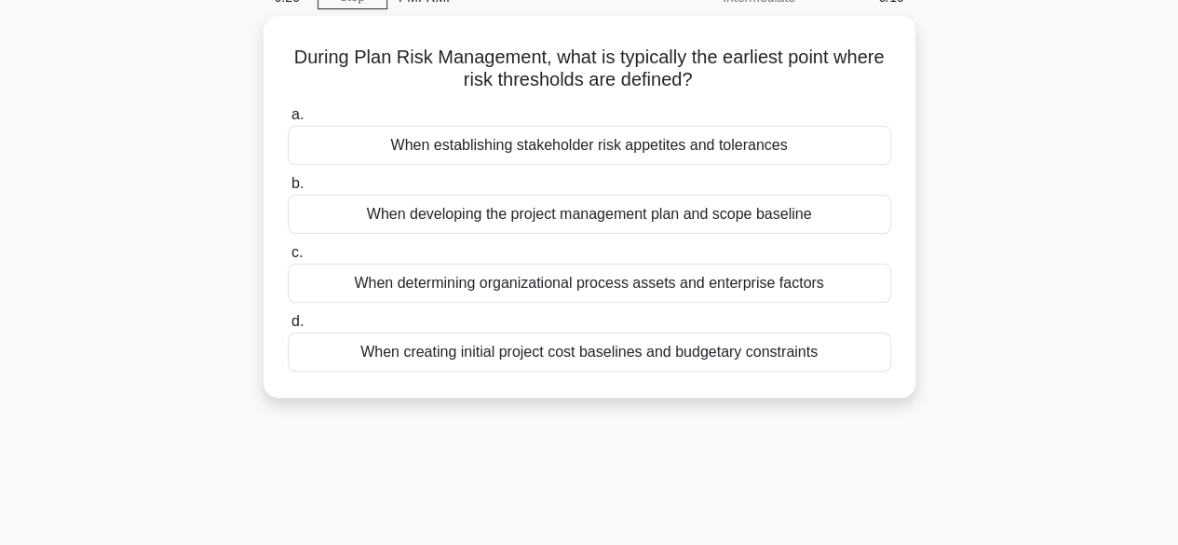
scroll to position [0, 0]
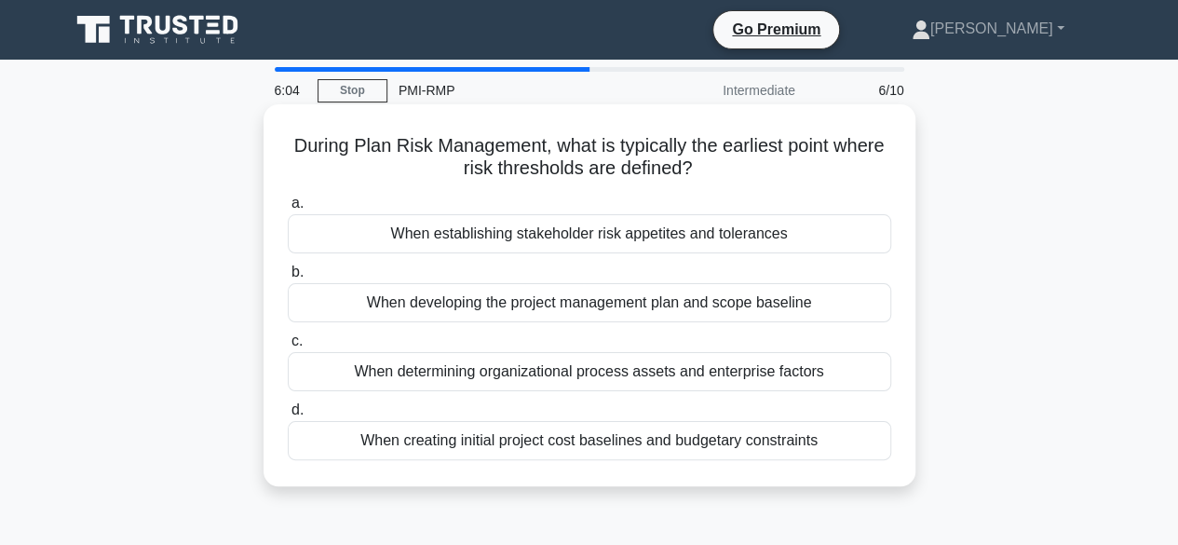
click at [570, 306] on div "When developing the project management plan and scope baseline" at bounding box center [589, 302] width 603 height 39
click at [288, 278] on input "b. When developing the project management plan and scope baseline" at bounding box center [288, 272] width 0 height 12
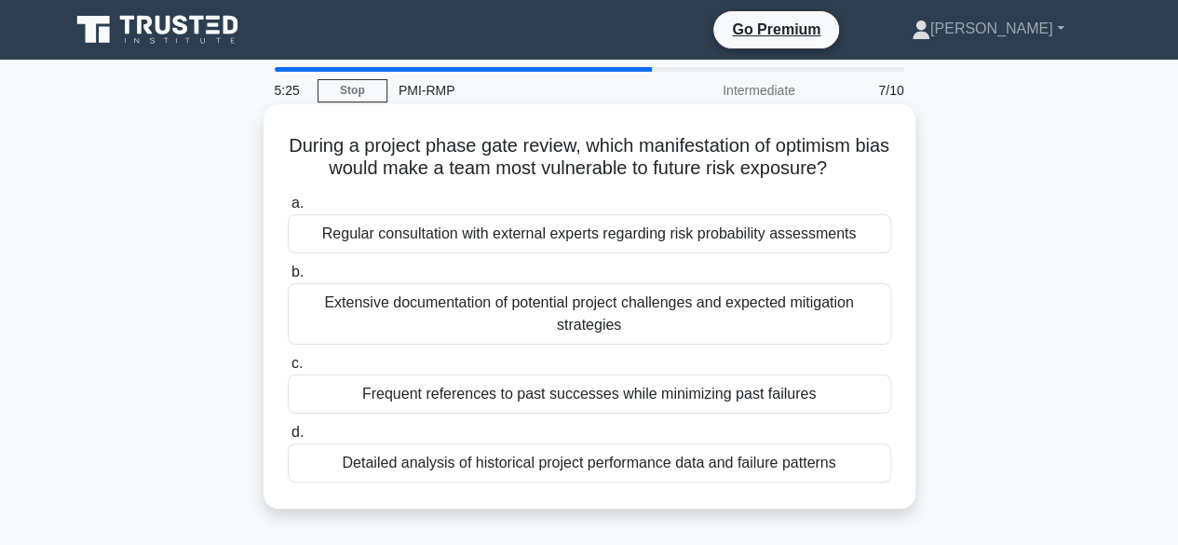
click at [428, 400] on div "Frequent references to past successes while minimizing past failures" at bounding box center [589, 393] width 603 height 39
click at [288, 370] on input "c. Frequent references to past successes while minimizing past failures" at bounding box center [288, 364] width 0 height 12
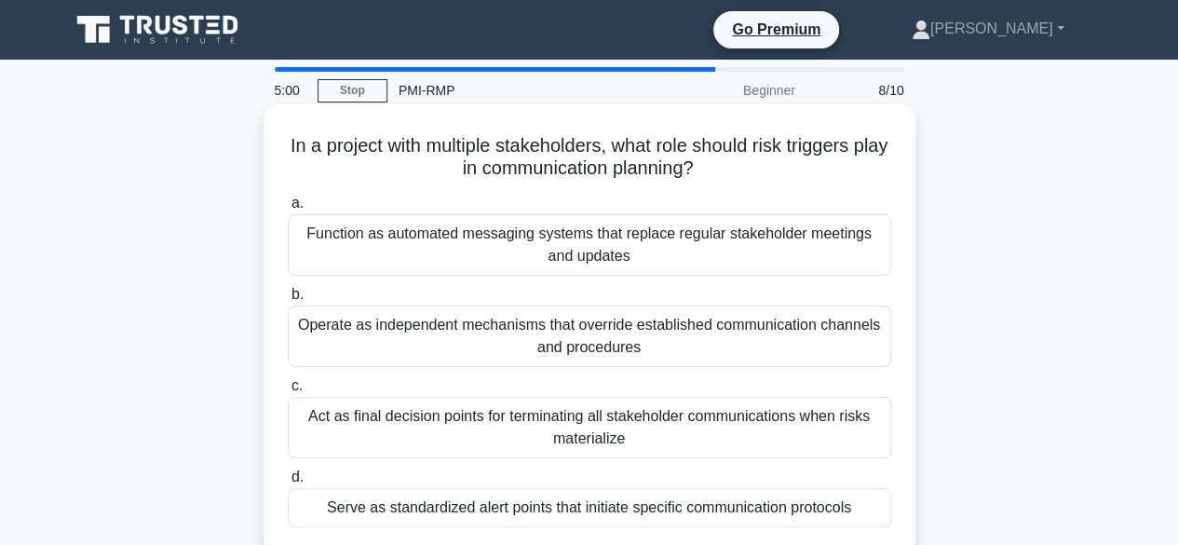
click at [641, 508] on div "Serve as standardized alert points that initiate specific communication protoco…" at bounding box center [589, 507] width 603 height 39
click at [288, 483] on input "d. Serve as standardized alert points that initiate specific communication prot…" at bounding box center [288, 477] width 0 height 12
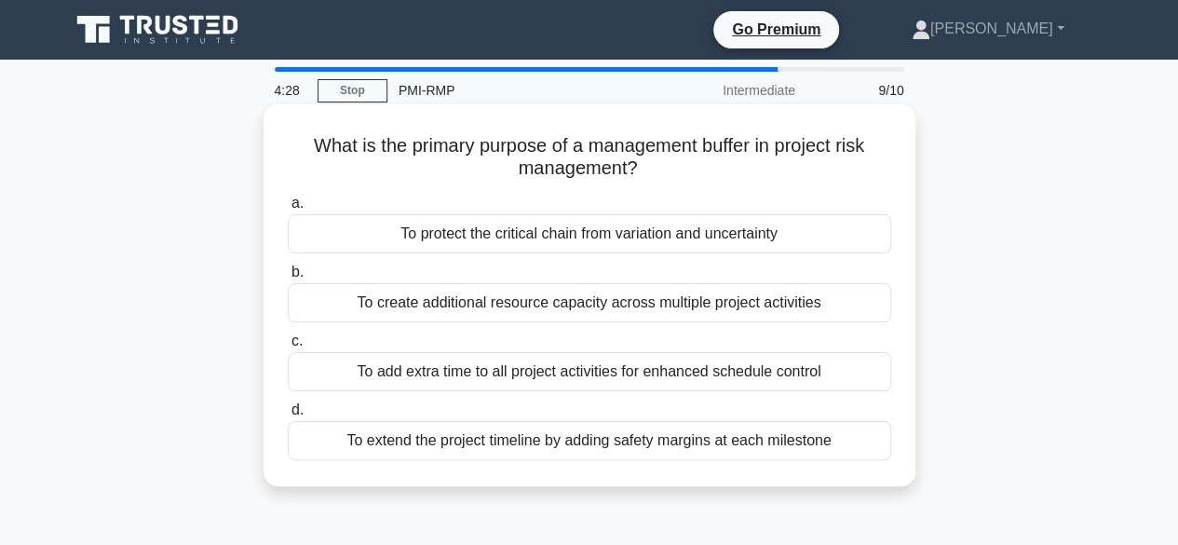
click at [478, 303] on div "To create additional resource capacity across multiple project activities" at bounding box center [589, 302] width 603 height 39
click at [288, 278] on input "b. To create additional resource capacity across multiple project activities" at bounding box center [288, 272] width 0 height 12
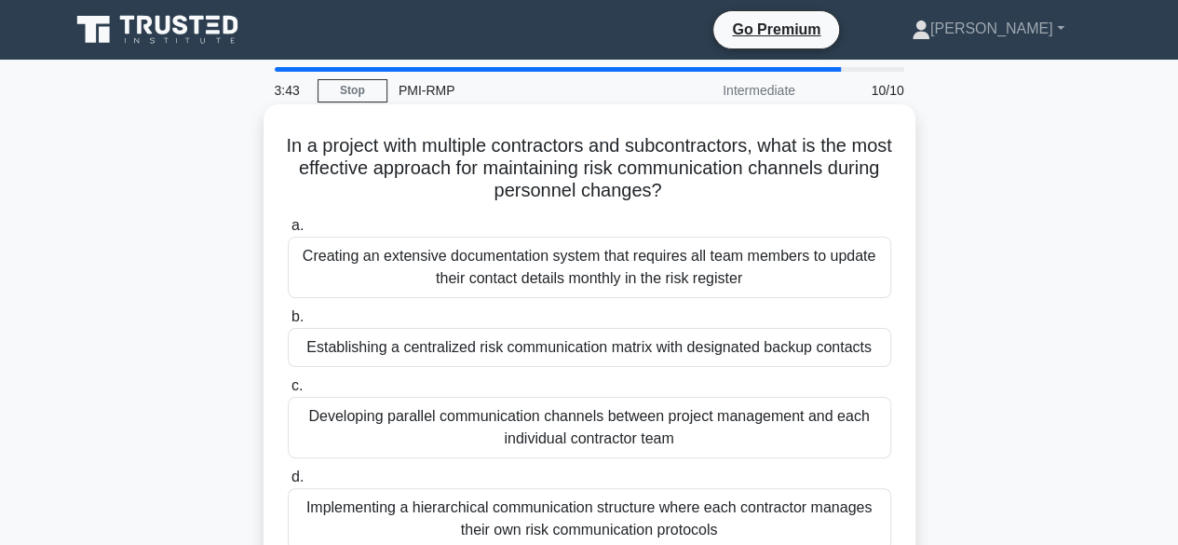
click at [389, 347] on div "Establishing a centralized risk communication matrix with designated backup con…" at bounding box center [589, 347] width 603 height 39
click at [288, 323] on input "b. Establishing a centralized risk communication matrix with designated backup …" at bounding box center [288, 317] width 0 height 12
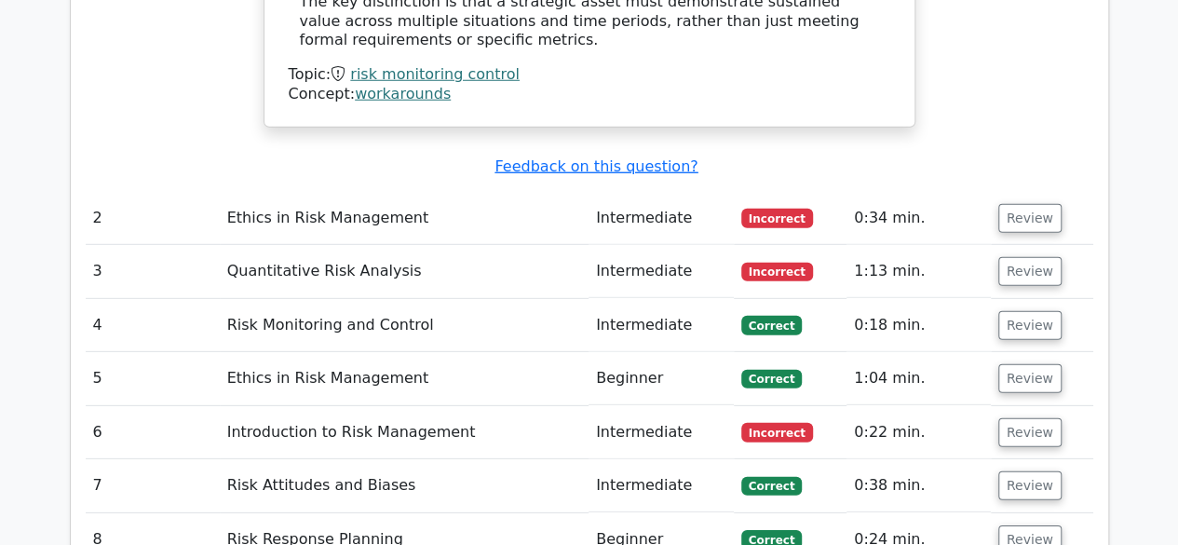
scroll to position [2701, 0]
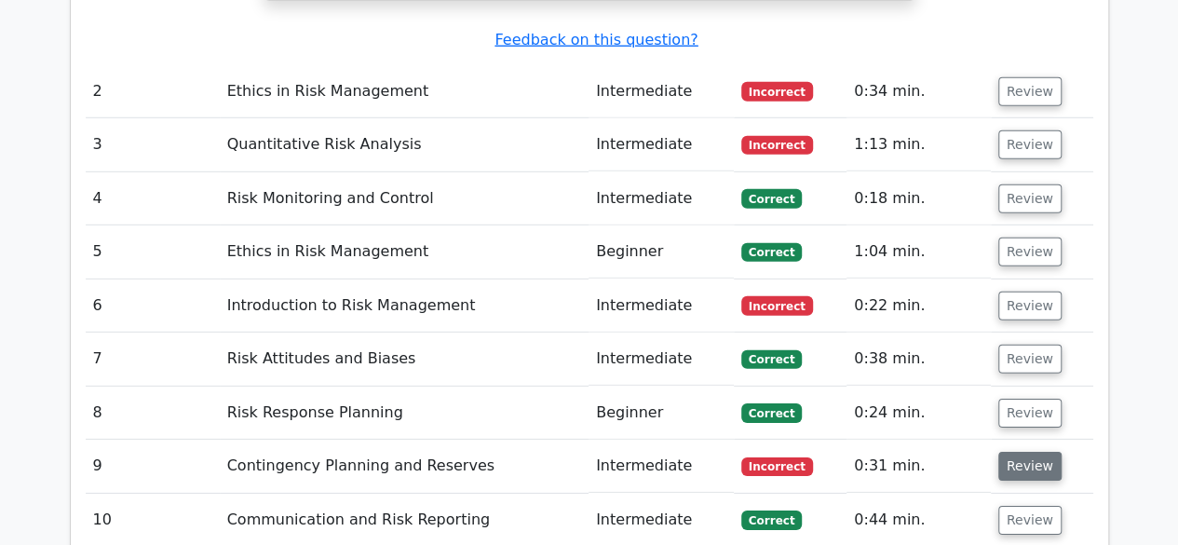
click at [1026, 452] on button "Review" at bounding box center [1029, 466] width 63 height 29
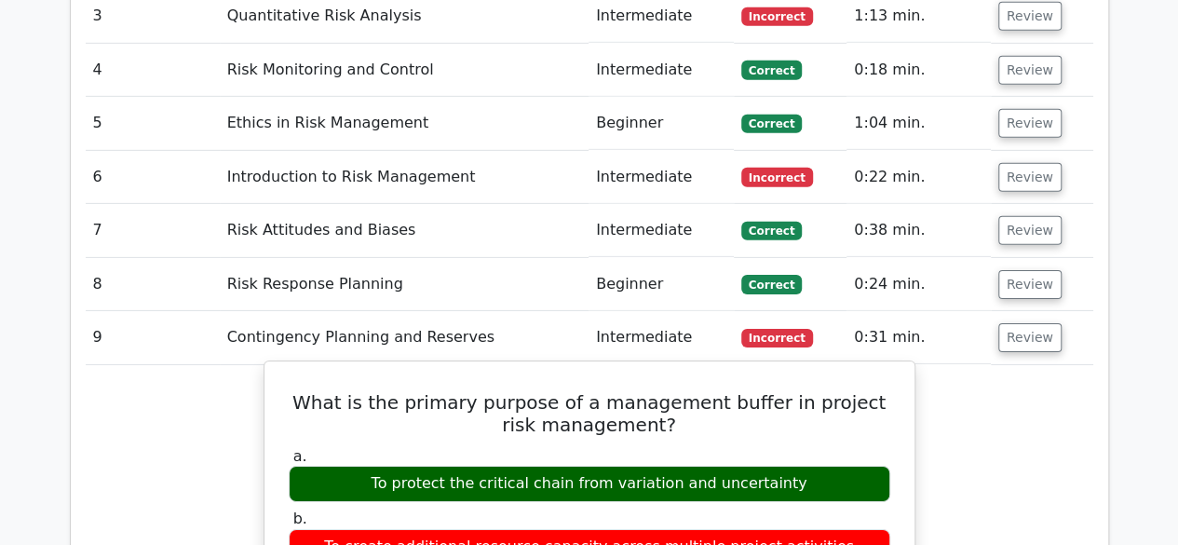
scroll to position [2980, 0]
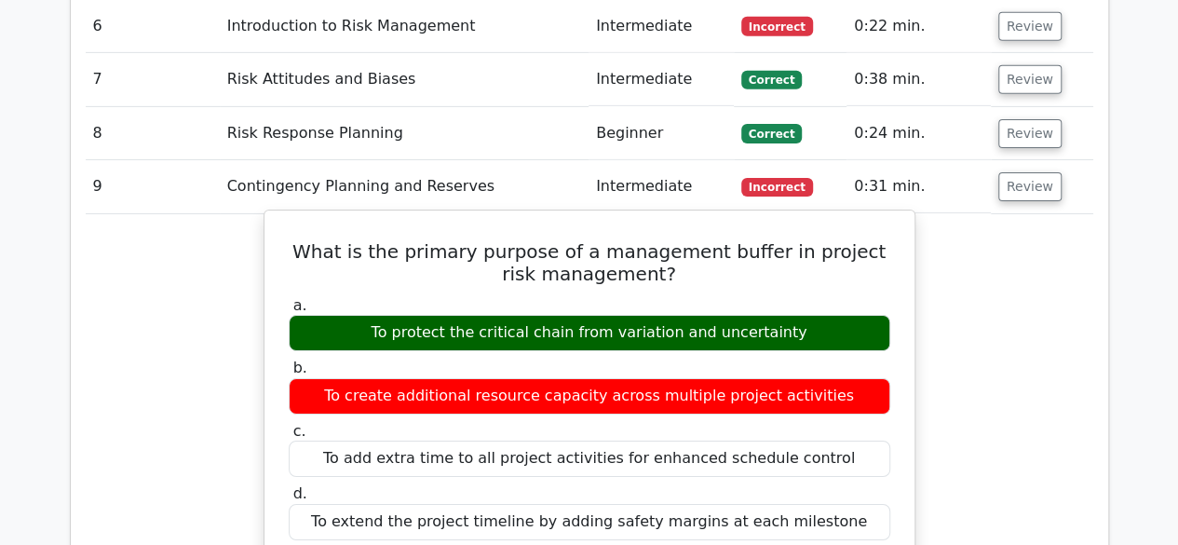
drag, startPoint x: 348, startPoint y: 271, endPoint x: 820, endPoint y: 271, distance: 472.1
click at [820, 378] on div "To create additional resource capacity across multiple project activities" at bounding box center [590, 396] width 602 height 36
click at [788, 315] on div "To protect the critical chain from variation and uncertainty" at bounding box center [590, 333] width 602 height 36
drag, startPoint x: 792, startPoint y: 202, endPoint x: 358, endPoint y: 210, distance: 435.0
click at [358, 315] on div "To protect the critical chain from variation and uncertainty" at bounding box center [590, 333] width 602 height 36
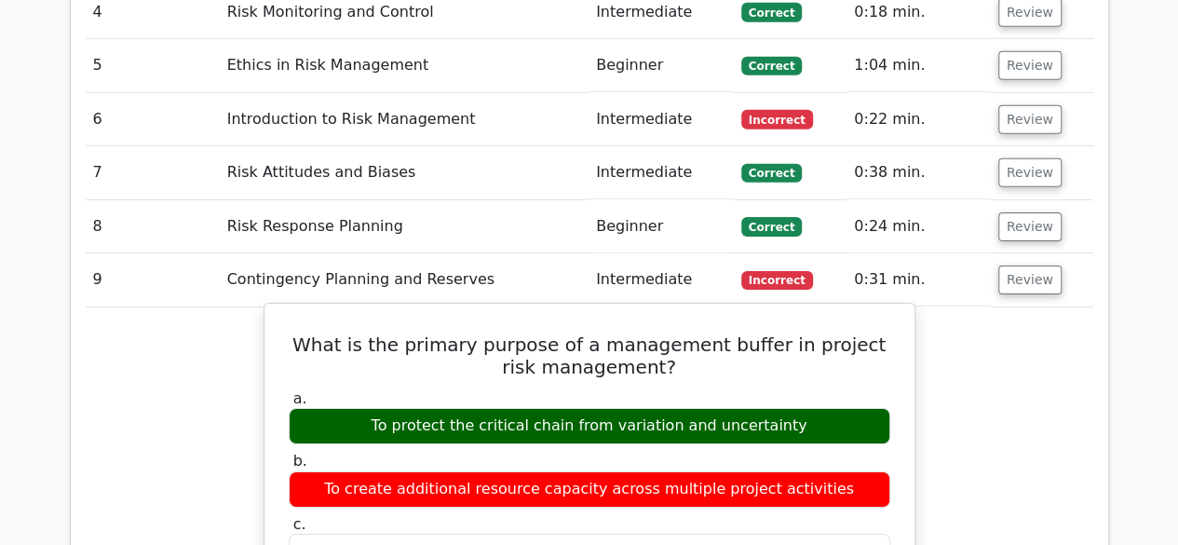
scroll to position [2794, 0]
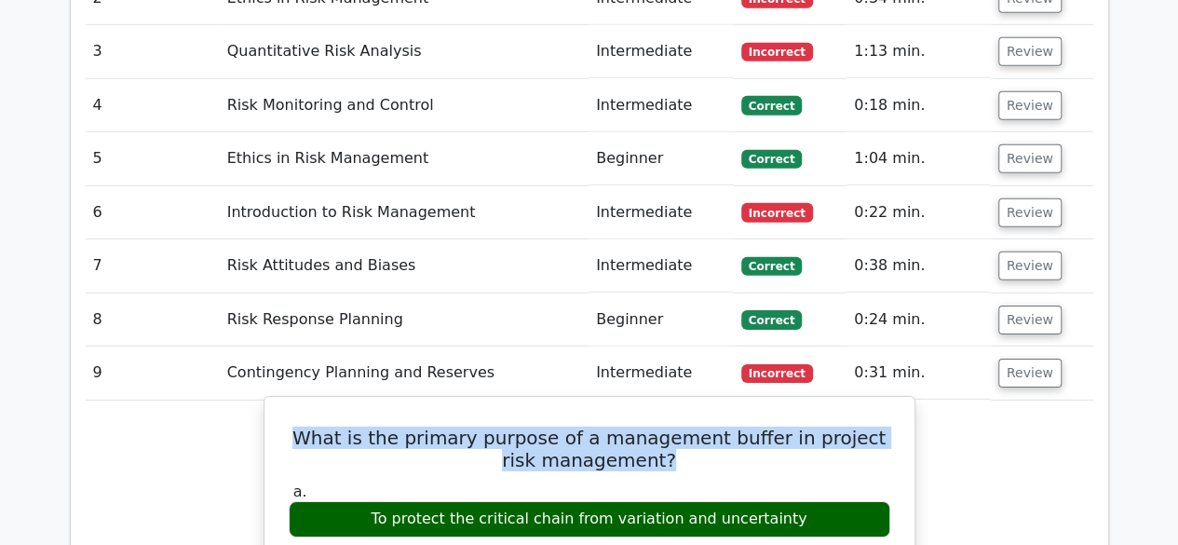
drag, startPoint x: 338, startPoint y: 318, endPoint x: 840, endPoint y: 347, distance: 502.8
click at [840, 427] on h5 "What is the primary purpose of a management buffer in project risk management?" at bounding box center [589, 449] width 605 height 45
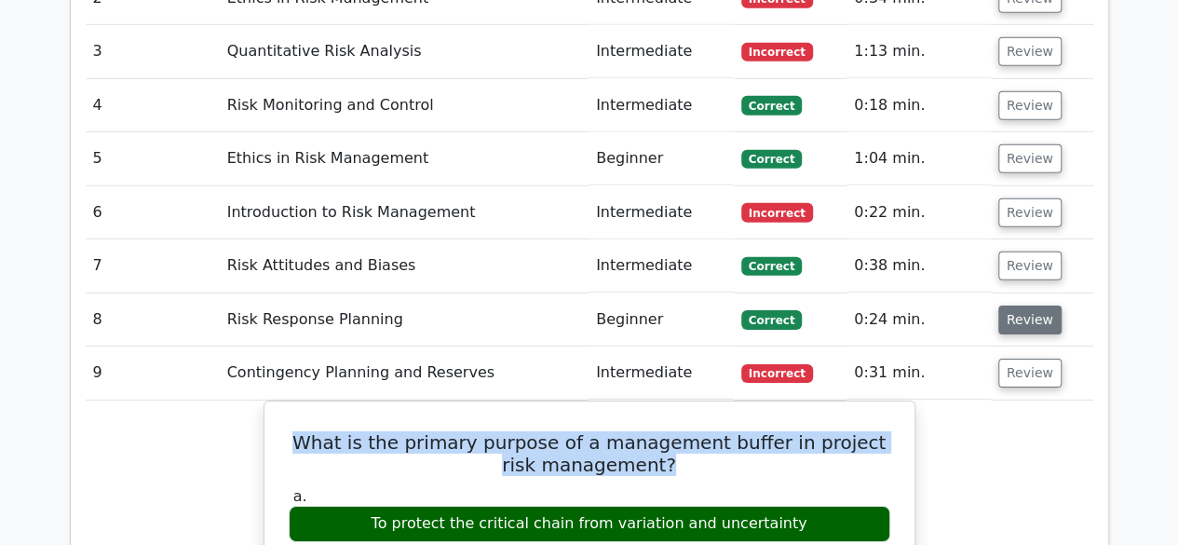
click at [1006, 305] on button "Review" at bounding box center [1029, 319] width 63 height 29
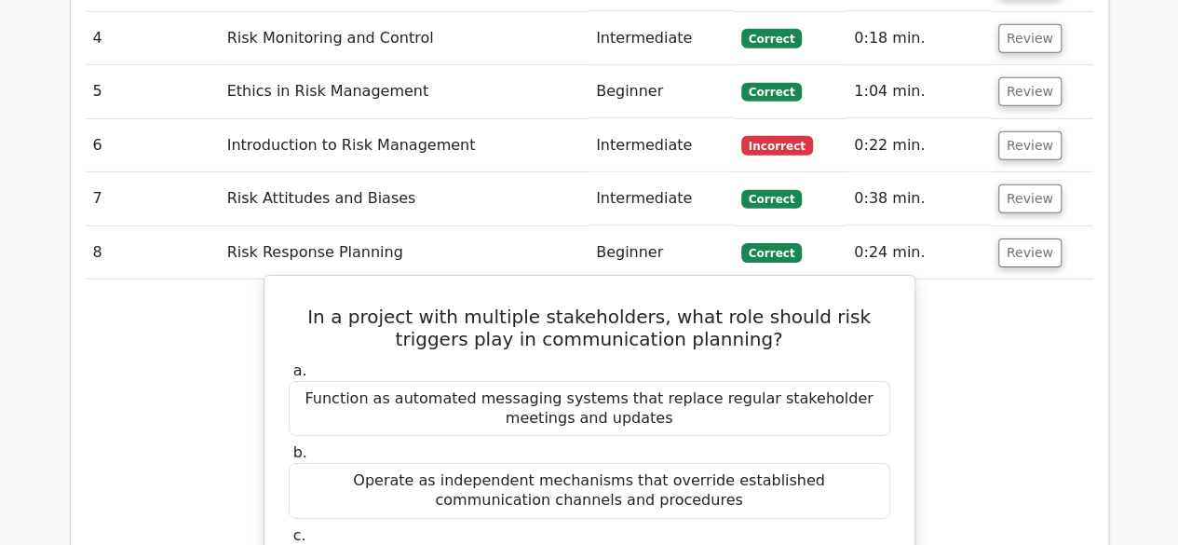
scroll to position [2887, 0]
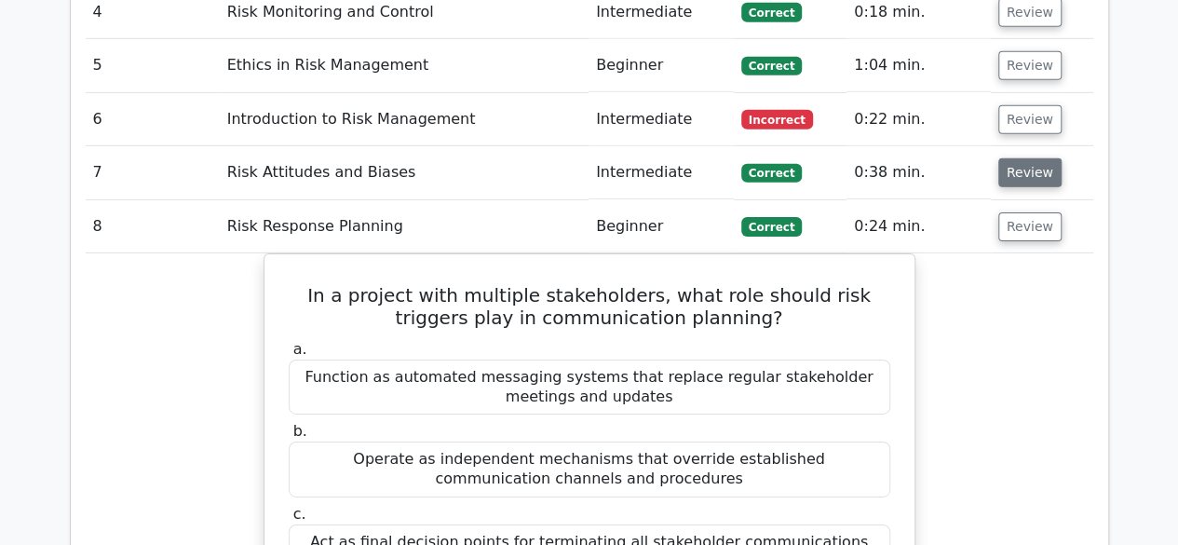
click at [1027, 158] on button "Review" at bounding box center [1029, 172] width 63 height 29
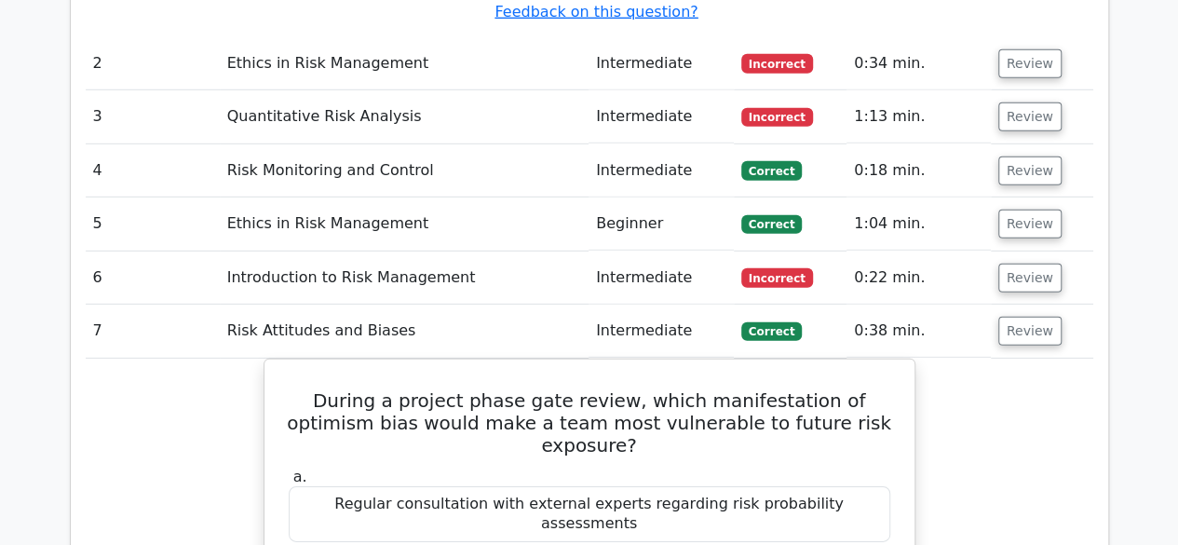
scroll to position [2701, 0]
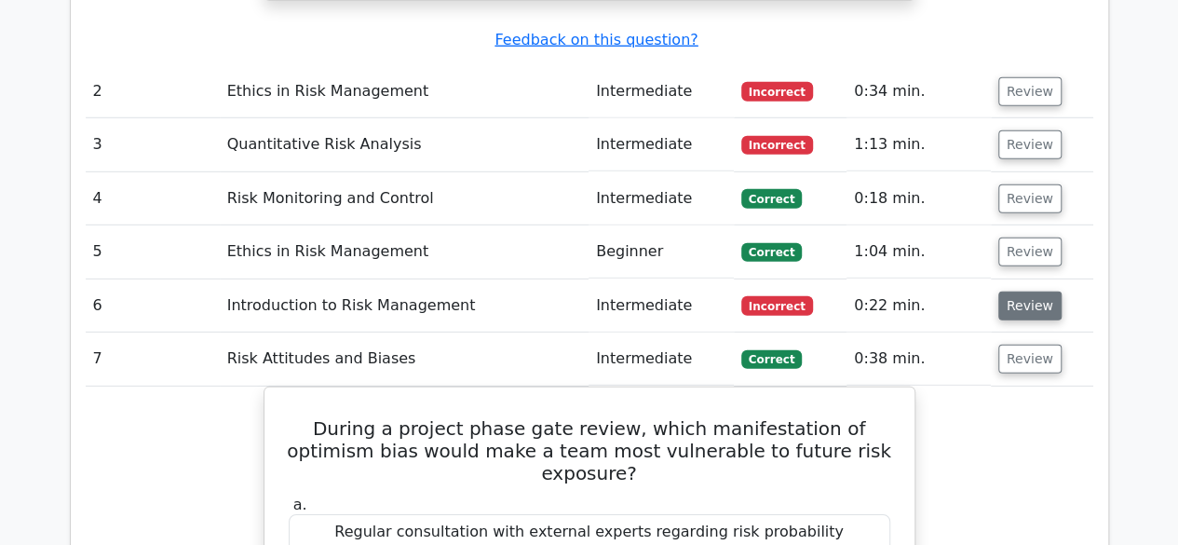
click at [1022, 291] on button "Review" at bounding box center [1029, 305] width 63 height 29
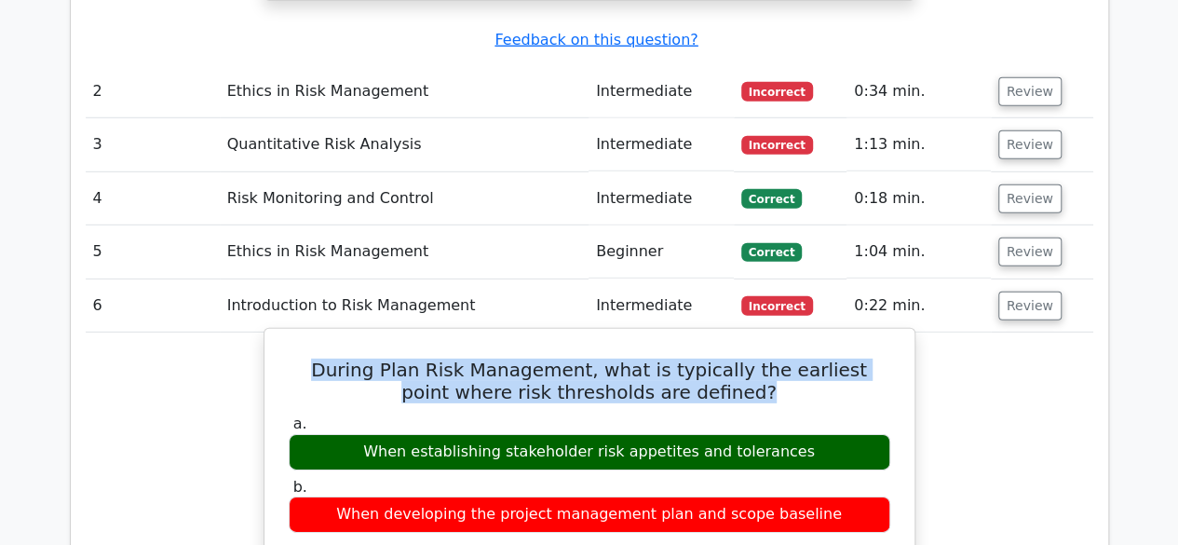
drag, startPoint x: 713, startPoint y: 277, endPoint x: 289, endPoint y: 251, distance: 425.4
click at [289, 359] on h5 "During Plan Risk Management, what is typically the earliest point where risk th…" at bounding box center [589, 381] width 605 height 45
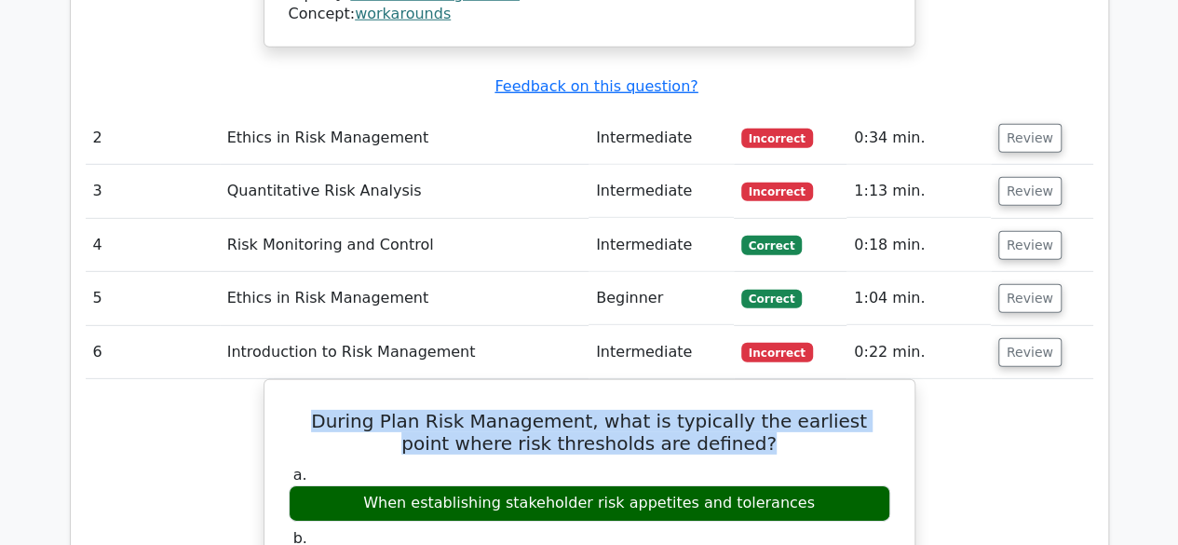
scroll to position [2514, 0]
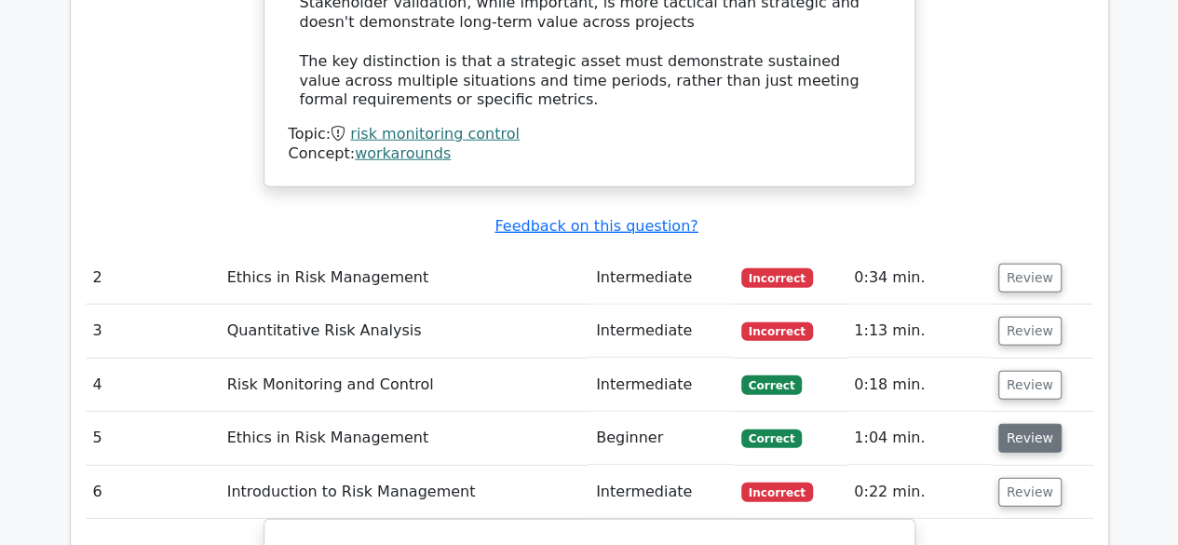
click at [1019, 424] on button "Review" at bounding box center [1029, 438] width 63 height 29
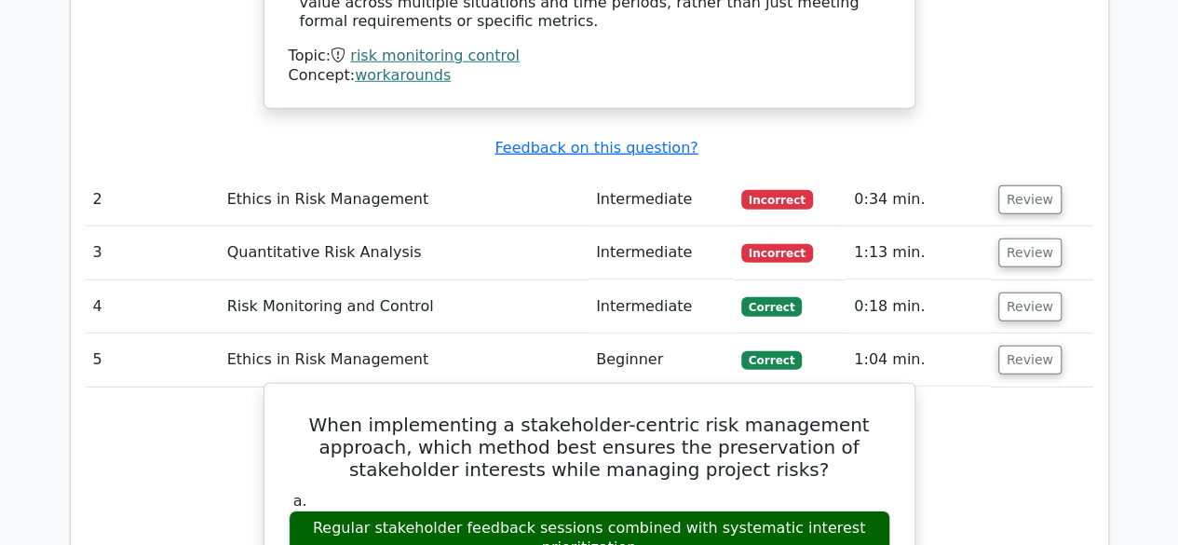
scroll to position [2701, 0]
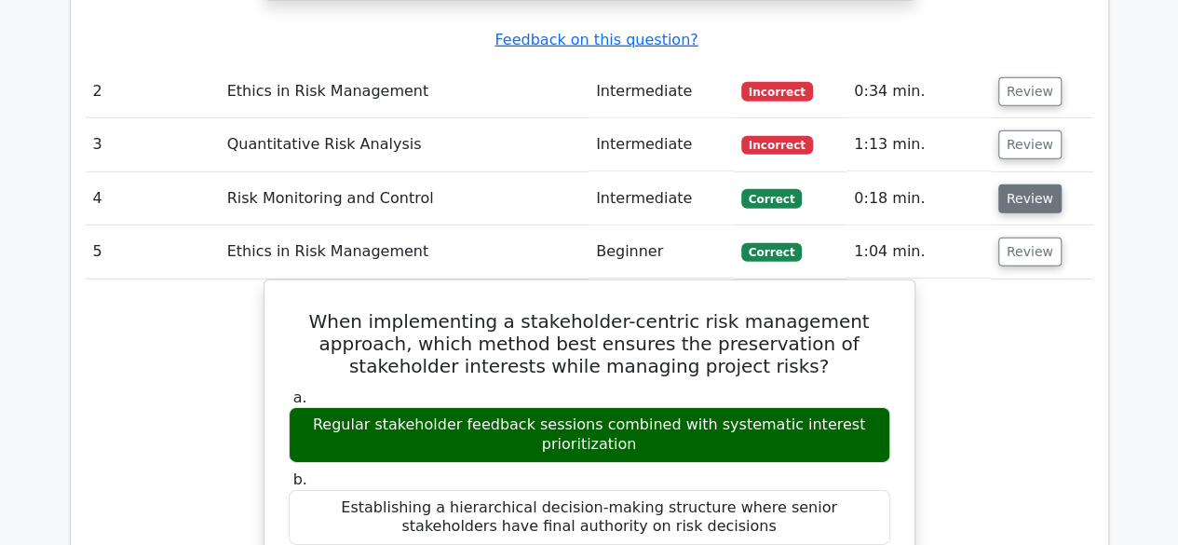
click at [1013, 184] on button "Review" at bounding box center [1029, 198] width 63 height 29
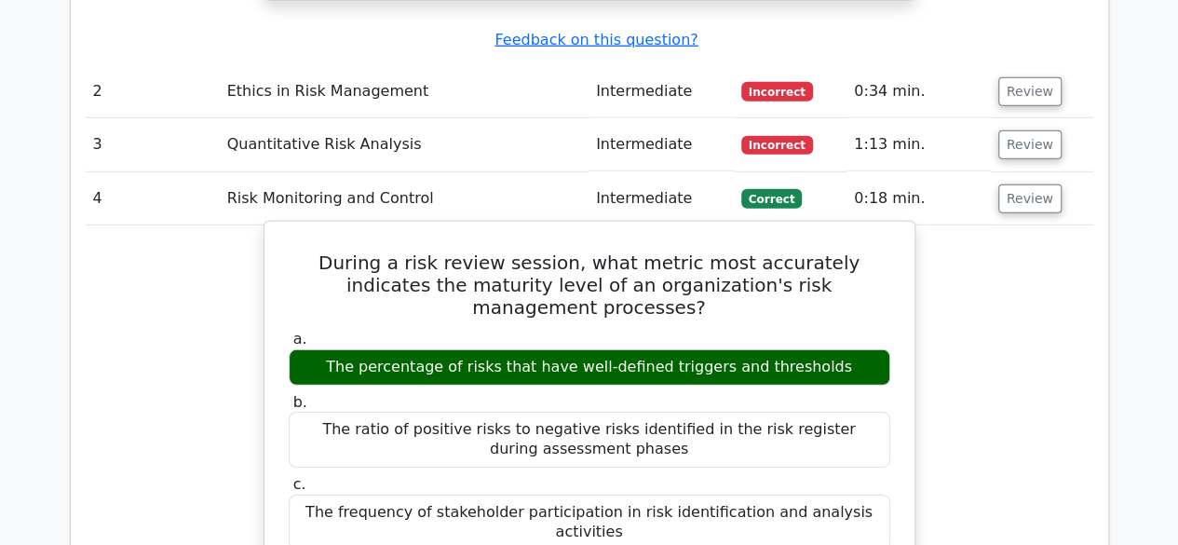
scroll to position [2607, 0]
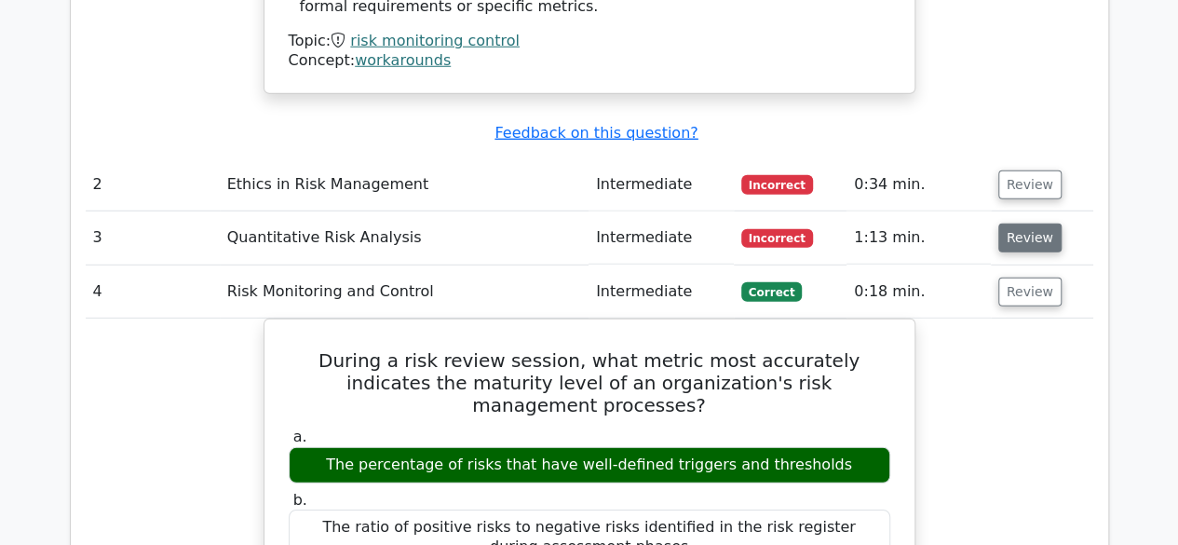
click at [1026, 223] on button "Review" at bounding box center [1029, 237] width 63 height 29
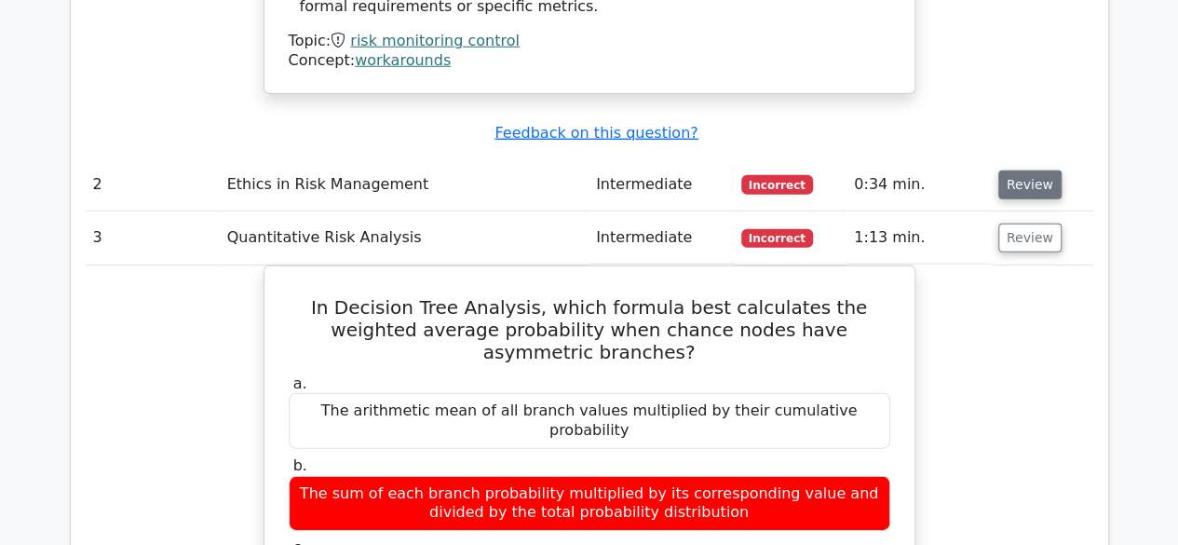
click at [1025, 170] on button "Review" at bounding box center [1029, 184] width 63 height 29
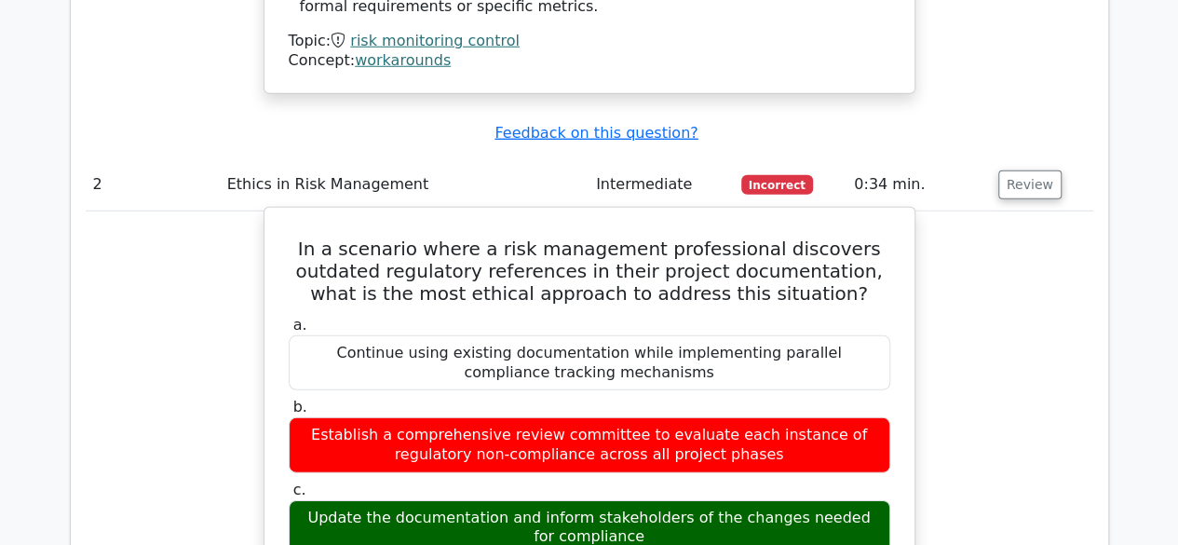
drag, startPoint x: 324, startPoint y: 401, endPoint x: 641, endPoint y: 434, distance: 318.3
click at [641, 500] on div "Update the documentation and inform stakeholders of the changes needed for comp…" at bounding box center [590, 528] width 602 height 56
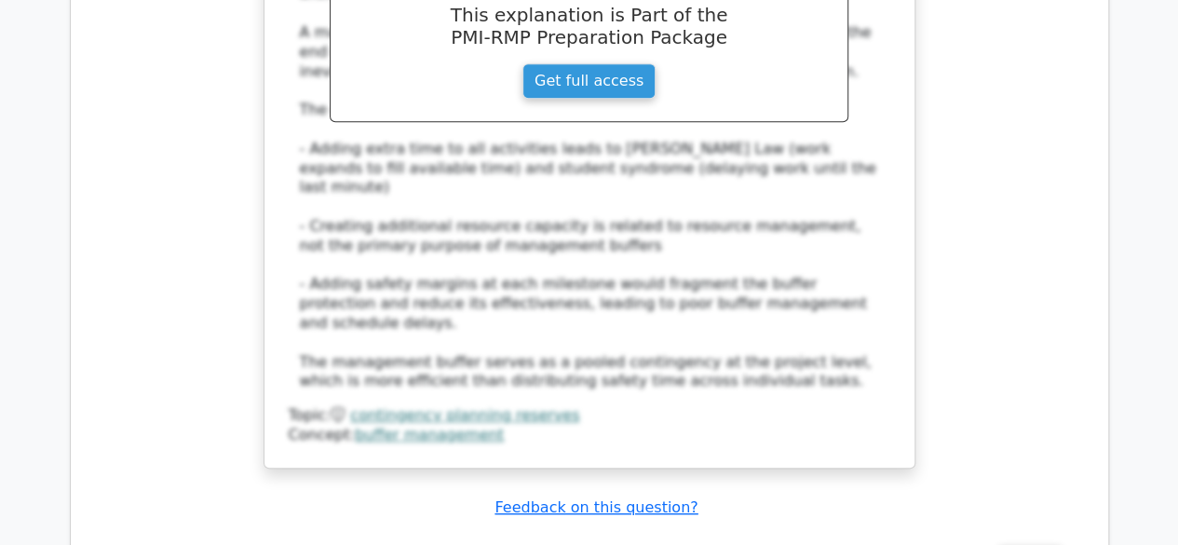
scroll to position [11312, 0]
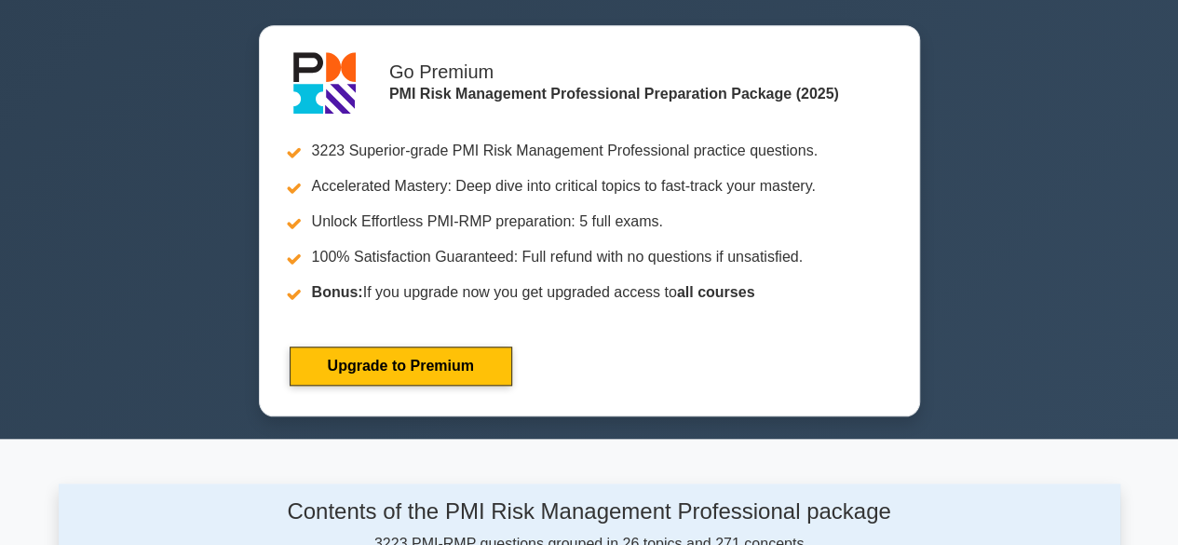
scroll to position [559, 0]
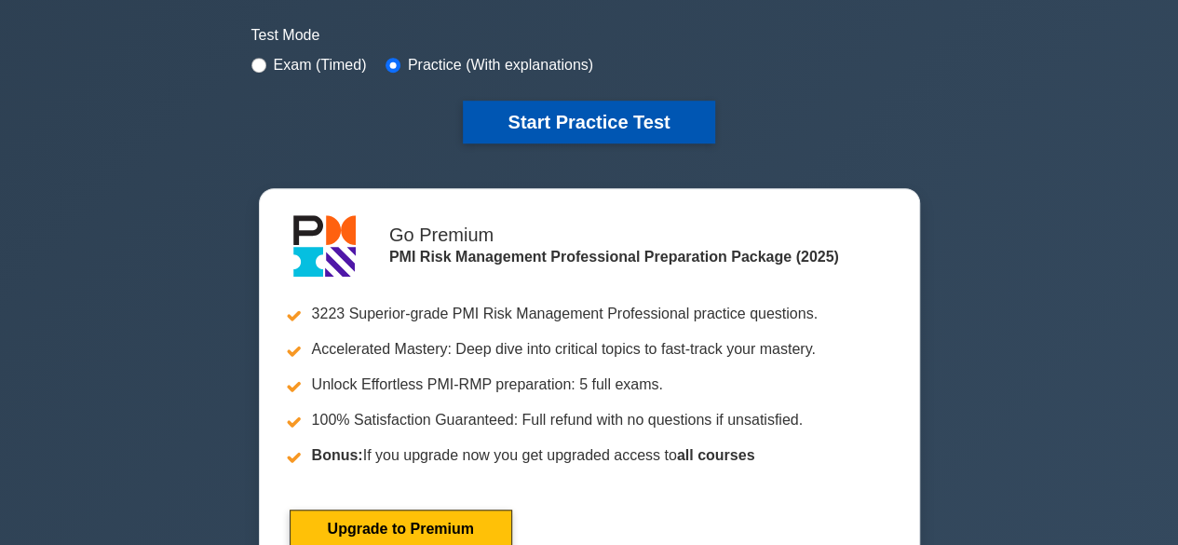
click at [548, 125] on button "Start Practice Test" at bounding box center [588, 122] width 251 height 43
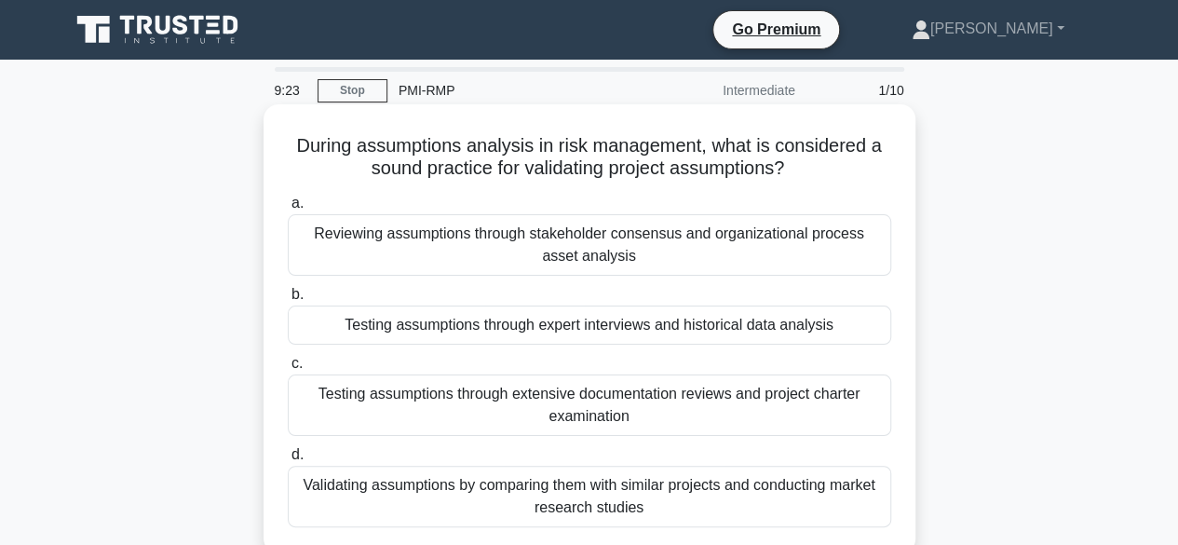
click at [697, 253] on div "Reviewing assumptions through stakeholder consensus and organizational process …" at bounding box center [589, 244] width 603 height 61
click at [288, 210] on input "a. Reviewing assumptions through stakeholder consensus and organizational proce…" at bounding box center [288, 203] width 0 height 12
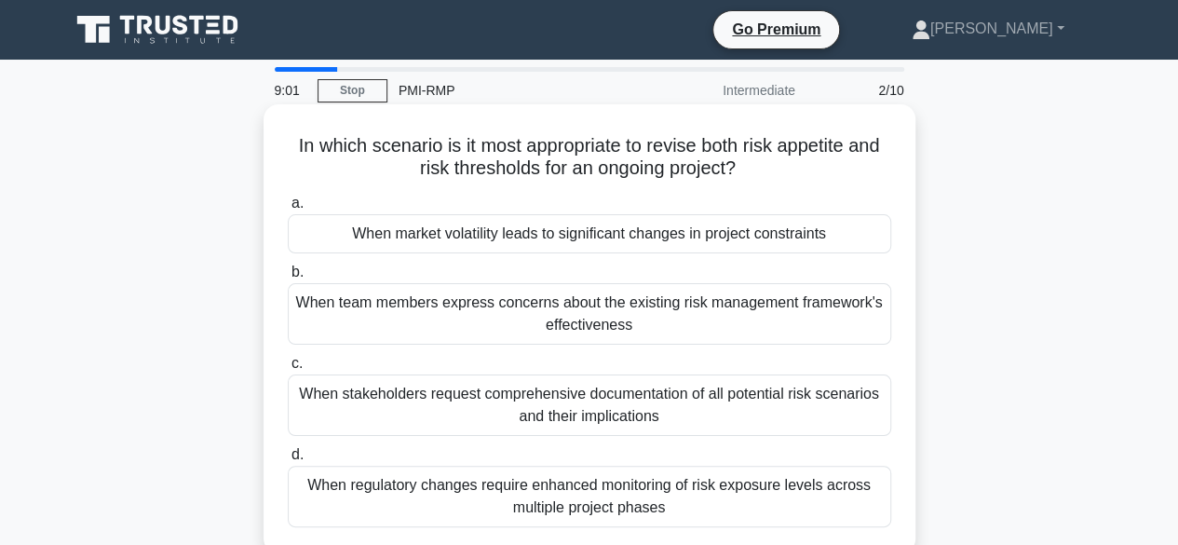
click at [441, 234] on div "When market volatility leads to significant changes in project constraints" at bounding box center [589, 233] width 603 height 39
click at [288, 210] on input "a. When market volatility leads to significant changes in project constraints" at bounding box center [288, 203] width 0 height 12
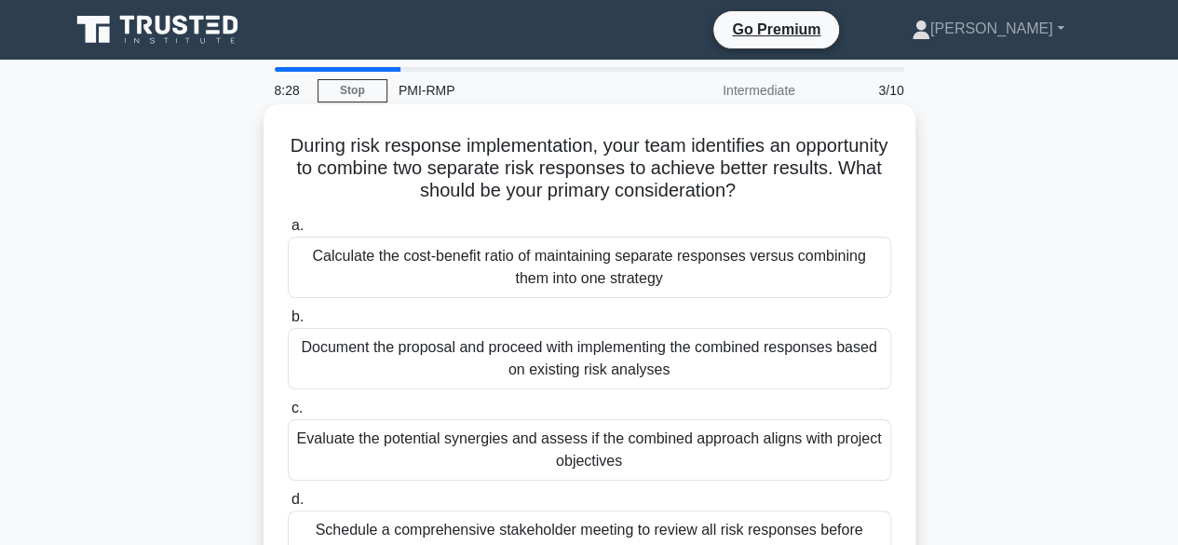
scroll to position [93, 0]
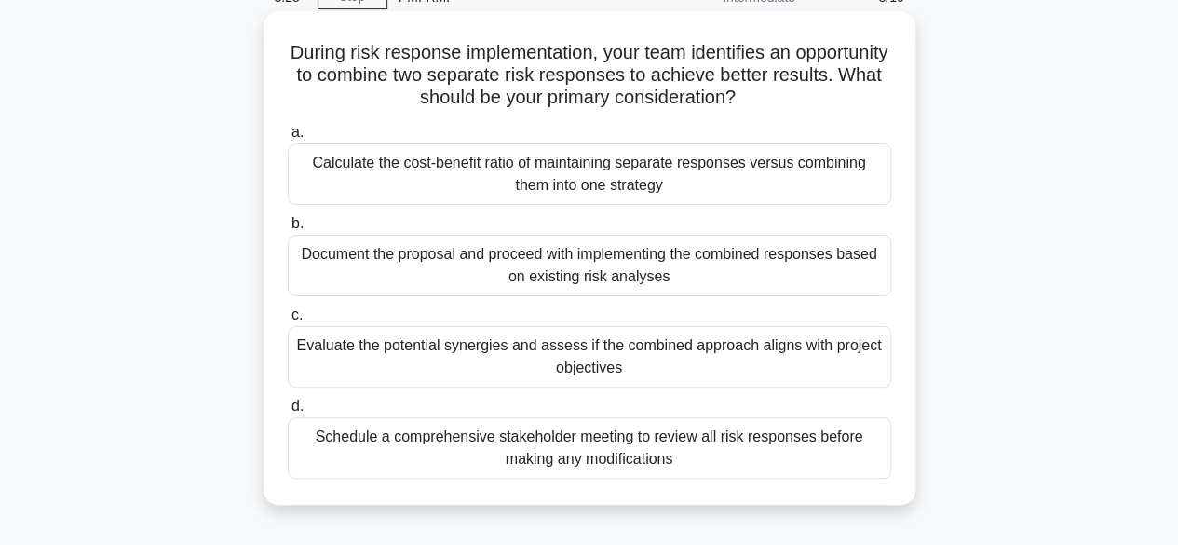
click at [564, 372] on div "Evaluate the potential synergies and assess if the combined approach aligns wit…" at bounding box center [589, 356] width 603 height 61
click at [288, 321] on input "c. Evaluate the potential synergies and assess if the combined approach aligns …" at bounding box center [288, 315] width 0 height 12
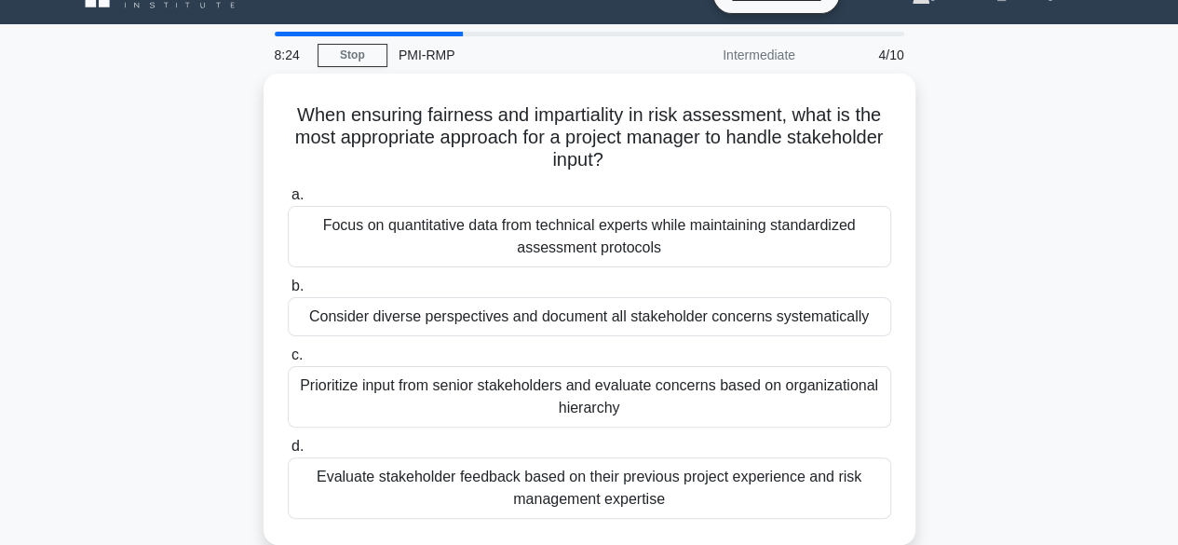
scroll to position [0, 0]
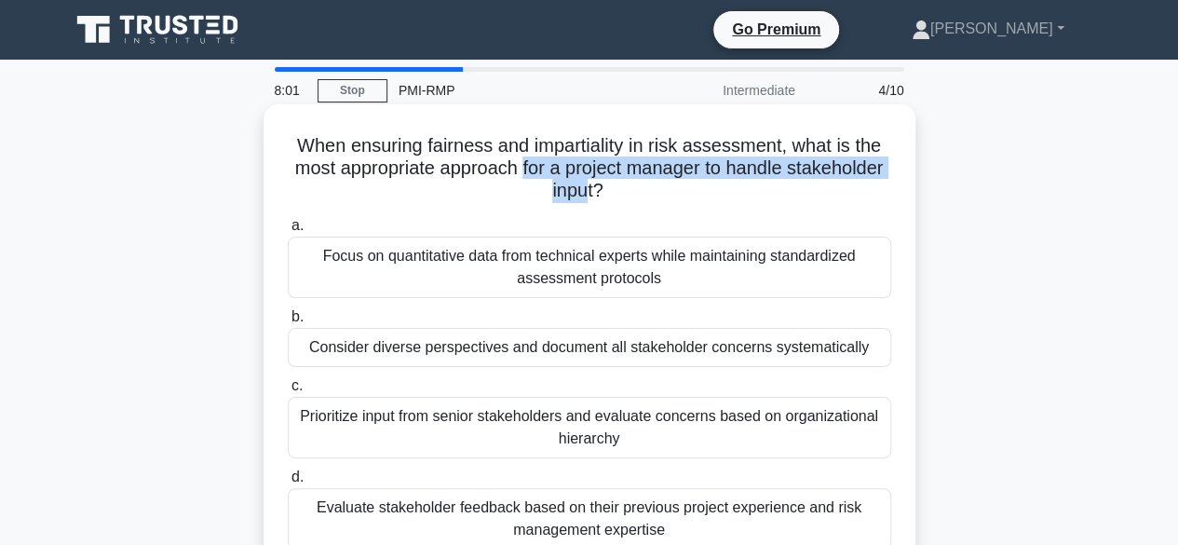
drag, startPoint x: 641, startPoint y: 190, endPoint x: 572, endPoint y: 173, distance: 70.9
click at [572, 173] on h5 "When ensuring fairness and impartiality in risk assessment, what is the most ap…" at bounding box center [589, 168] width 607 height 69
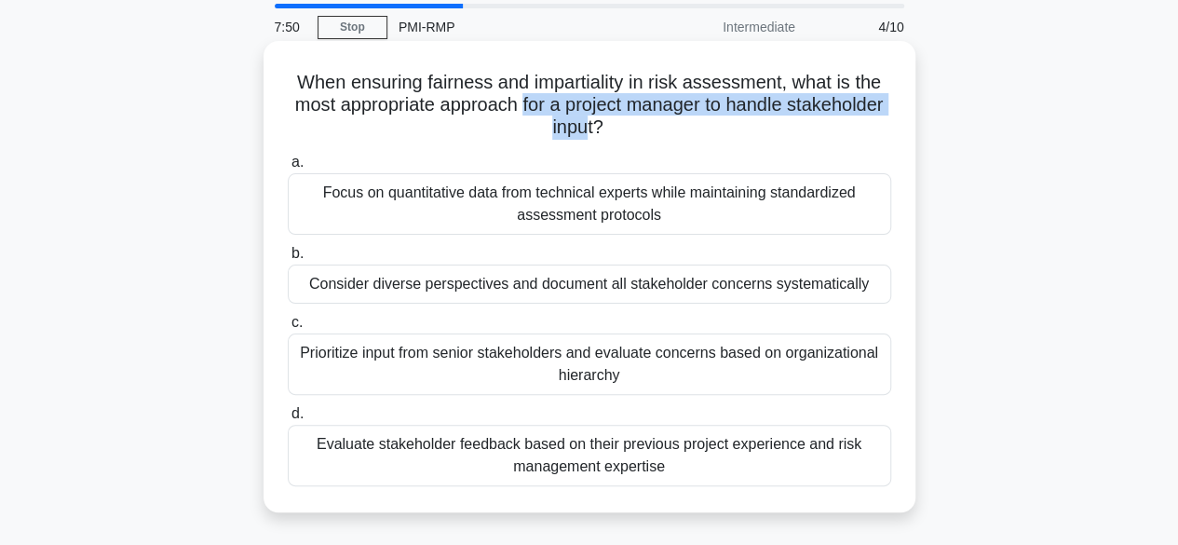
scroll to position [93, 0]
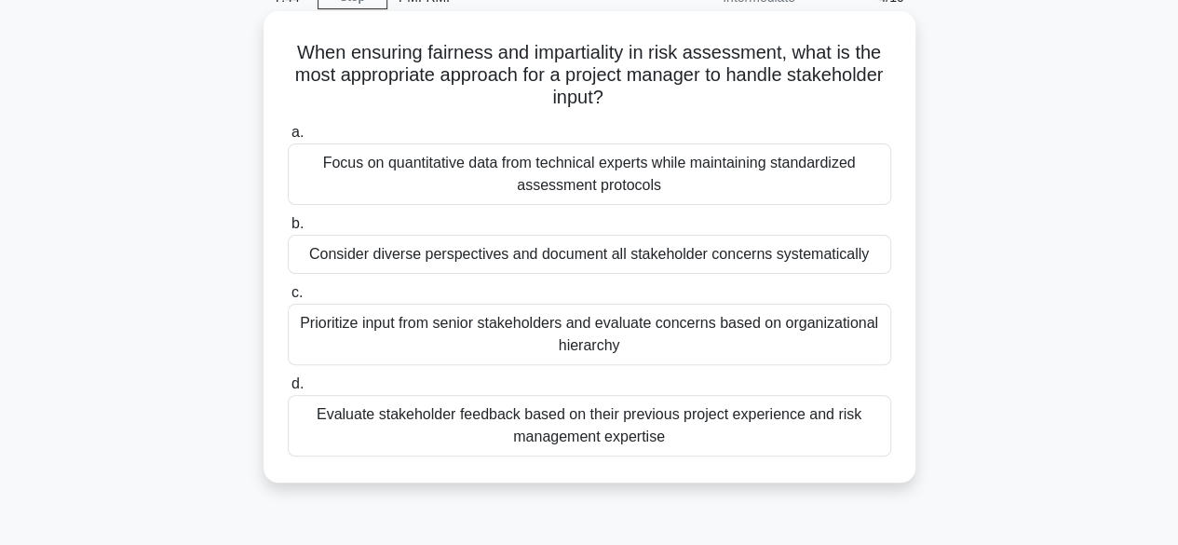
click at [427, 258] on div "Consider diverse perspectives and document all stakeholder concerns systematica…" at bounding box center [589, 254] width 603 height 39
click at [288, 230] on input "b. Consider diverse perspectives and document all stakeholder concerns systemat…" at bounding box center [288, 224] width 0 height 12
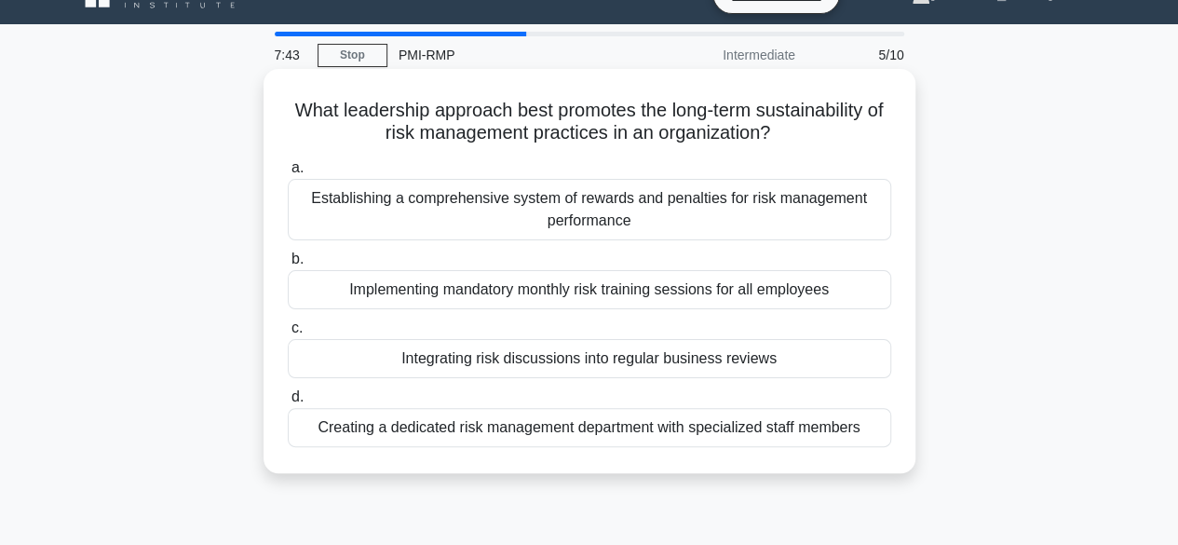
scroll to position [0, 0]
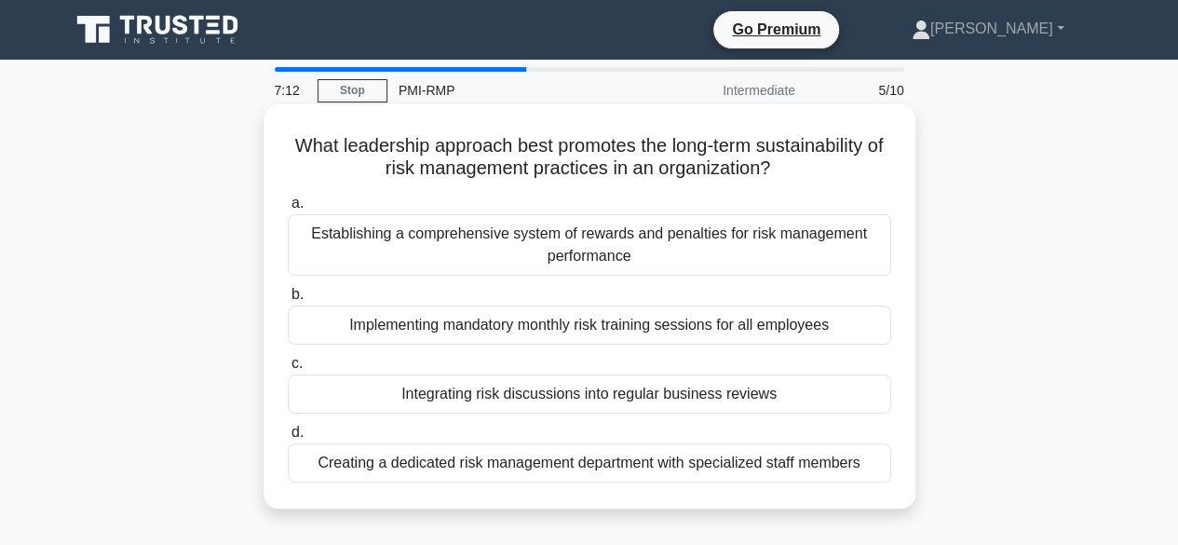
click at [536, 465] on div "Creating a dedicated risk management department with specialized staff members" at bounding box center [589, 462] width 603 height 39
click at [288, 439] on input "d. Creating a dedicated risk management department with specialized staff membe…" at bounding box center [288, 433] width 0 height 12
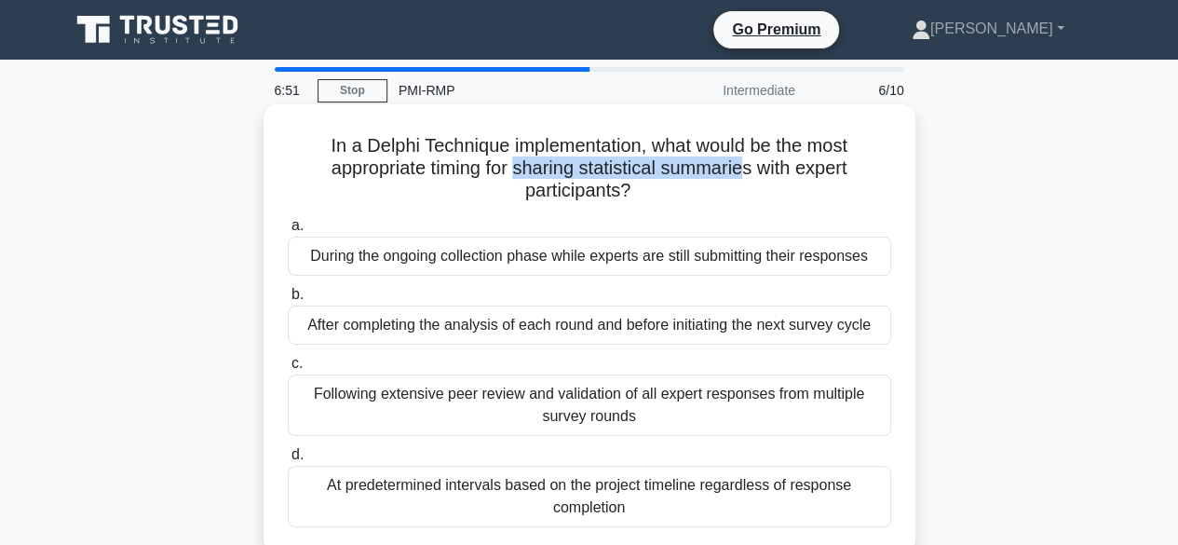
drag, startPoint x: 514, startPoint y: 167, endPoint x: 751, endPoint y: 167, distance: 236.5
click at [751, 167] on h5 "In a Delphi Technique implementation, what would be the most appropriate timing…" at bounding box center [589, 168] width 607 height 69
click at [485, 326] on div "After completing the analysis of each round and before initiating the next surv…" at bounding box center [589, 324] width 603 height 39
click at [288, 301] on input "b. After completing the analysis of each round and before initiating the next s…" at bounding box center [288, 295] width 0 height 12
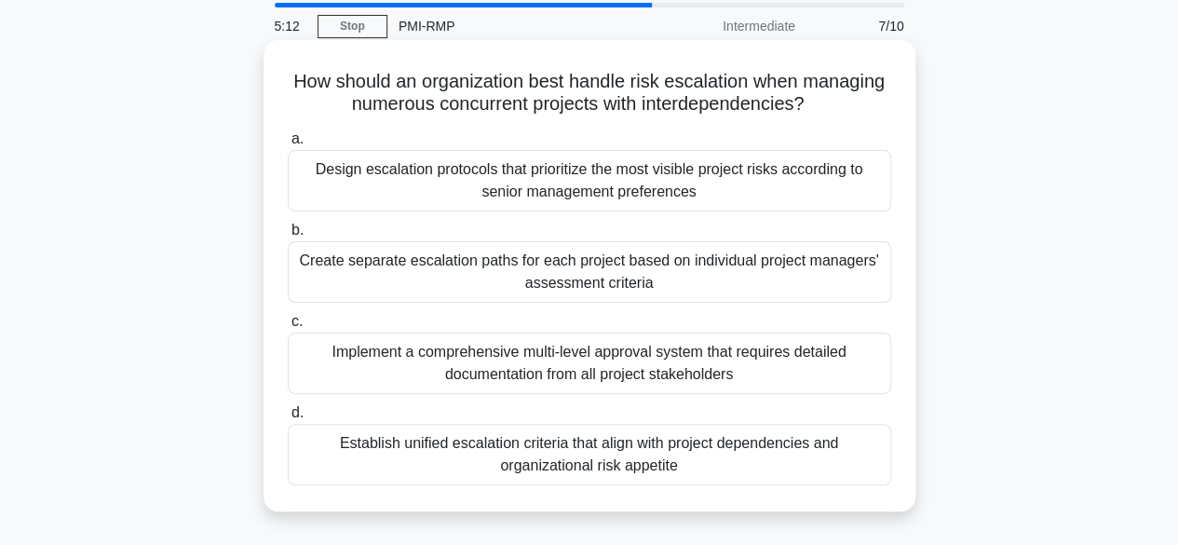
scroll to position [93, 0]
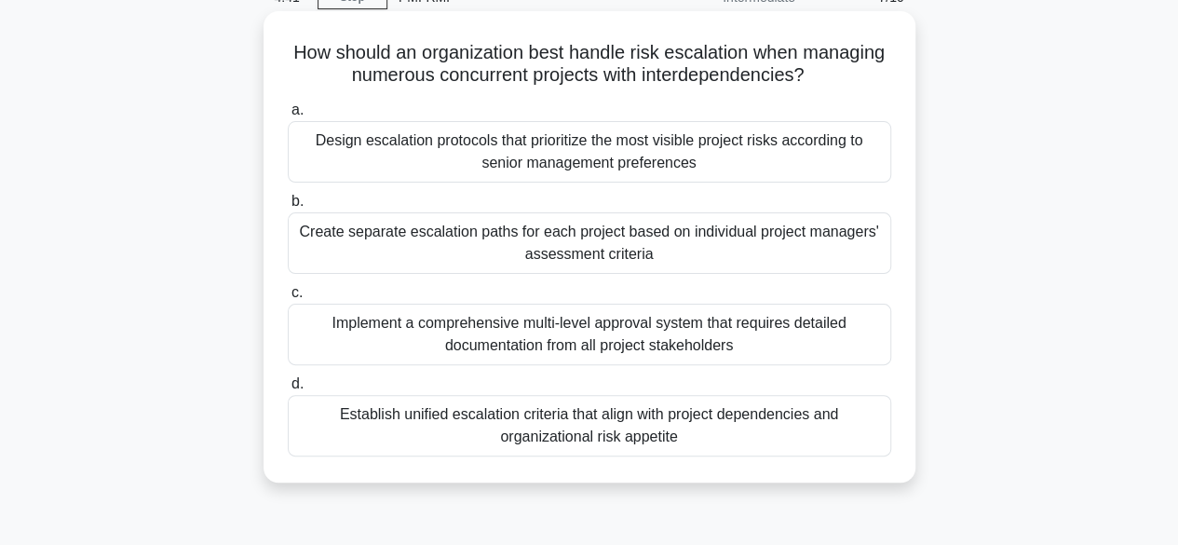
click at [510, 439] on div "Establish unified escalation criteria that align with project dependencies and …" at bounding box center [589, 425] width 603 height 61
click at [288, 390] on input "d. Establish unified escalation criteria that align with project dependencies a…" at bounding box center [288, 384] width 0 height 12
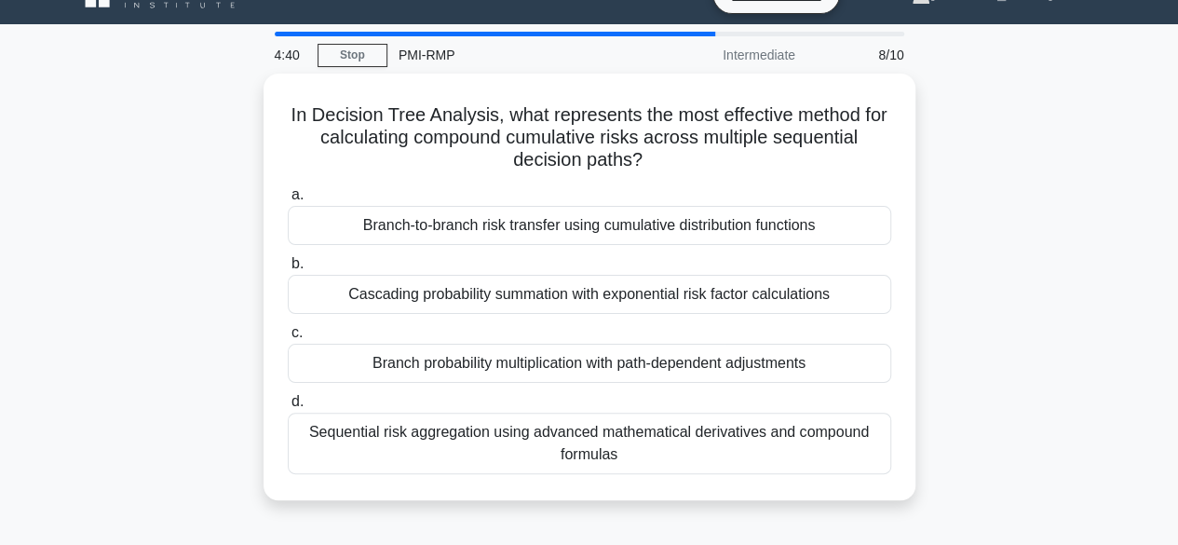
scroll to position [0, 0]
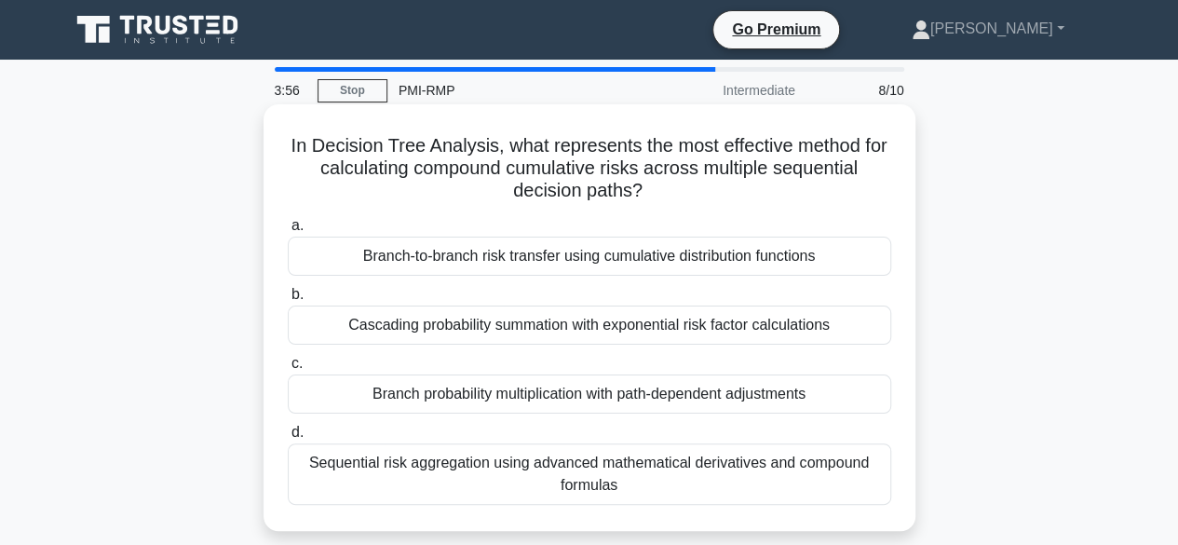
click at [527, 388] on div "Branch probability multiplication with path-dependent adjustments" at bounding box center [589, 393] width 603 height 39
click at [288, 370] on input "c. Branch probability multiplication with path-dependent adjustments" at bounding box center [288, 364] width 0 height 12
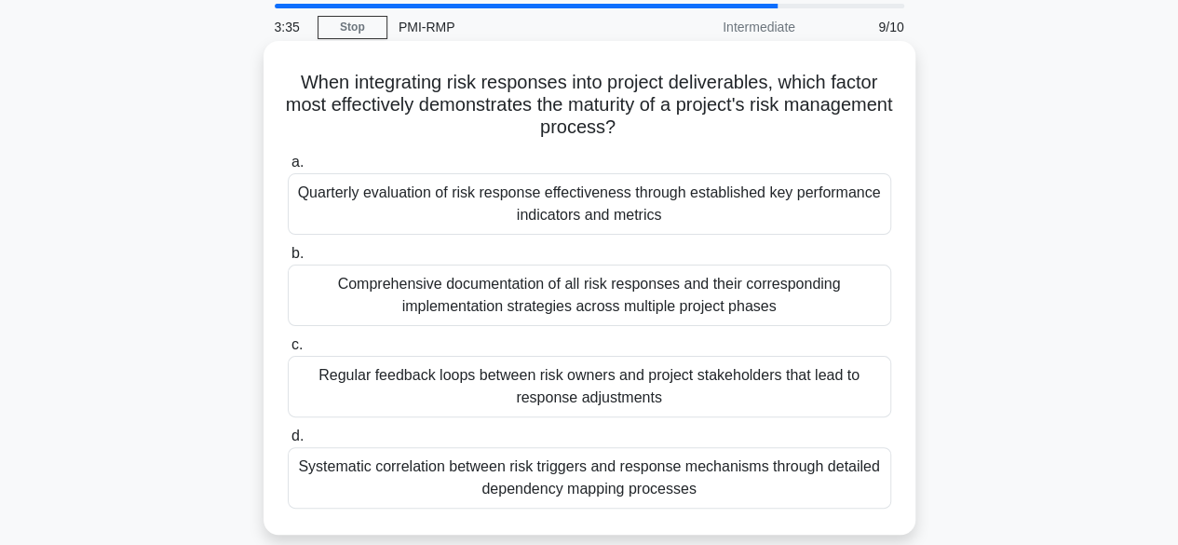
scroll to position [93, 0]
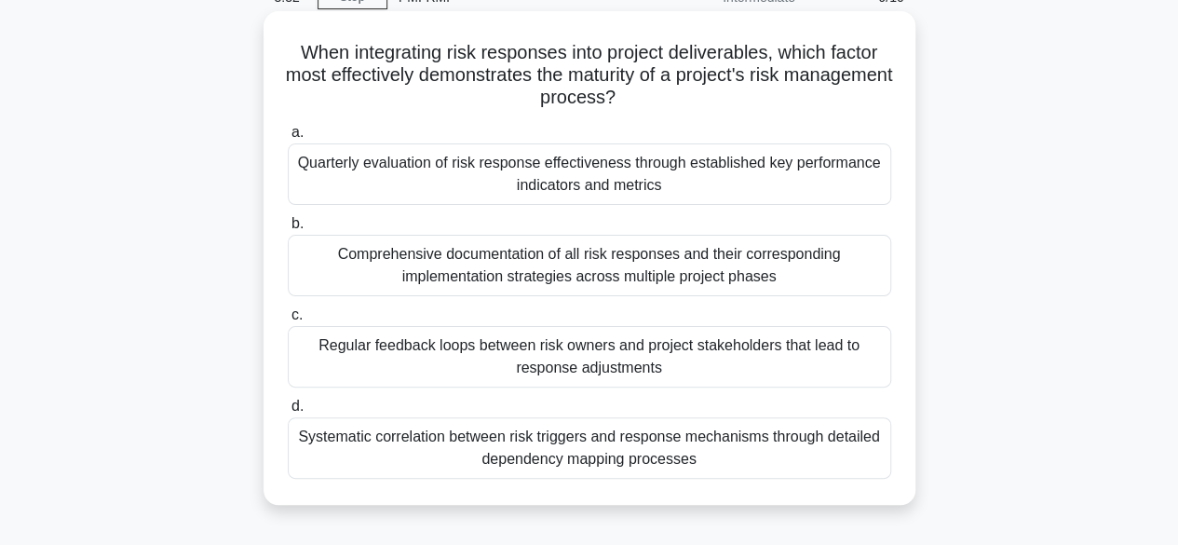
click at [412, 184] on div "Quarterly evaluation of risk response effectiveness through established key per…" at bounding box center [589, 173] width 603 height 61
click at [288, 139] on input "a. Quarterly evaluation of risk response effectiveness through established key …" at bounding box center [288, 133] width 0 height 12
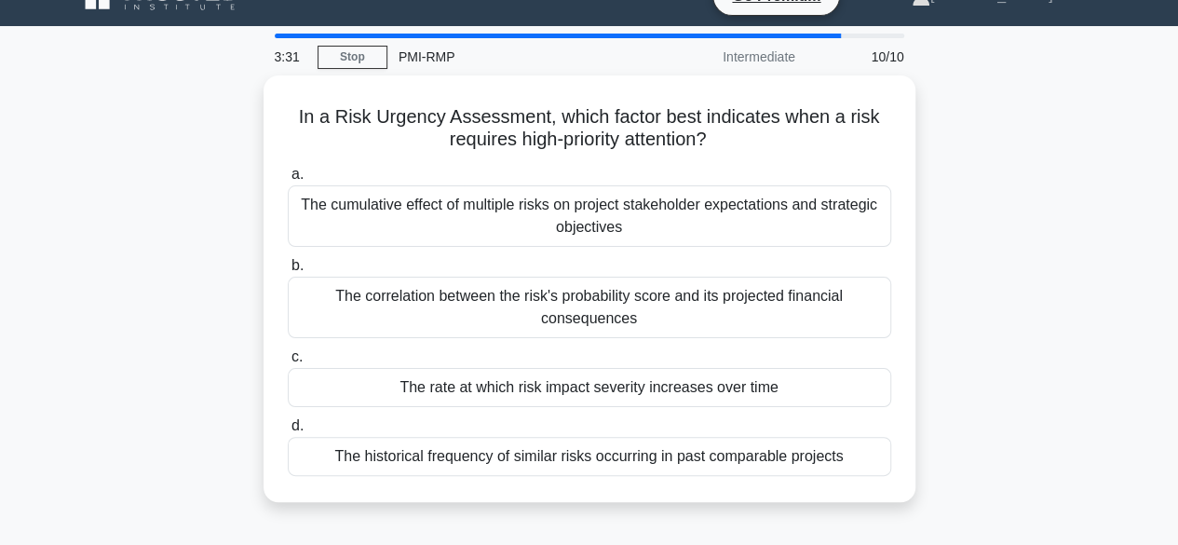
scroll to position [0, 0]
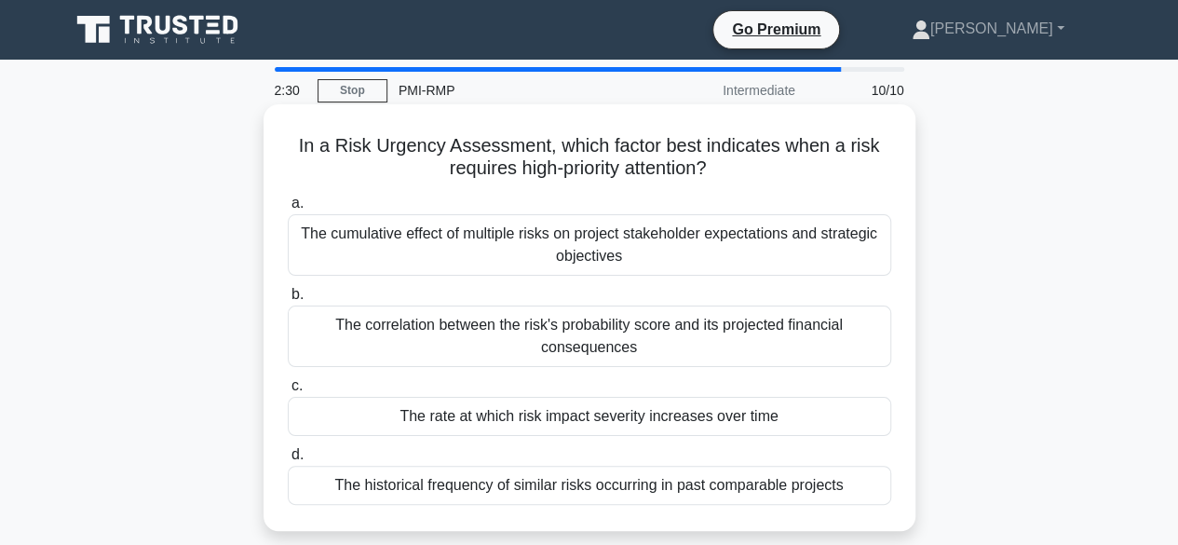
click at [523, 345] on div "The correlation between the risk's probability score and its projected financia…" at bounding box center [589, 335] width 603 height 61
click at [288, 301] on input "b. The correlation between the risk's probability score and its projected finan…" at bounding box center [288, 295] width 0 height 12
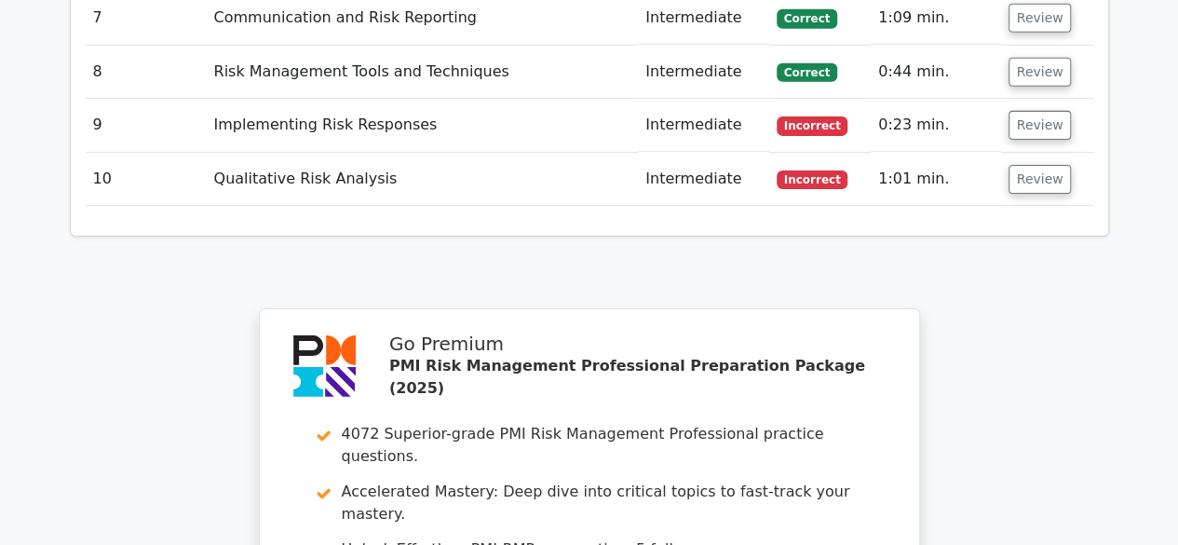
scroll to position [2794, 0]
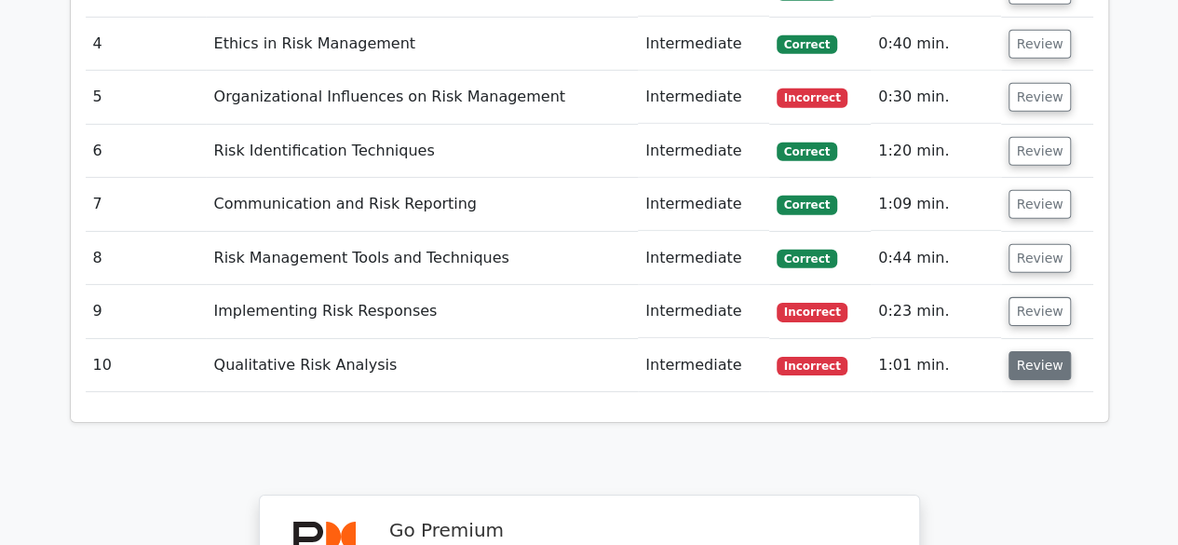
click at [1031, 351] on button "Review" at bounding box center [1040, 365] width 63 height 29
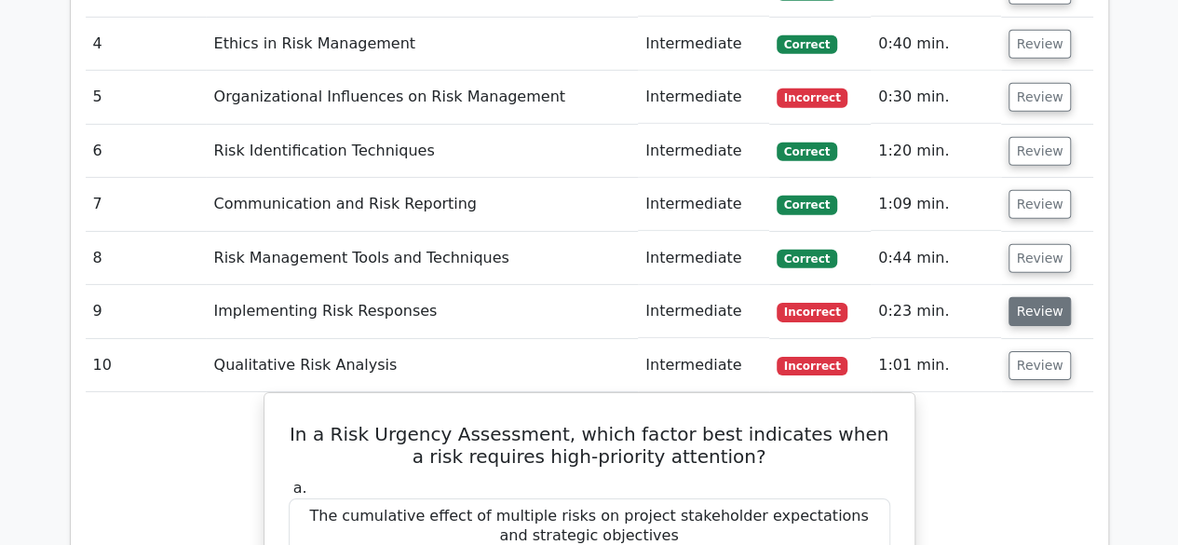
click at [1052, 297] on button "Review" at bounding box center [1040, 311] width 63 height 29
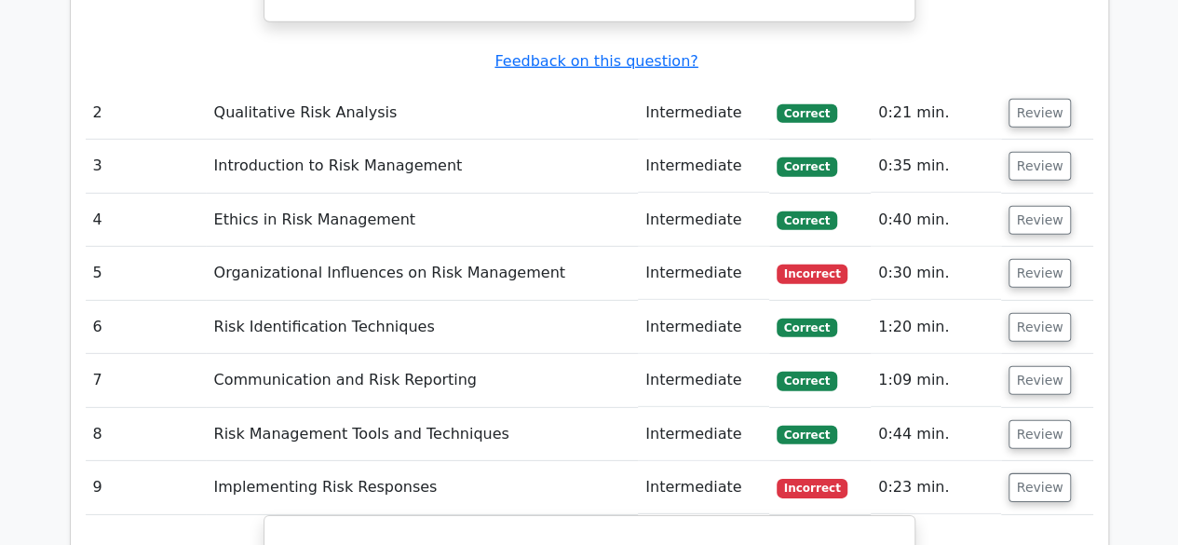
scroll to position [2607, 0]
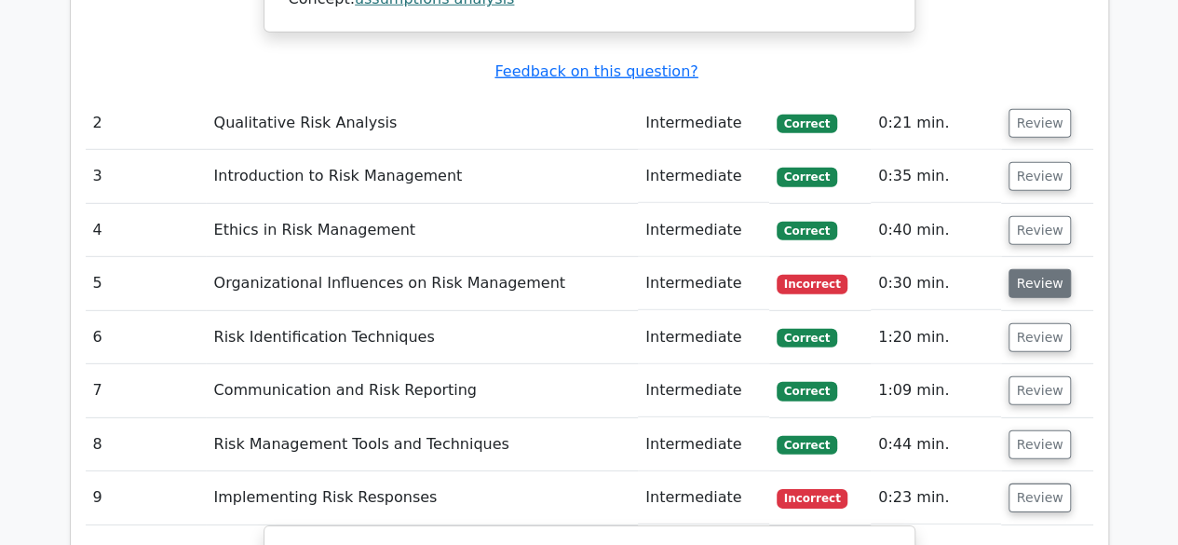
click at [1031, 269] on button "Review" at bounding box center [1040, 283] width 63 height 29
